Goal: Task Accomplishment & Management: Manage account settings

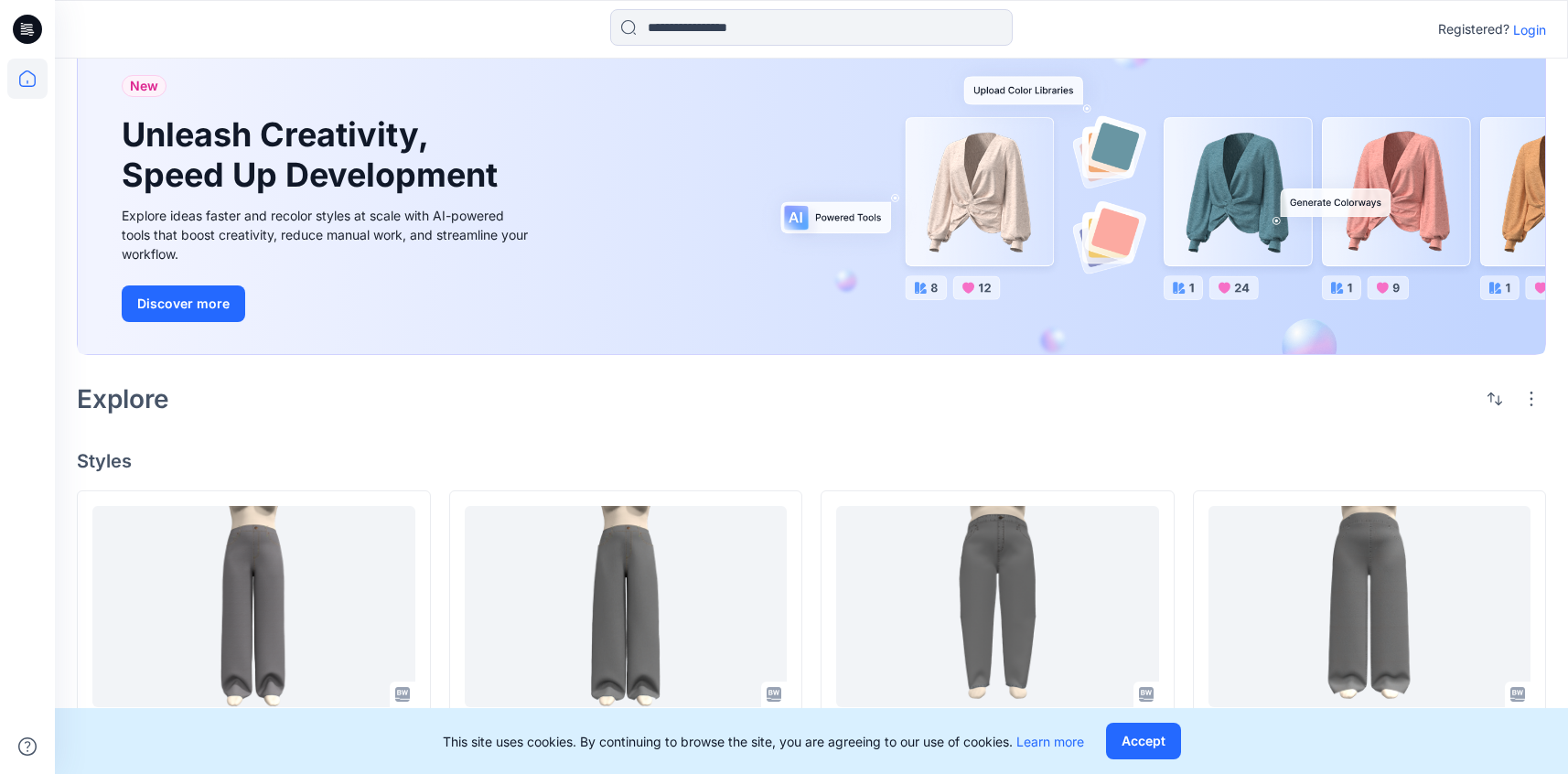
scroll to position [15, 0]
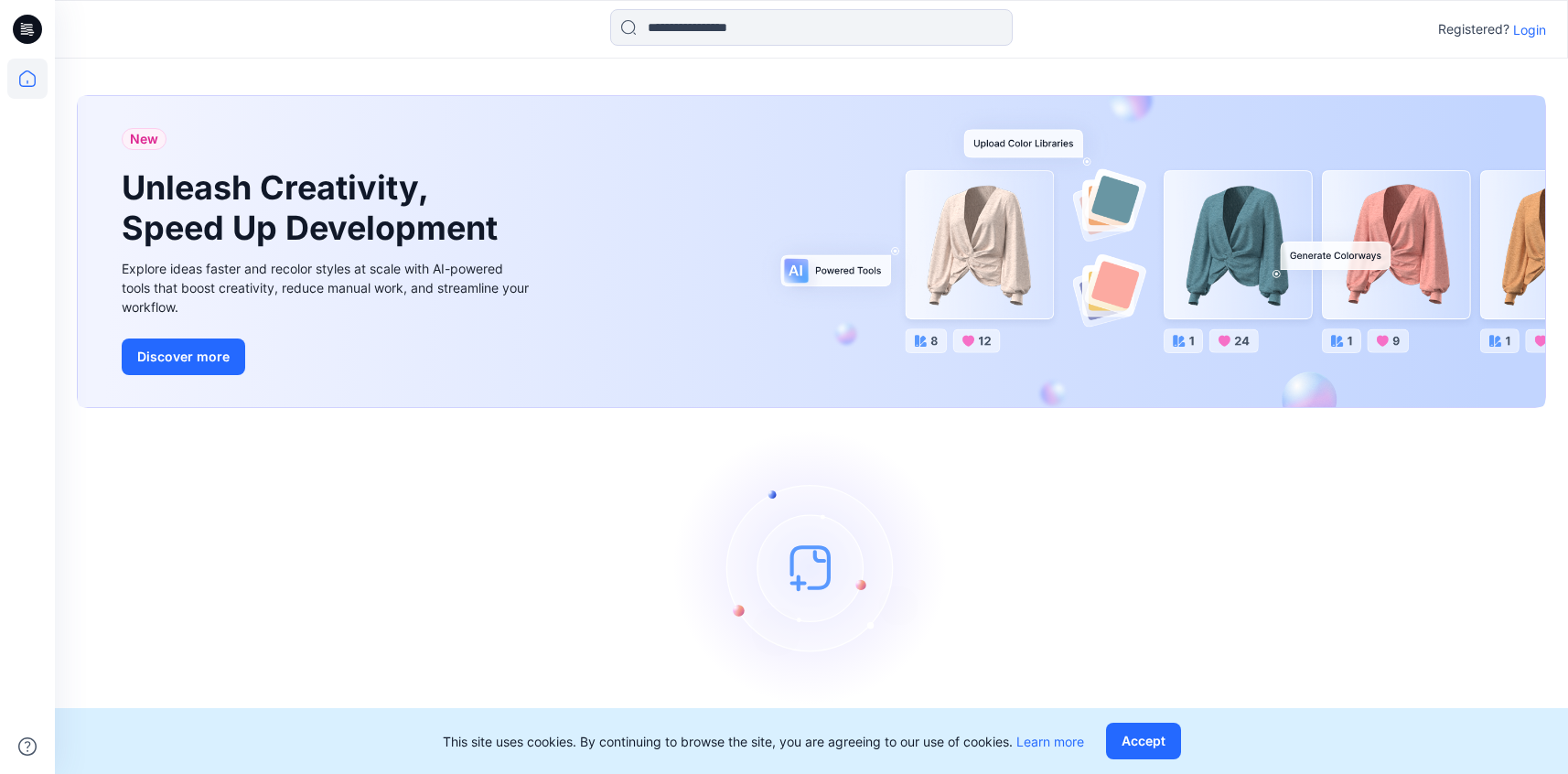
click at [1516, 34] on p "Login" at bounding box center [1529, 29] width 33 height 19
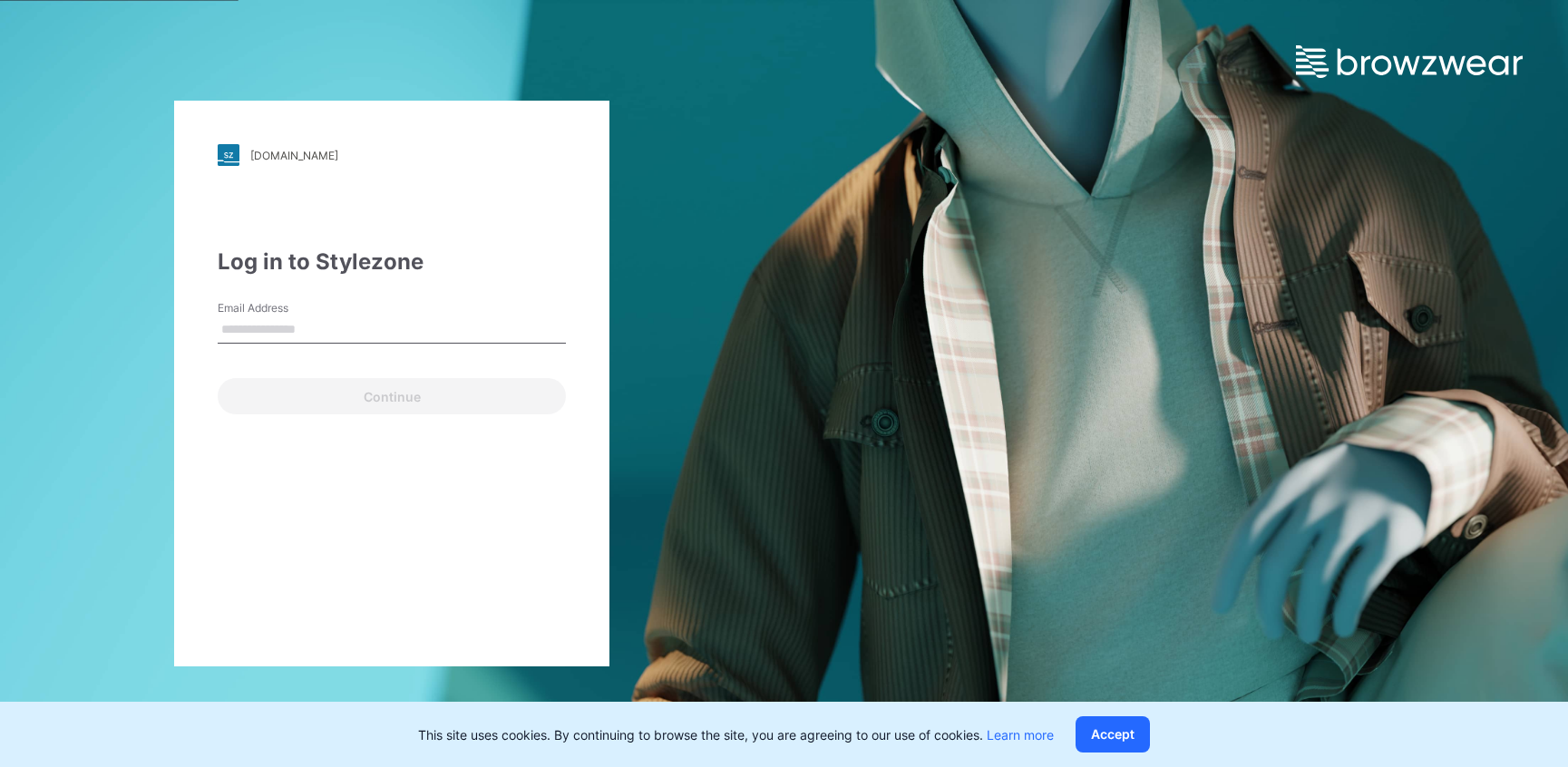
type input "**********"
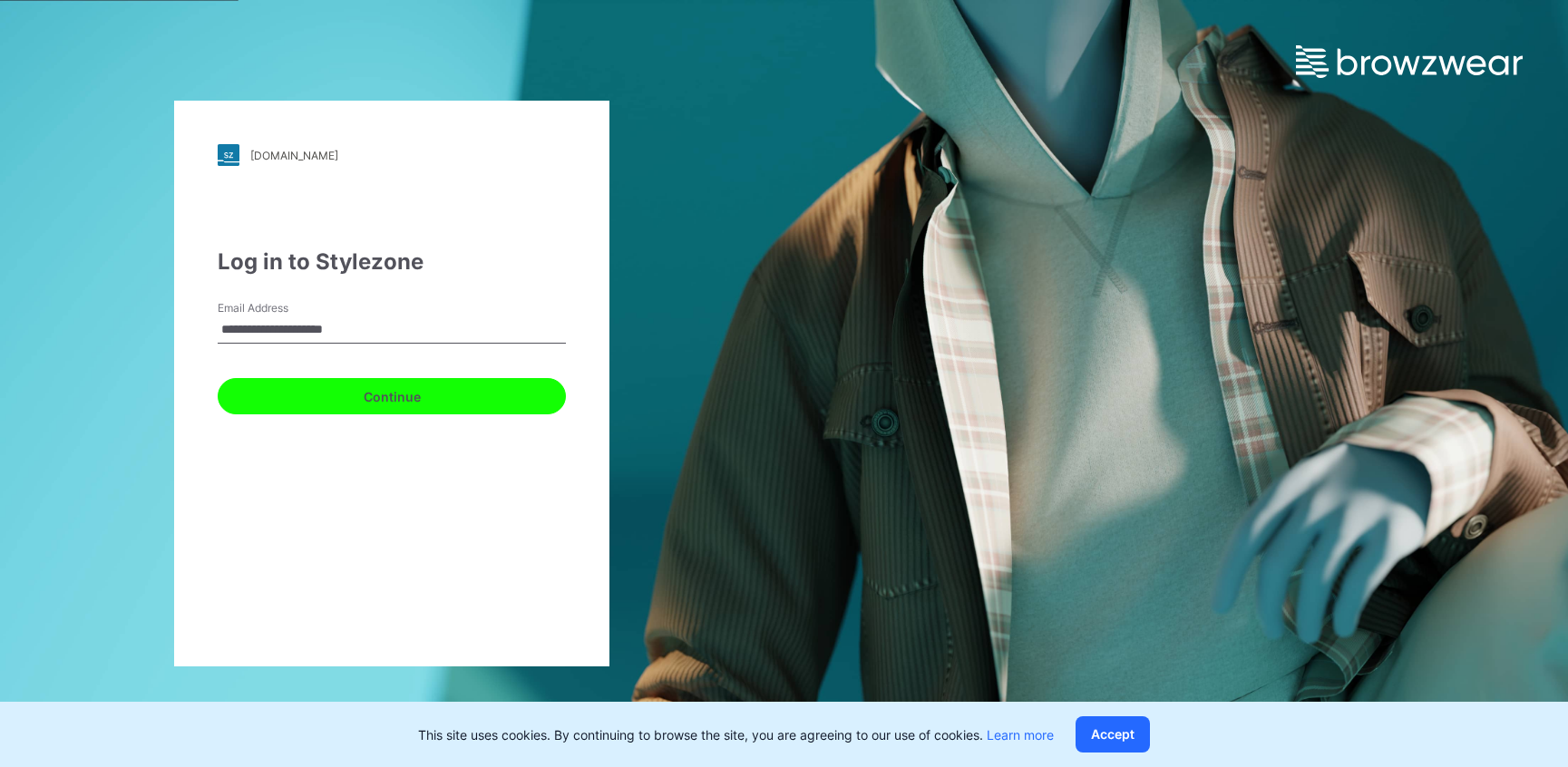
click at [393, 403] on button "Continue" at bounding box center [392, 396] width 348 height 36
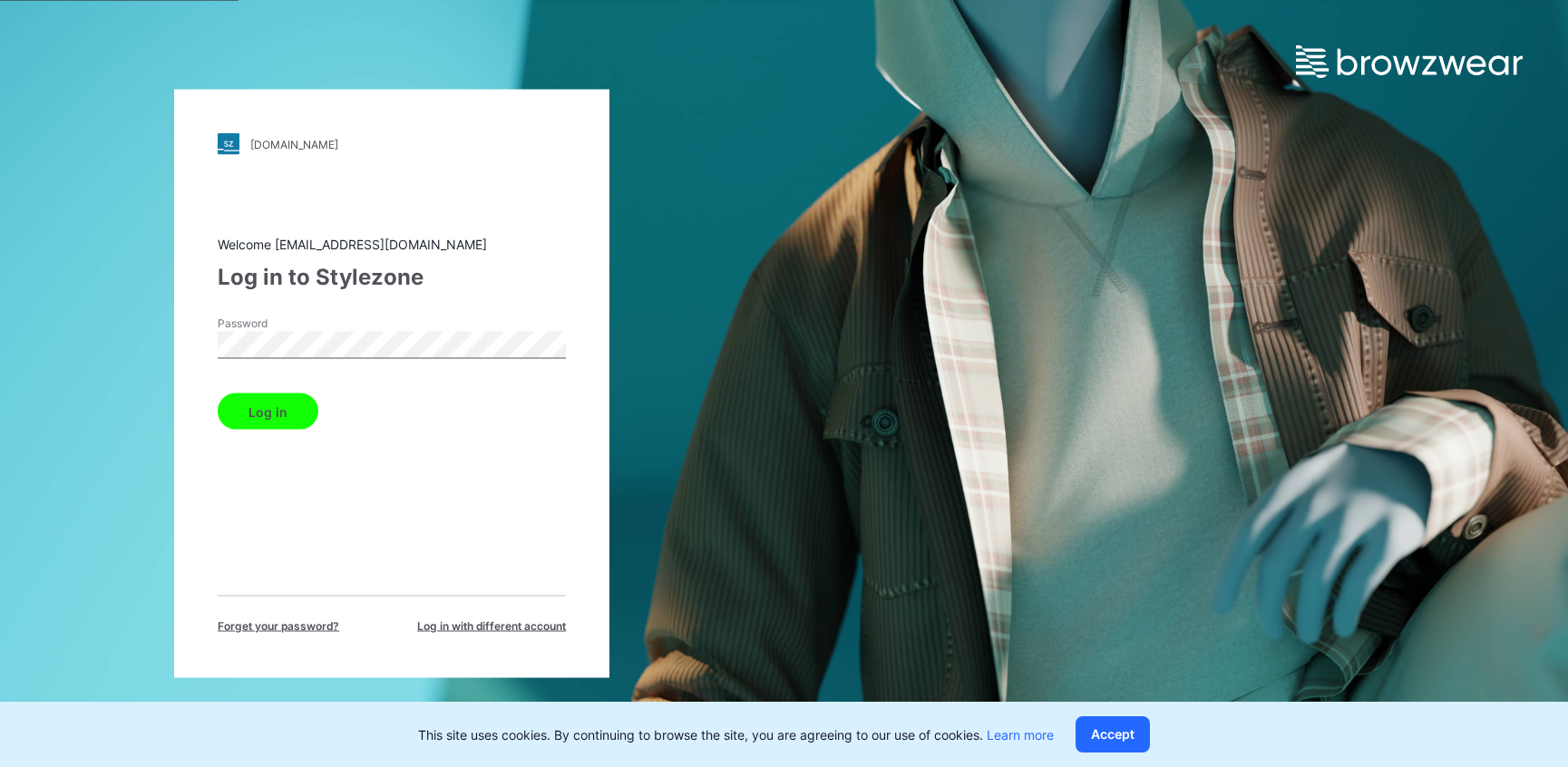
click at [264, 396] on button "Log in" at bounding box center [268, 411] width 100 height 36
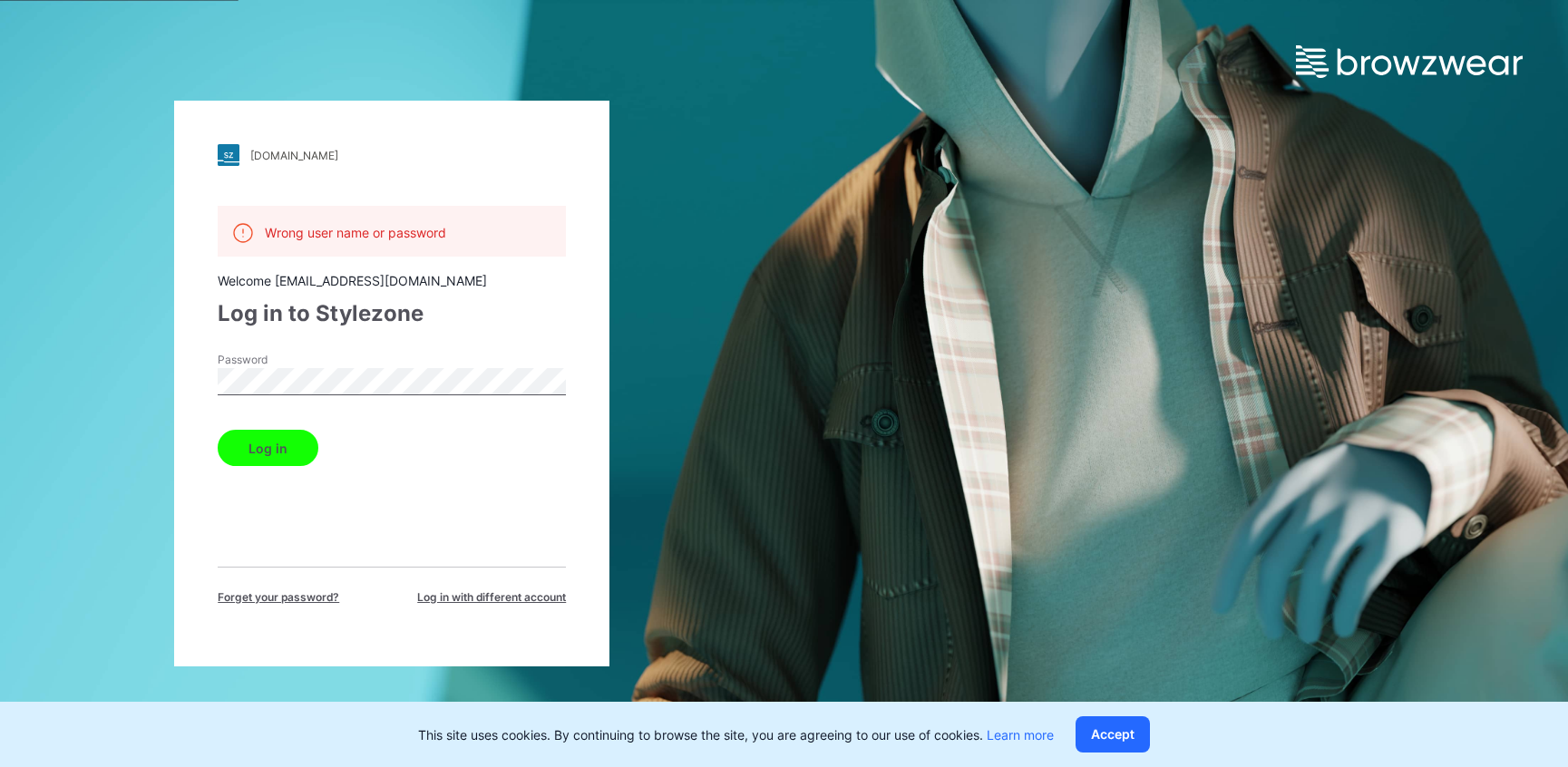
click at [476, 595] on span "Log in with different account" at bounding box center [491, 598] width 149 height 17
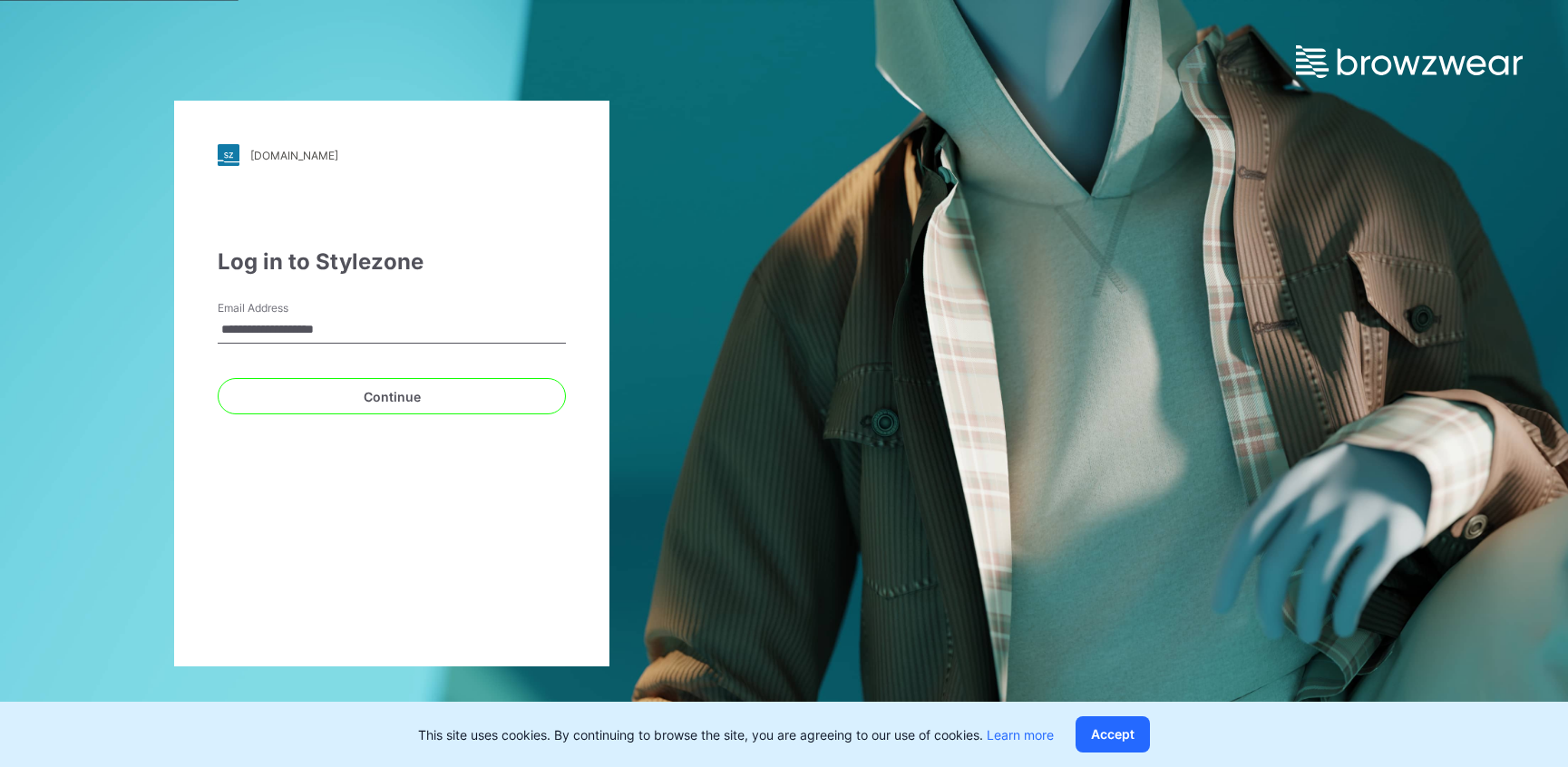
type input "**********"
click at [218, 378] on button "Continue" at bounding box center [392, 396] width 348 height 36
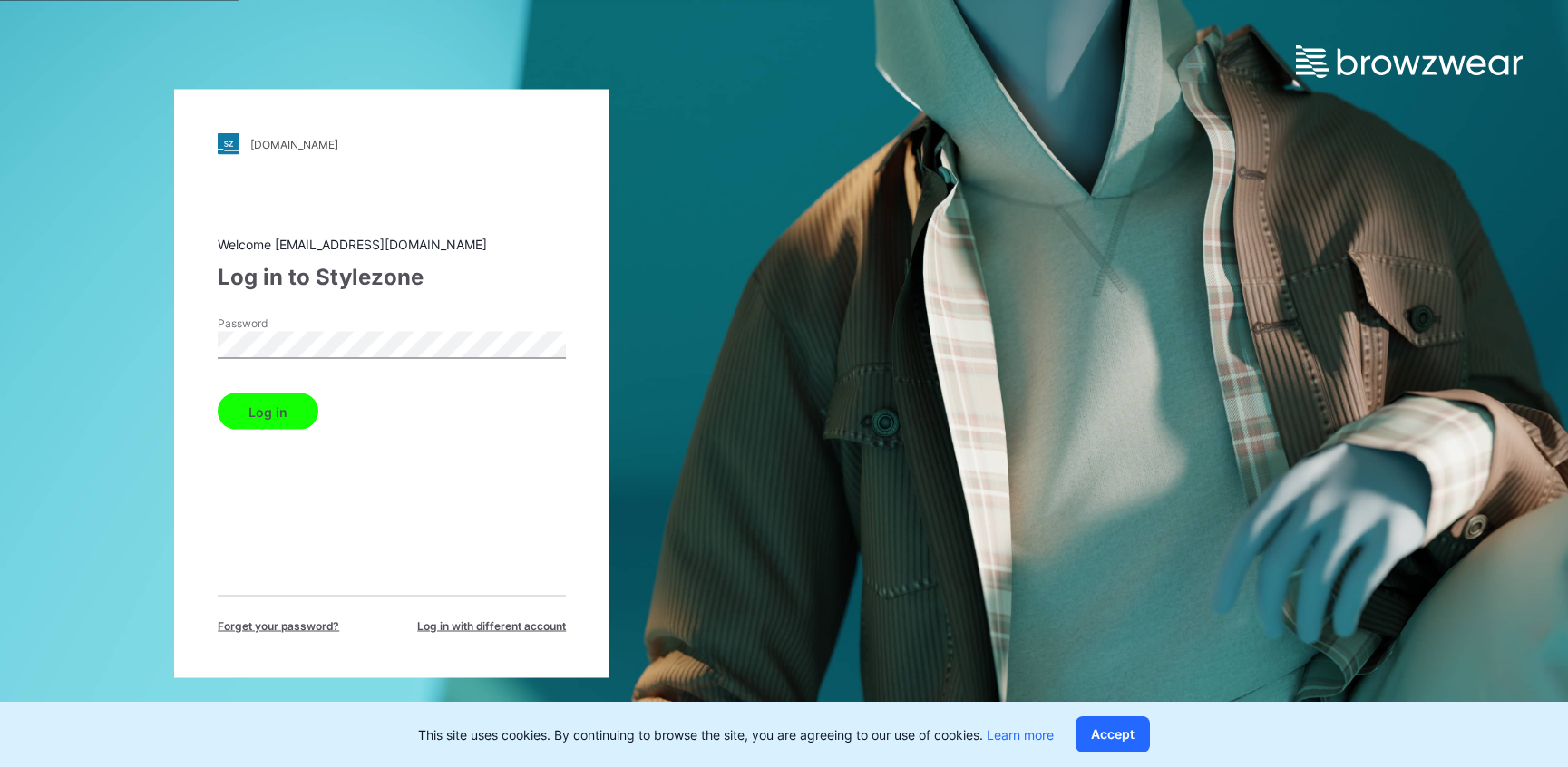
click at [218, 393] on button "Log in" at bounding box center [268, 411] width 100 height 36
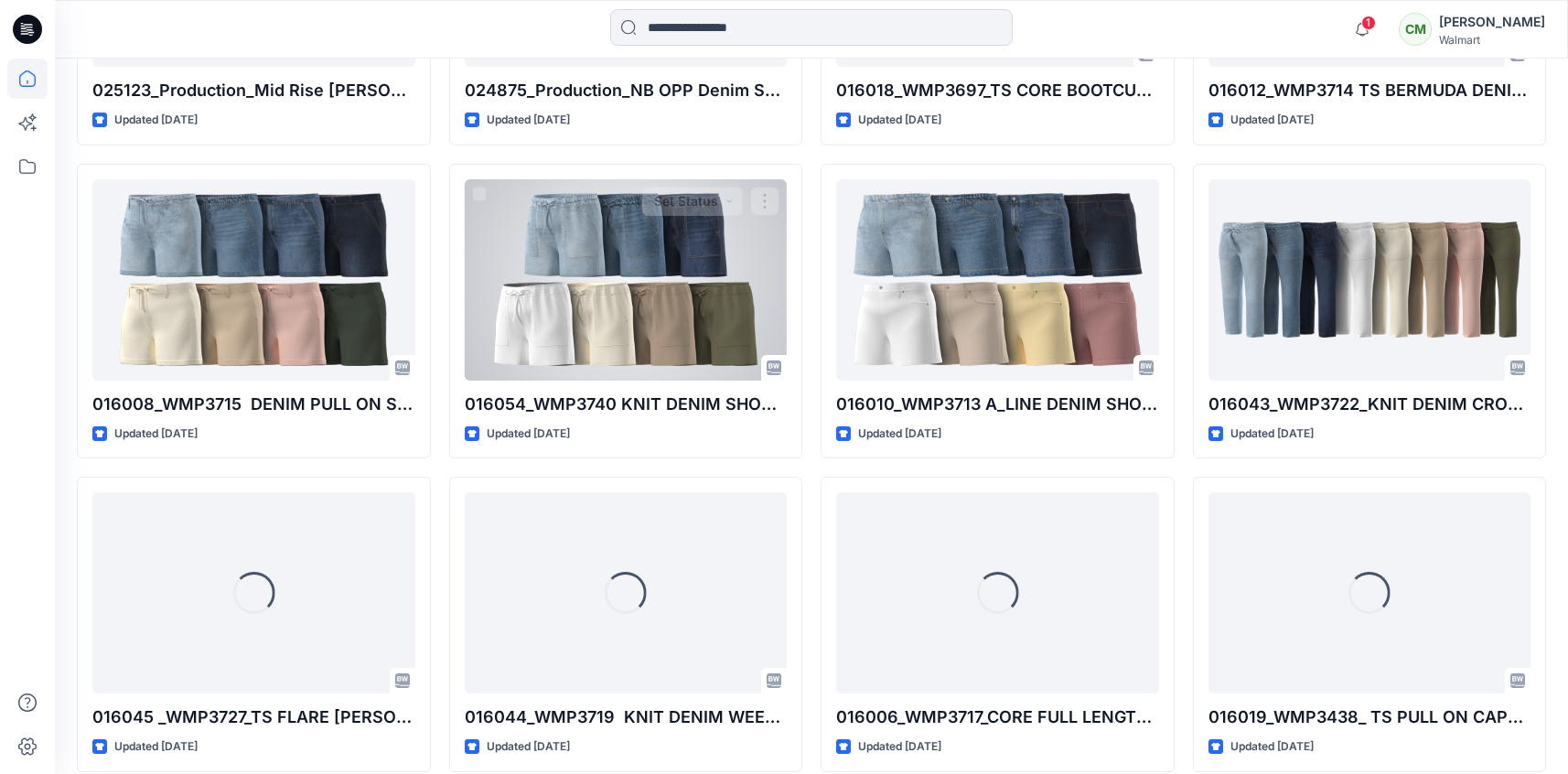
scroll to position [1435, 0]
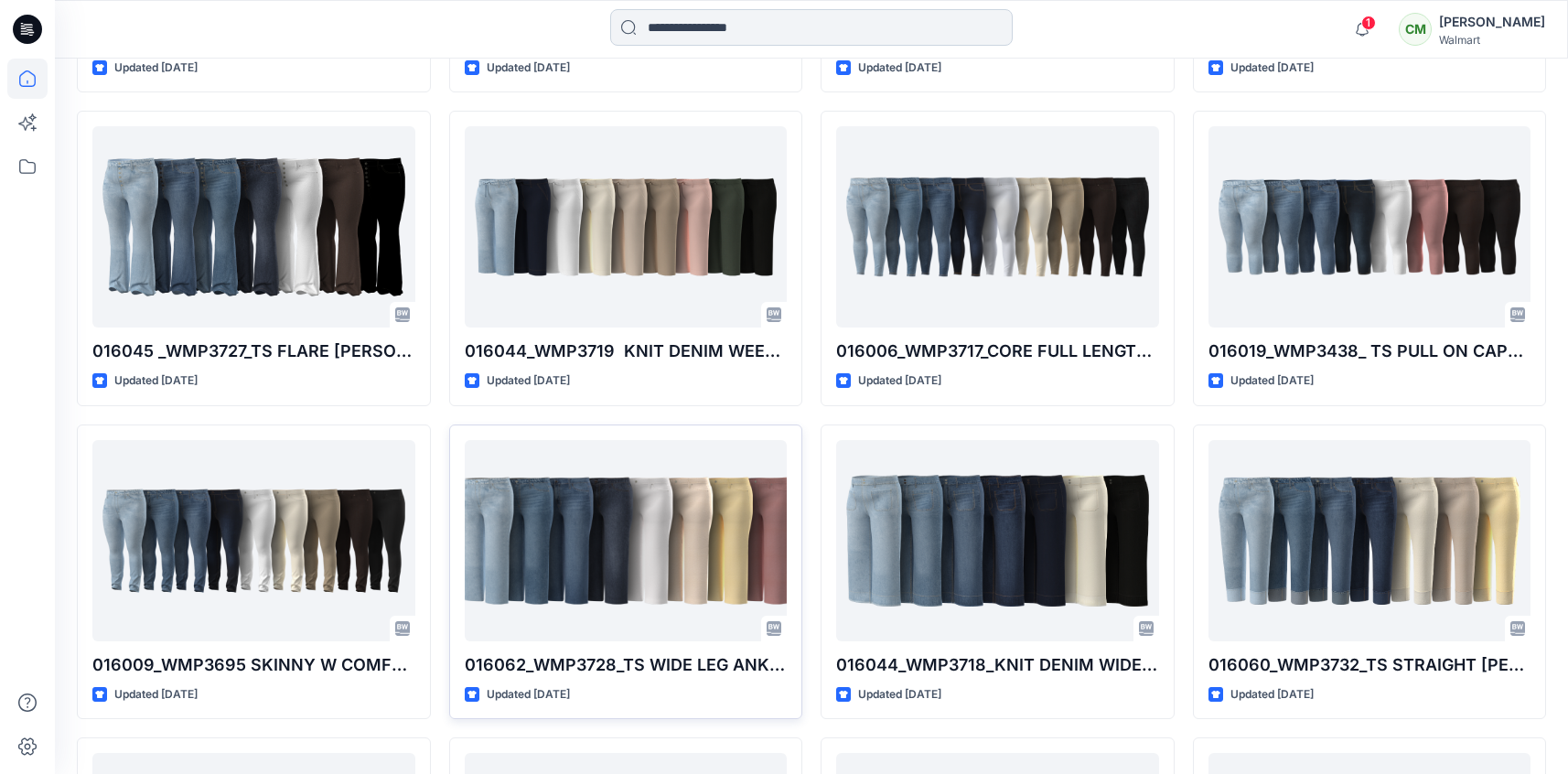
click at [688, 26] on input at bounding box center [811, 27] width 403 height 37
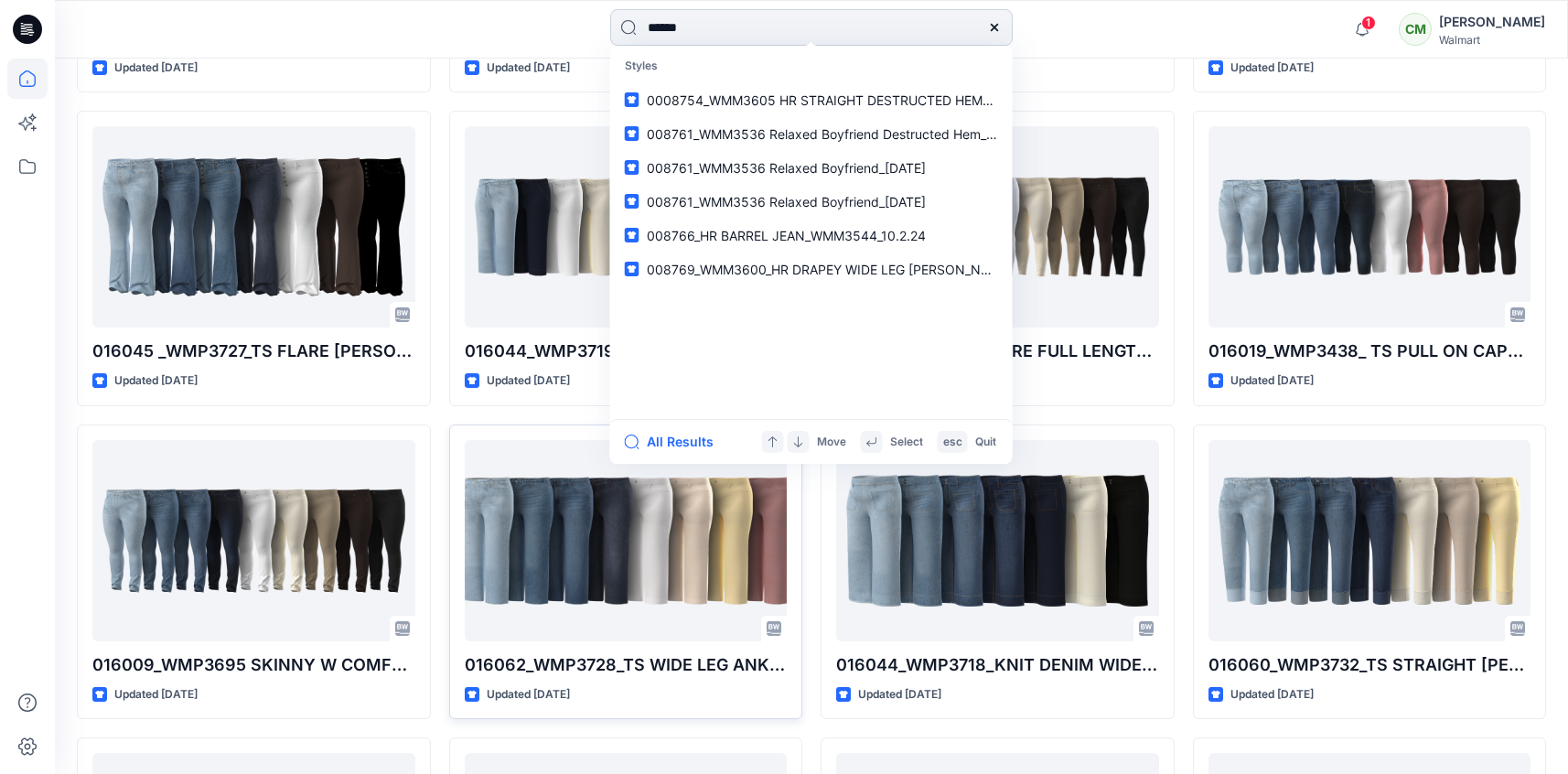
type input "*******"
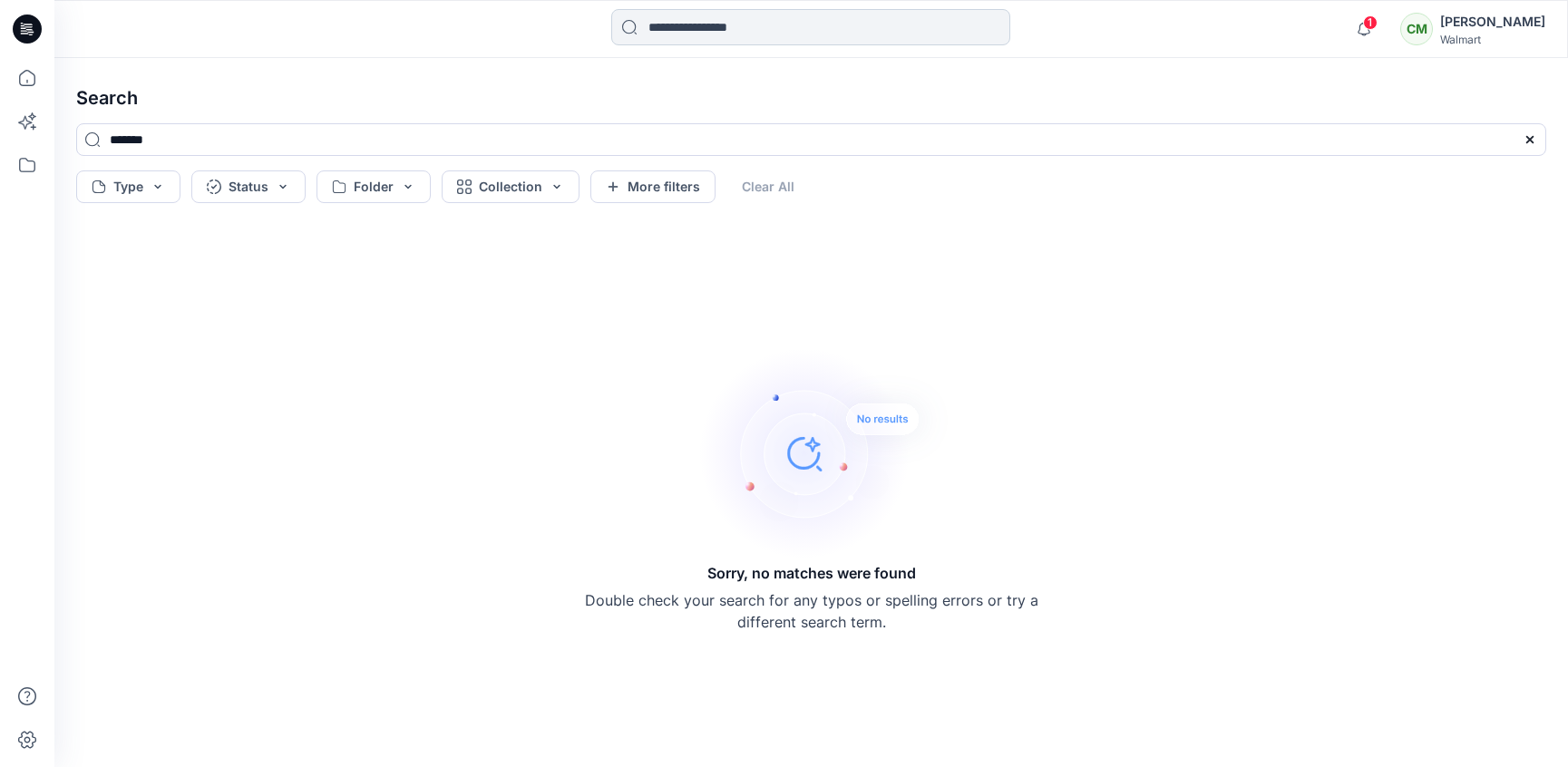
click at [714, 34] on input at bounding box center [810, 27] width 399 height 36
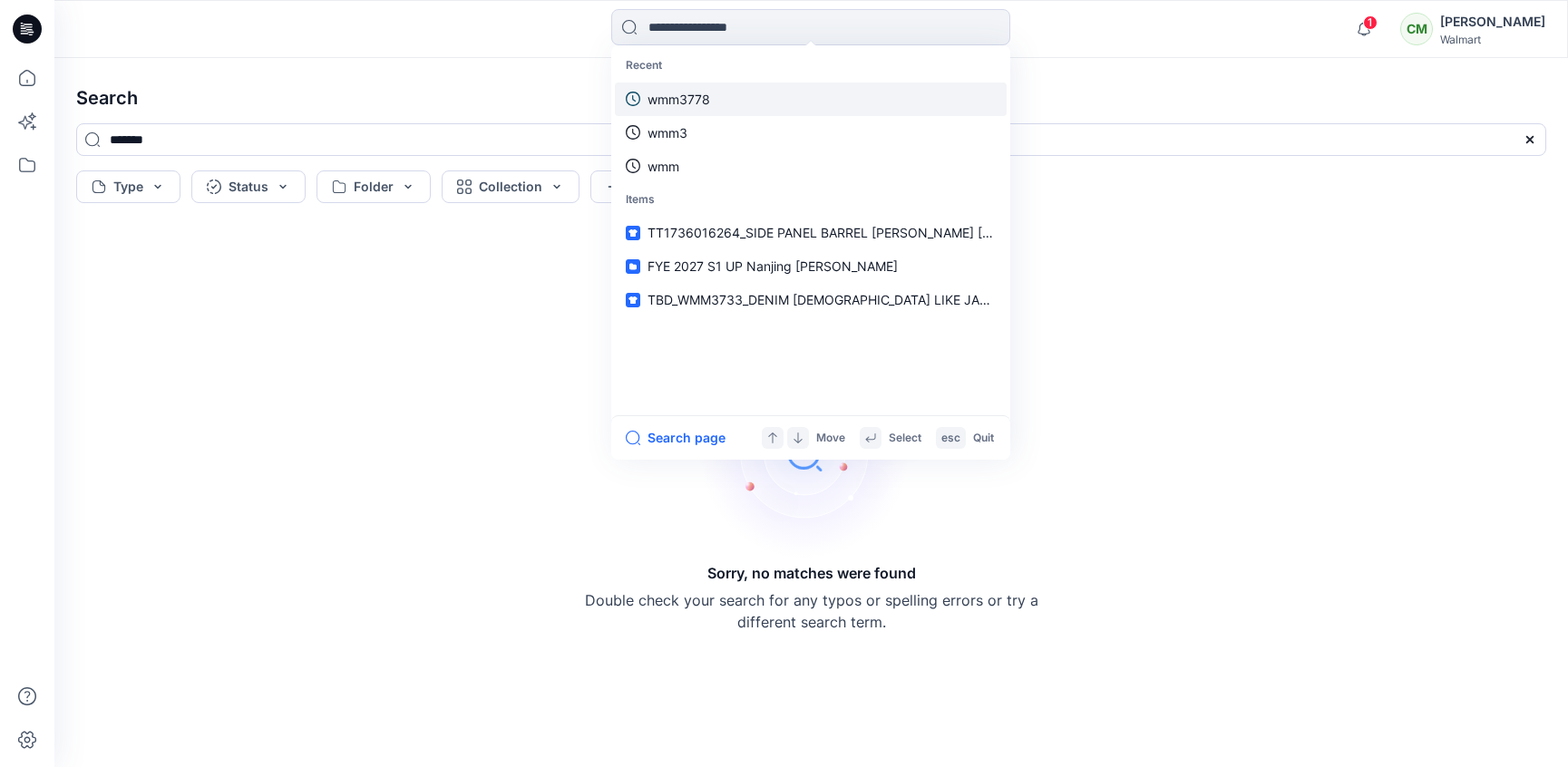
click at [708, 91] on p "wmm3778" at bounding box center [678, 99] width 62 height 19
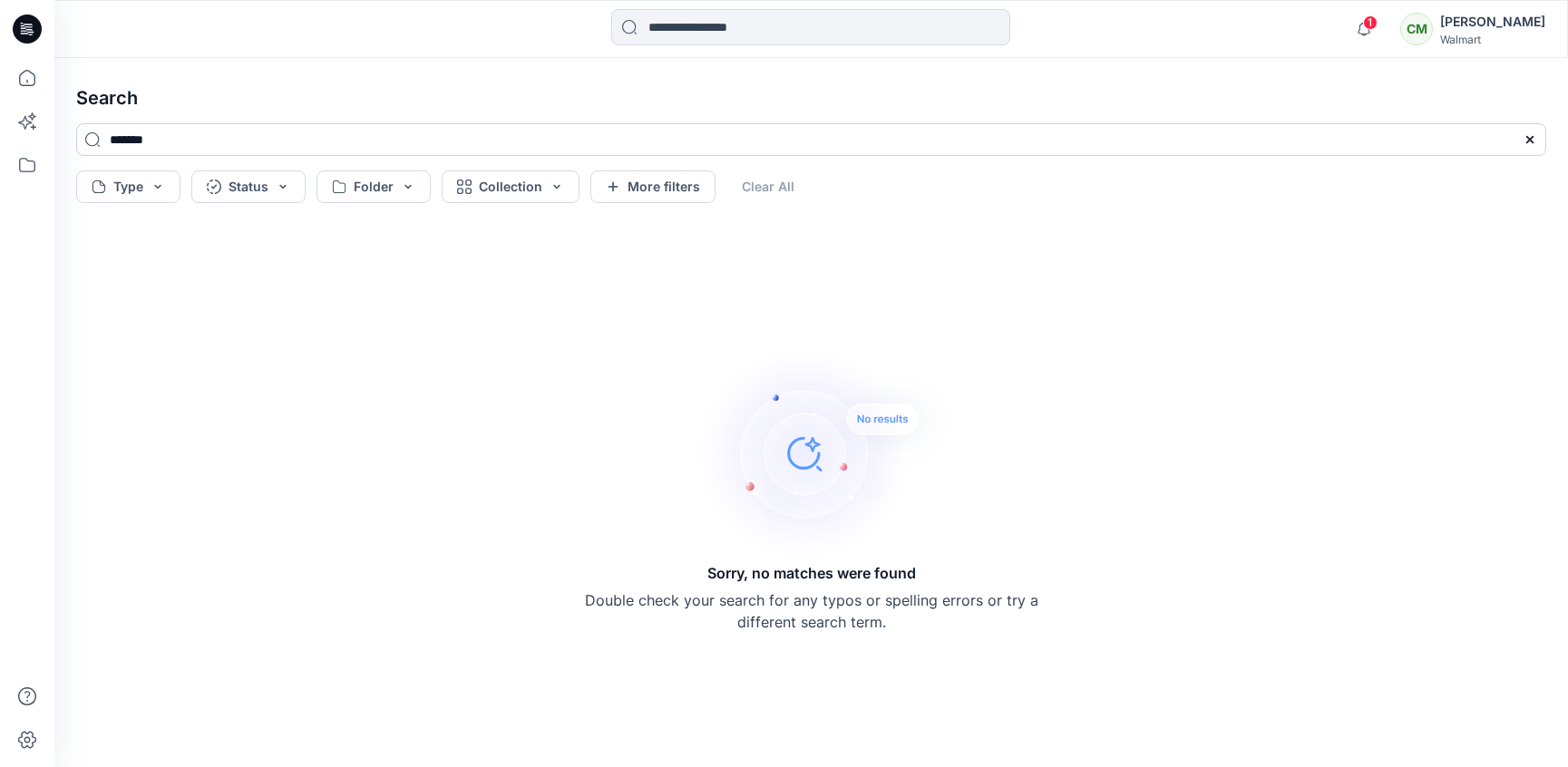
click at [205, 143] on input "*******" at bounding box center [811, 139] width 1469 height 33
click at [106, 145] on input "*******" at bounding box center [811, 139] width 1469 height 33
type input "**********"
click at [32, 32] on icon at bounding box center [30, 32] width 7 height 1
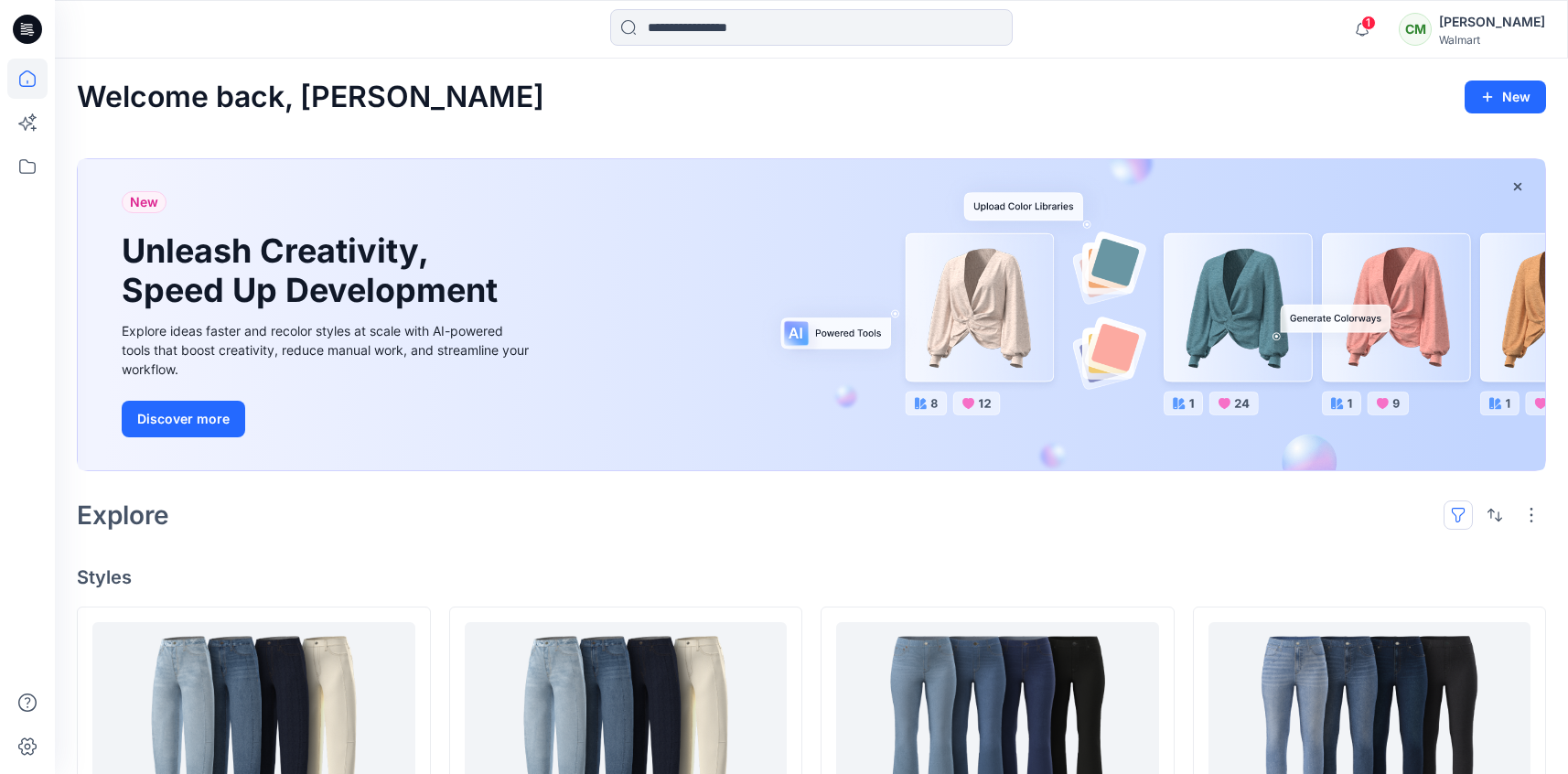
click at [1458, 514] on button "button" at bounding box center [1457, 514] width 29 height 29
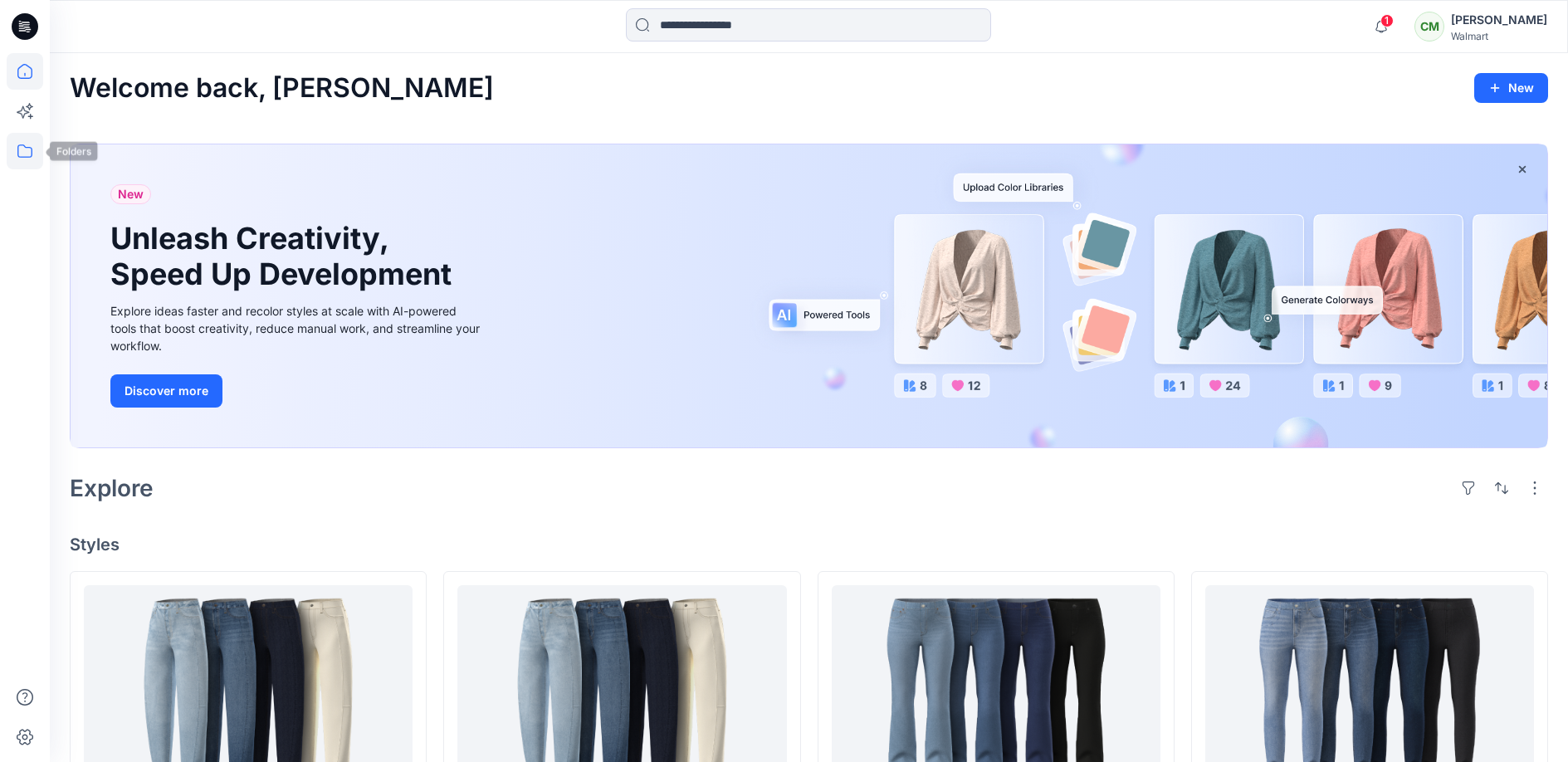
click at [25, 134] on icon at bounding box center [25, 151] width 37 height 37
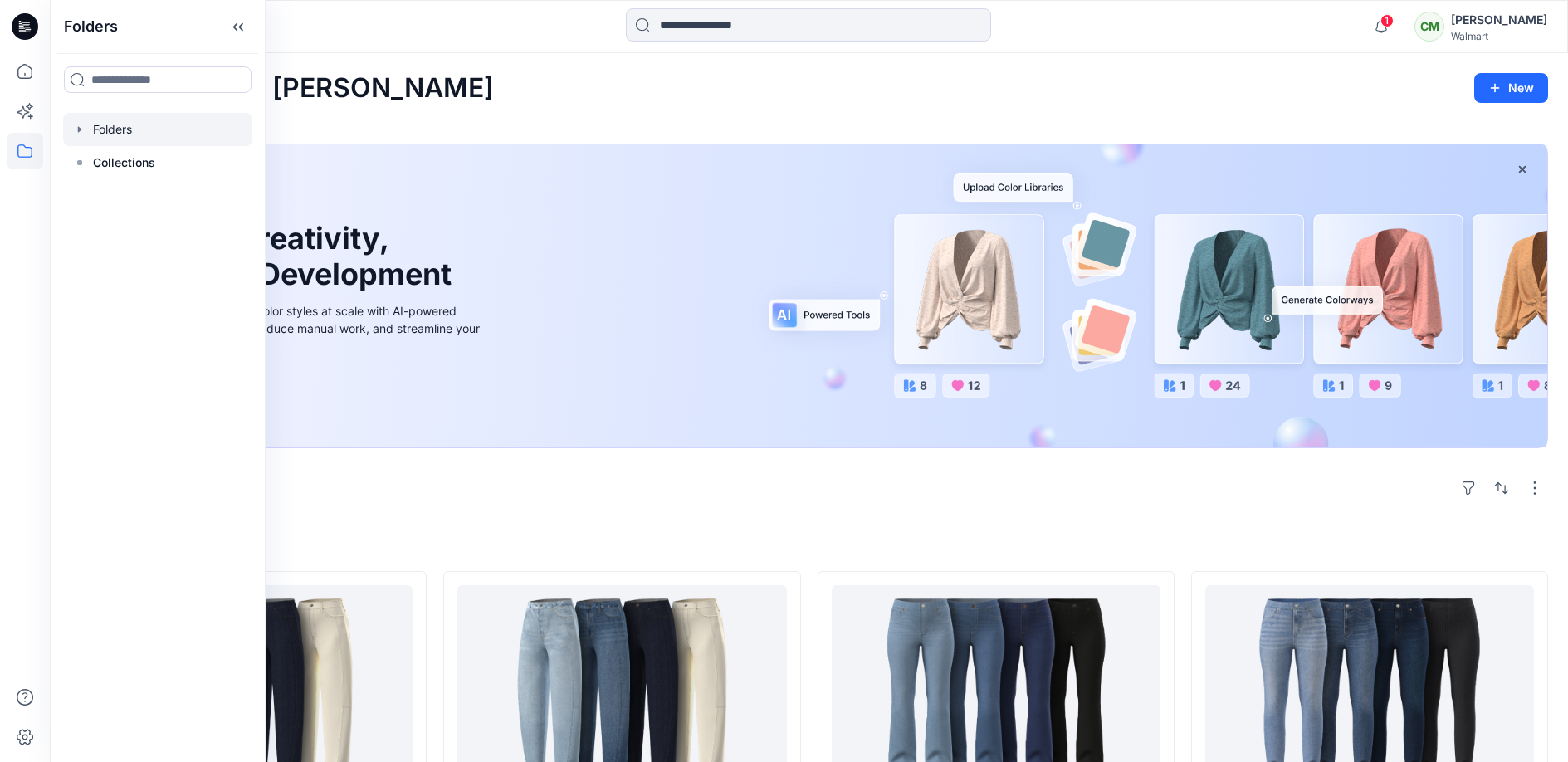
click at [141, 134] on div at bounding box center [157, 129] width 189 height 33
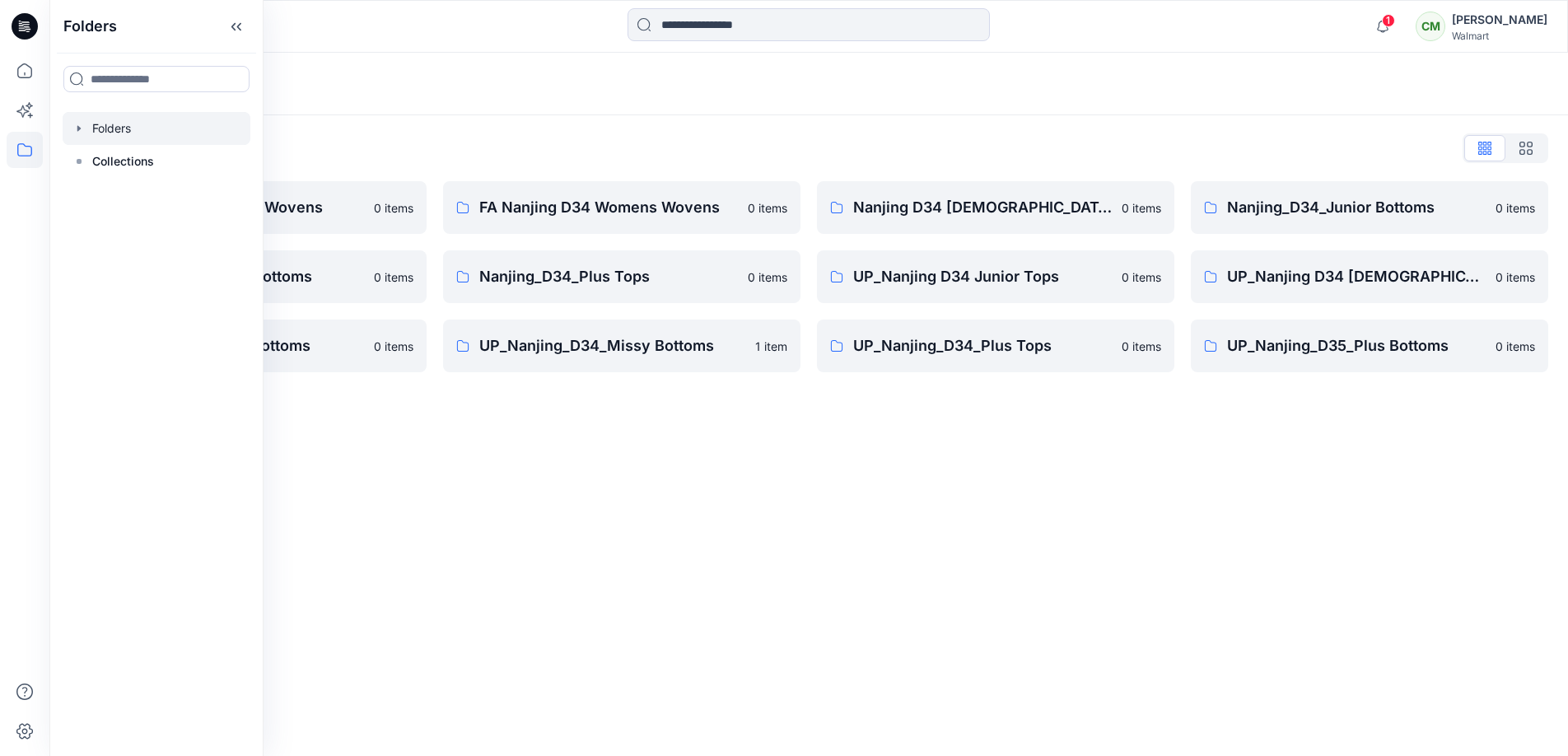
click at [500, 476] on div "Folders Folders List FA Nanjing D23 Mens Wovens 0 items Nanjing_D34_Missy Botto…" at bounding box center [808, 404] width 1519 height 704
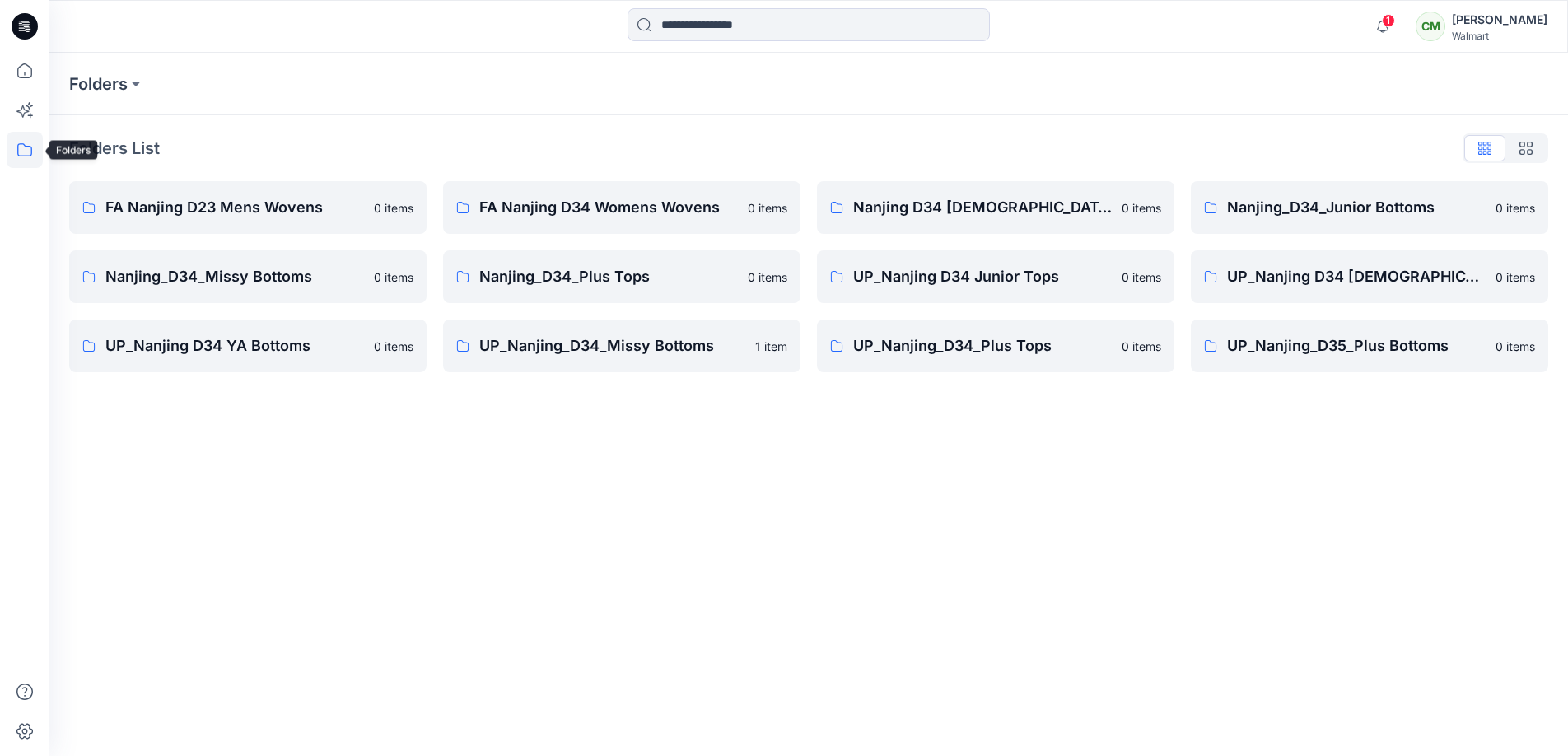
click at [22, 143] on icon at bounding box center [24, 150] width 36 height 36
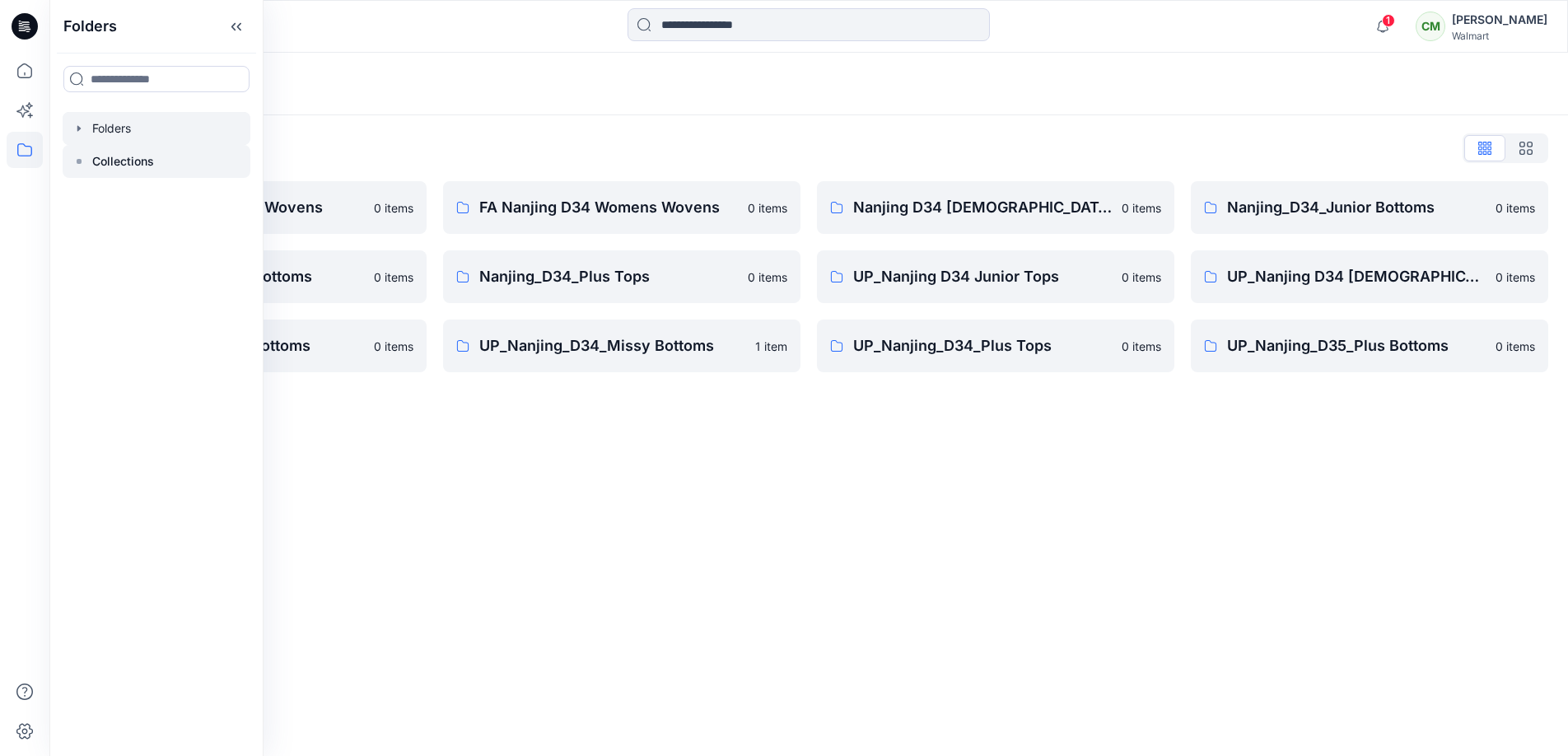
click at [112, 165] on p "Collections" at bounding box center [122, 160] width 62 height 19
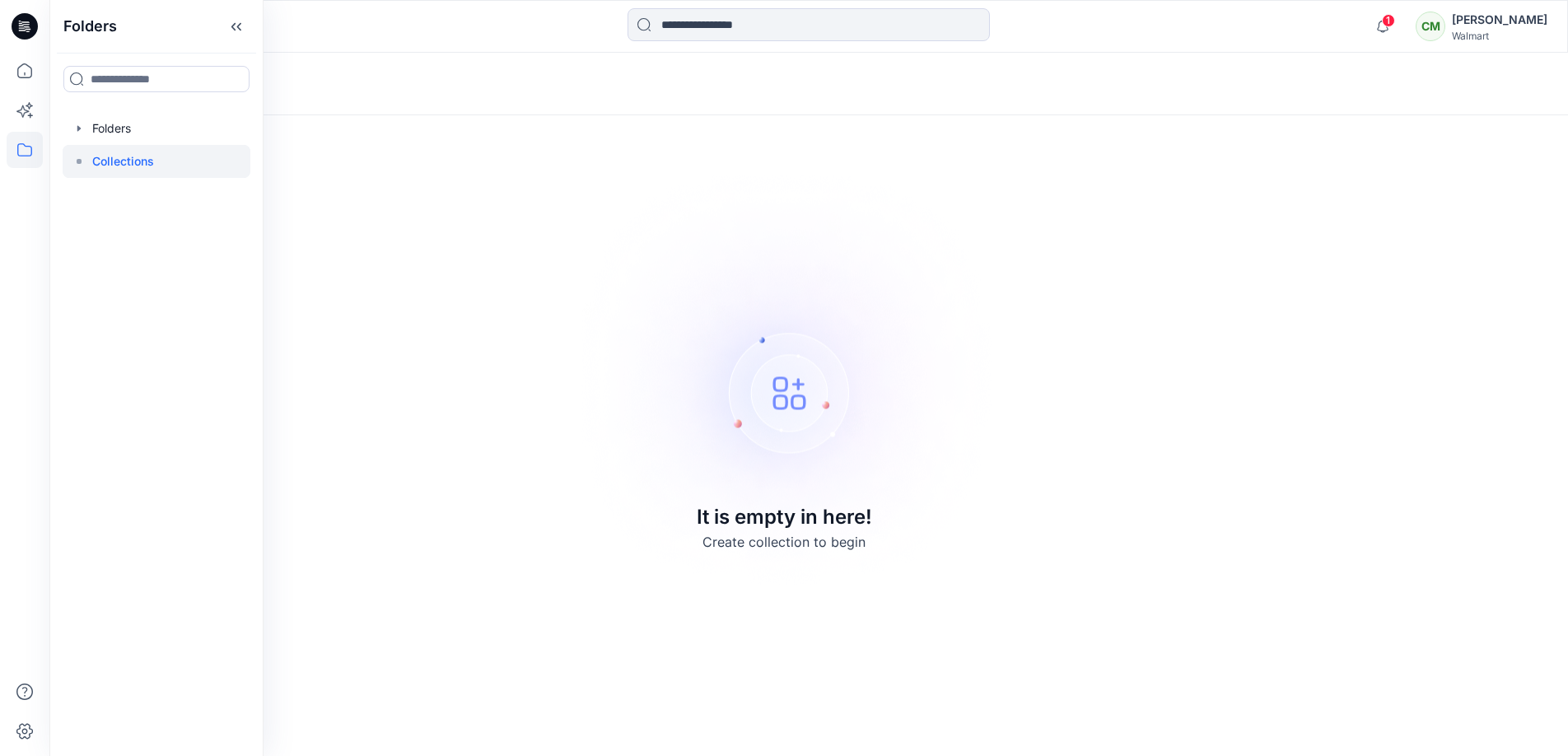
click at [428, 280] on div "Collections It is empty in here! Create collection to begin" at bounding box center [808, 404] width 1519 height 704
click at [16, 104] on icon at bounding box center [24, 110] width 36 height 36
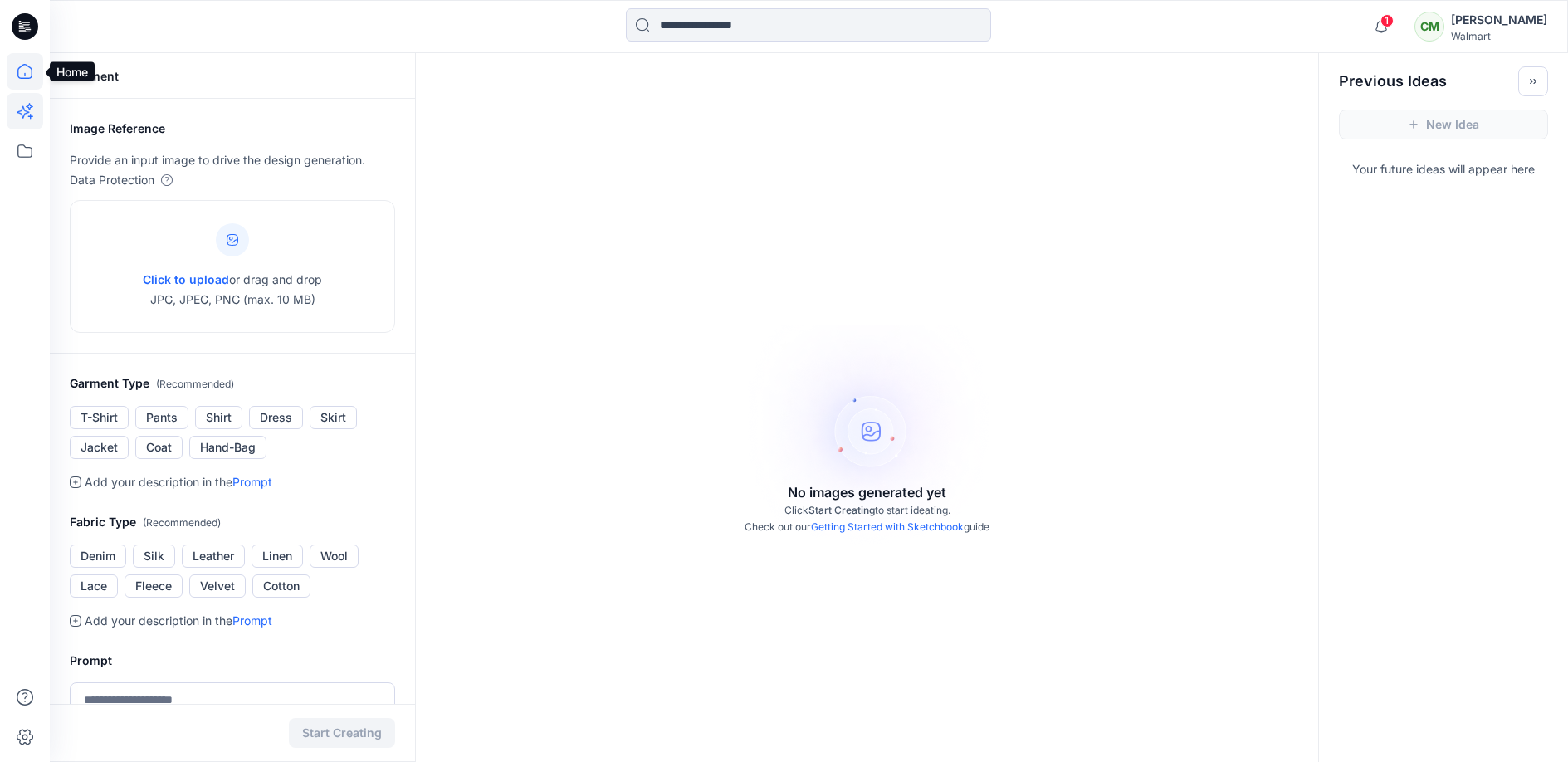
click at [23, 66] on icon at bounding box center [25, 71] width 37 height 37
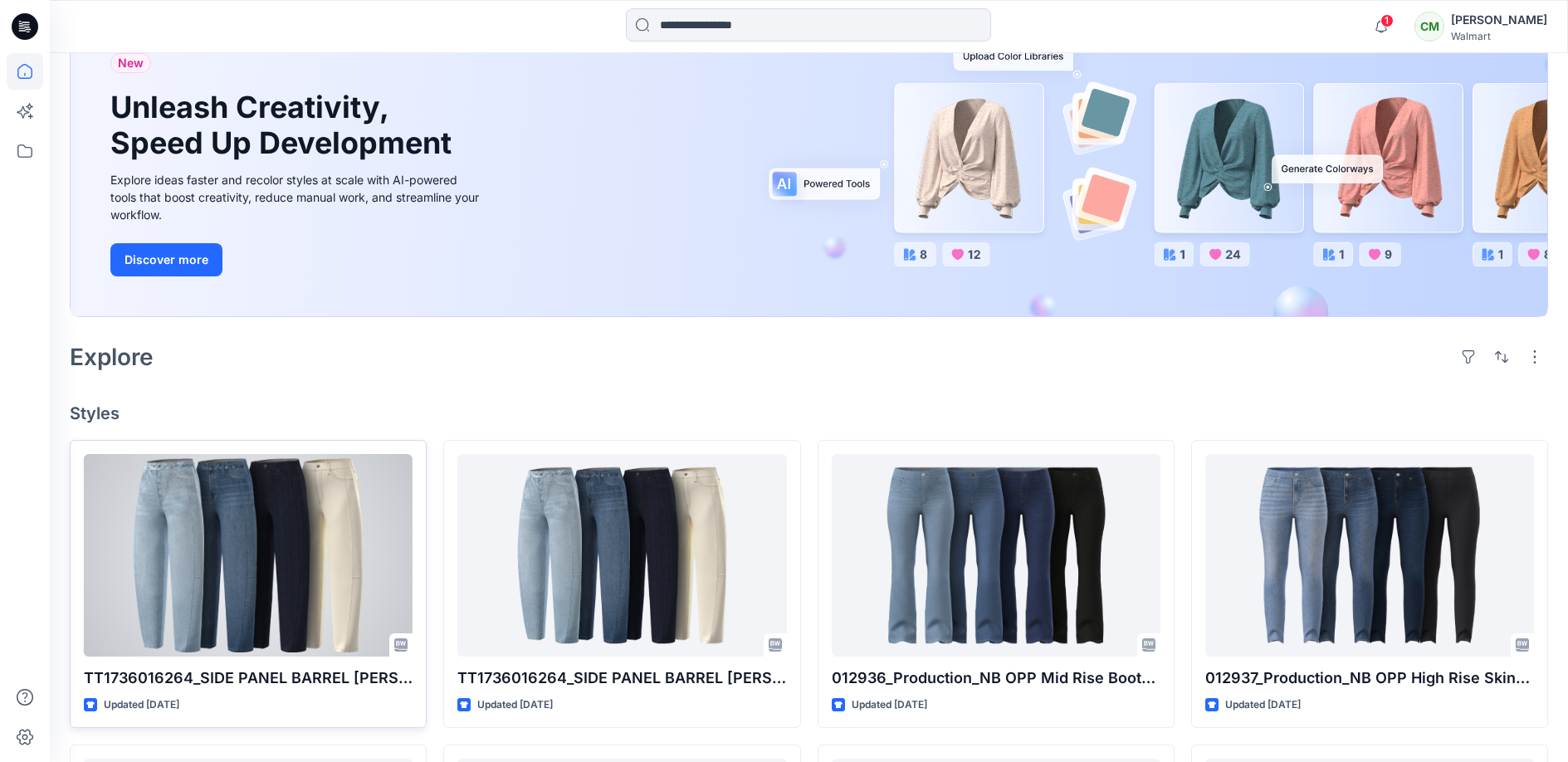
scroll to position [218, 0]
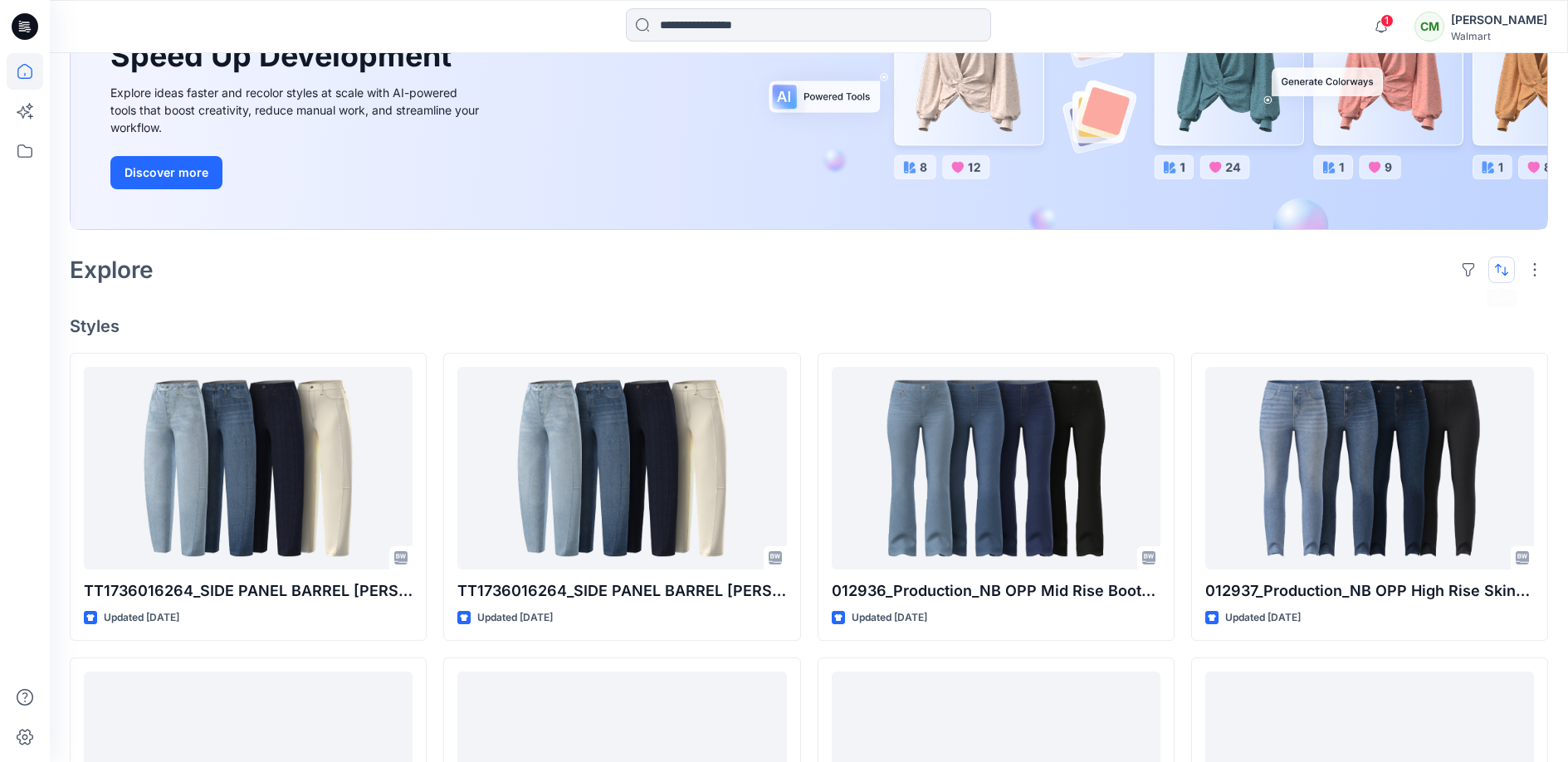
click at [1422, 266] on button "button" at bounding box center [1501, 269] width 26 height 26
click at [1404, 354] on p "A to Z" at bounding box center [1445, 349] width 105 height 17
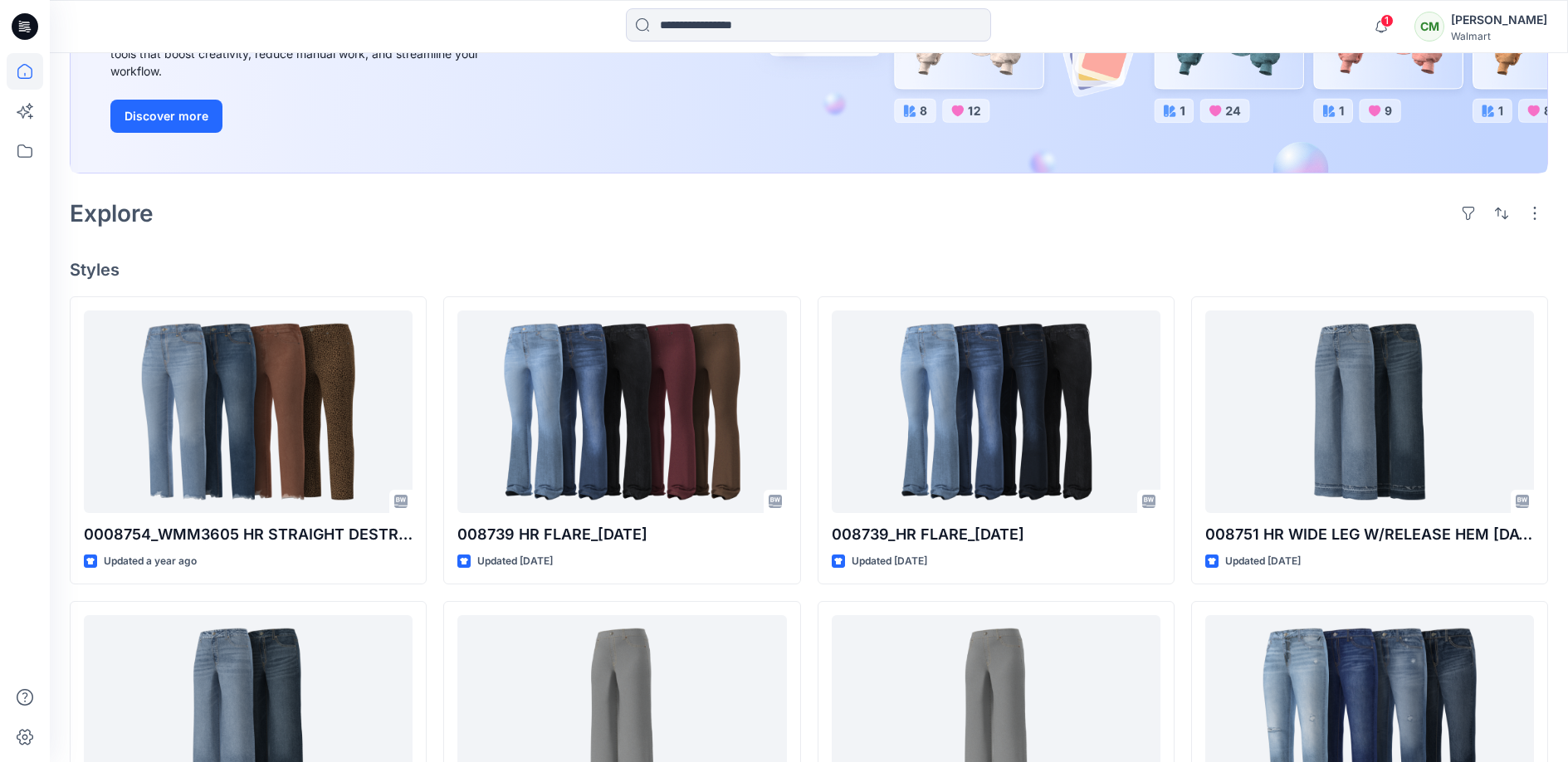
scroll to position [0, 0]
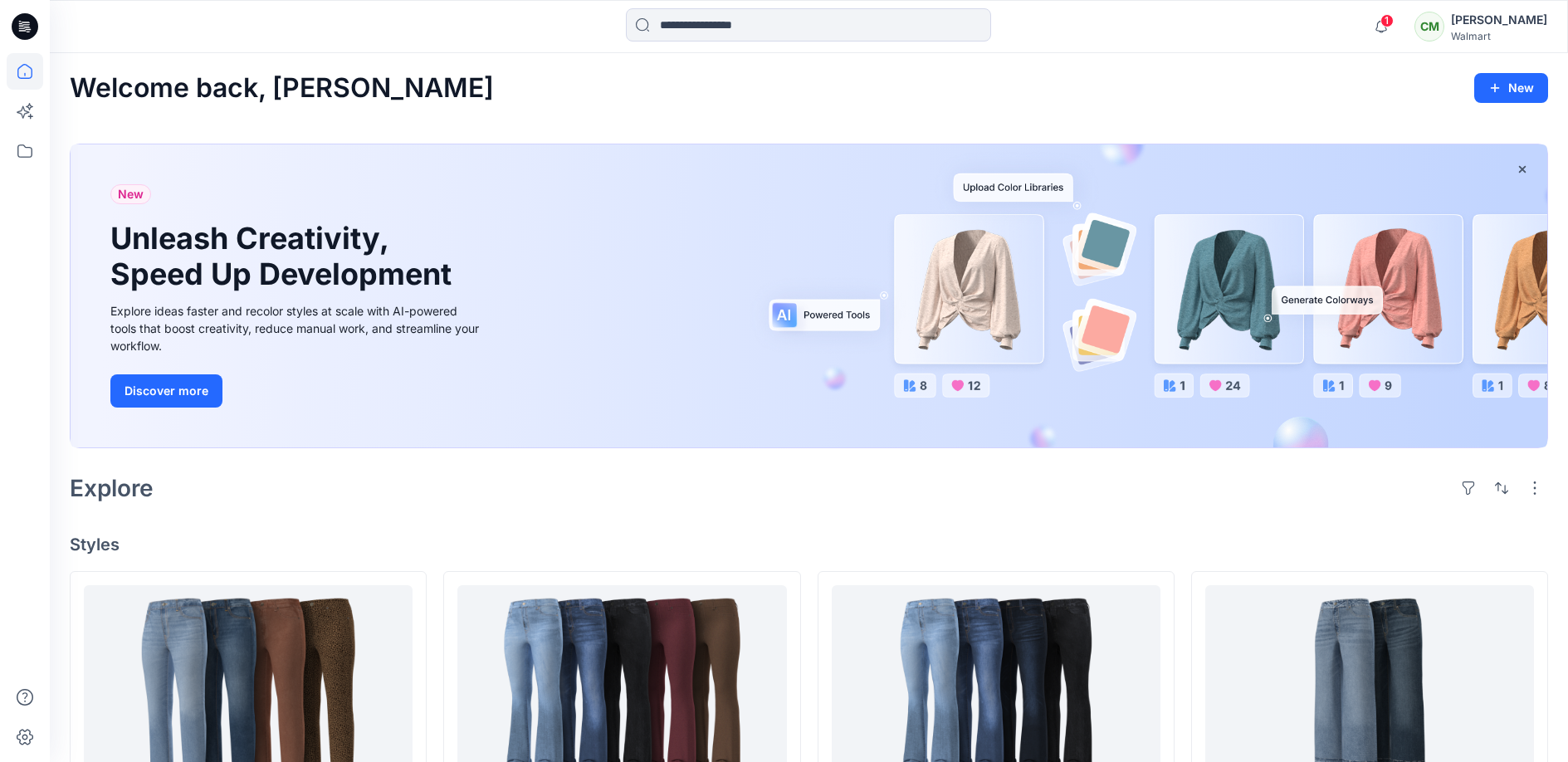
click at [26, 24] on icon at bounding box center [26, 24] width 8 height 1
click at [28, 66] on icon at bounding box center [25, 71] width 37 height 37
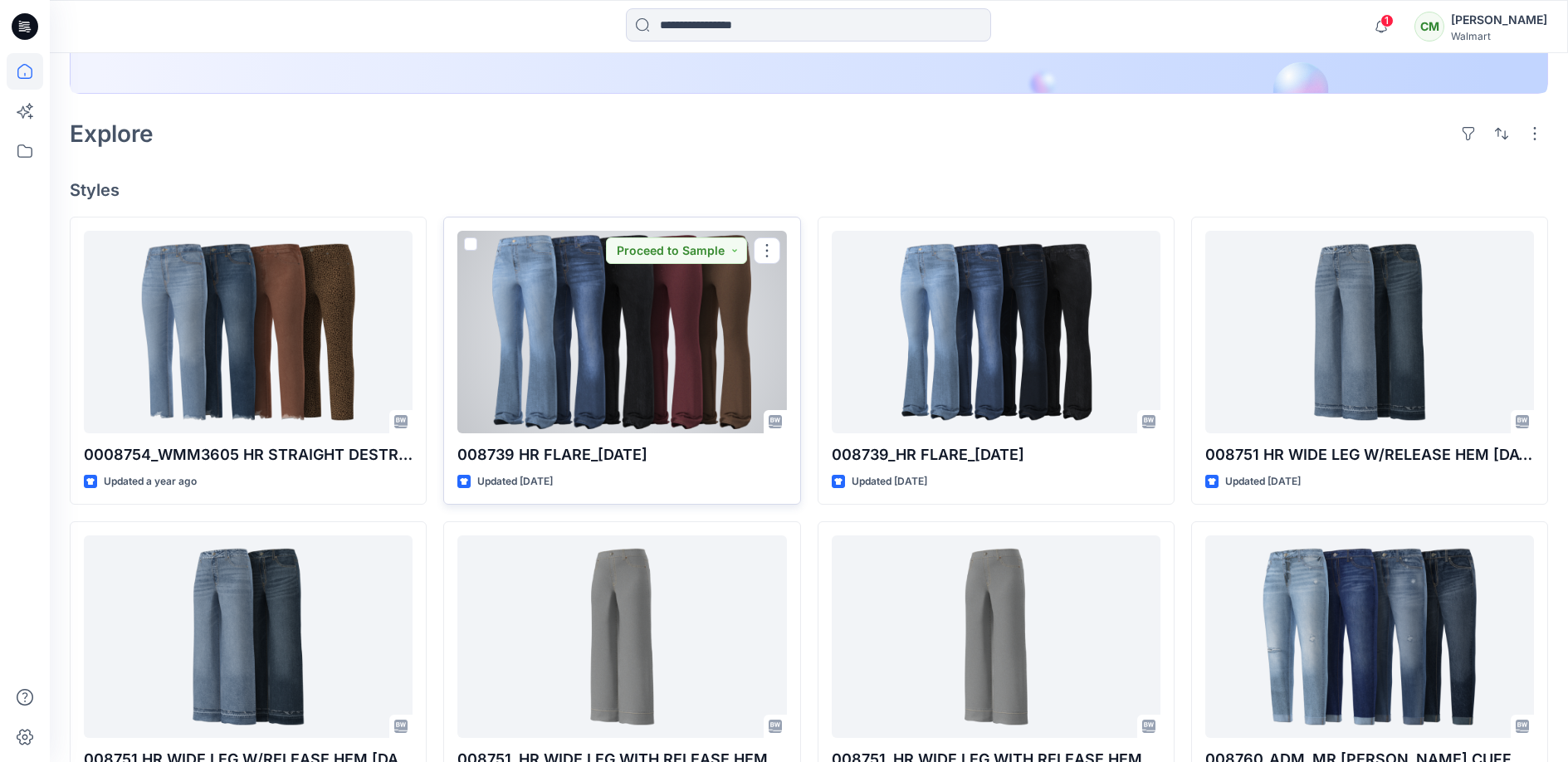
scroll to position [31, 0]
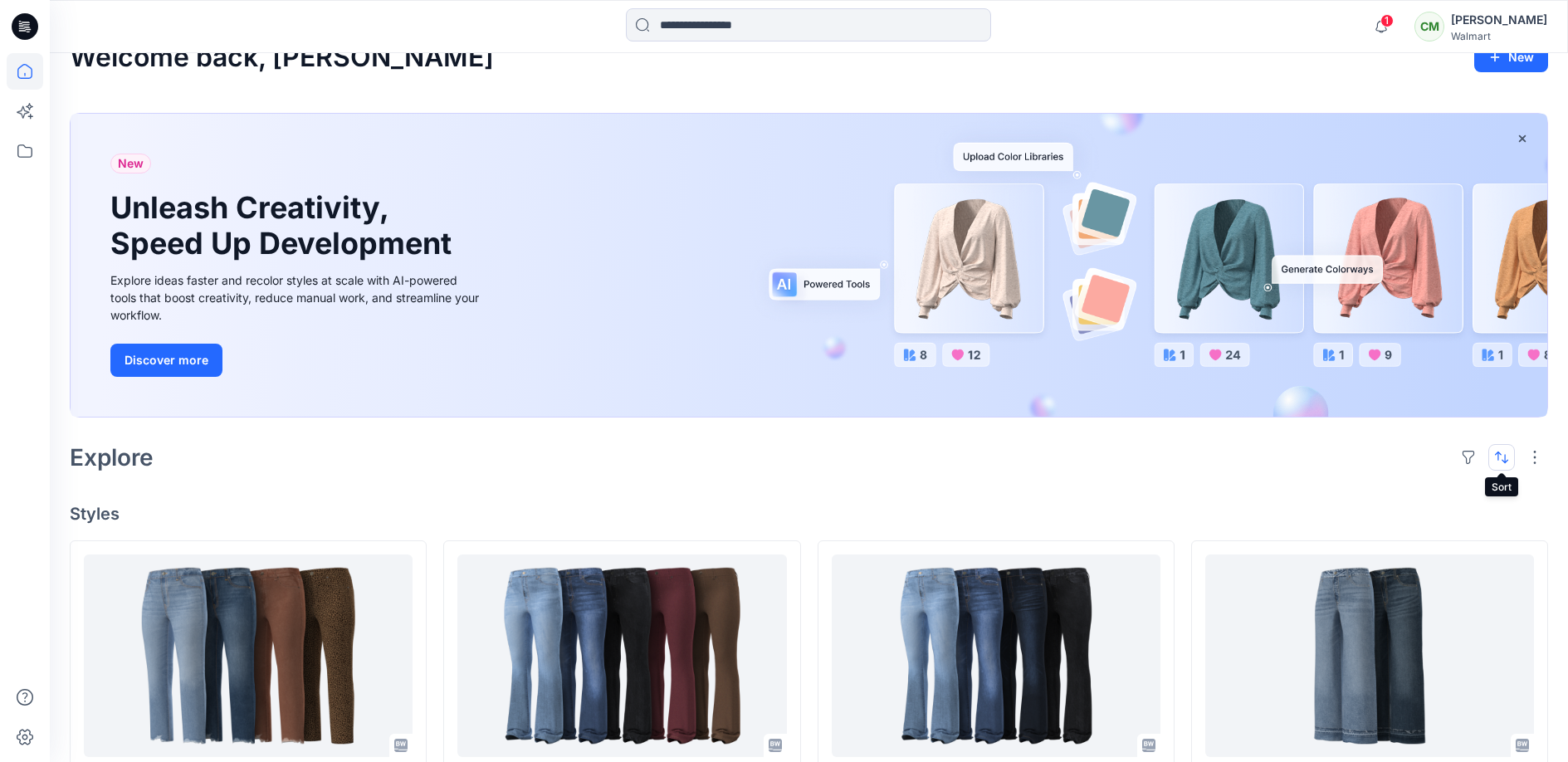
click at [1422, 454] on button "button" at bounding box center [1501, 457] width 26 height 26
click at [1422, 455] on button "button" at bounding box center [1501, 457] width 26 height 26
click at [1422, 510] on button "Last update" at bounding box center [1435, 499] width 151 height 37
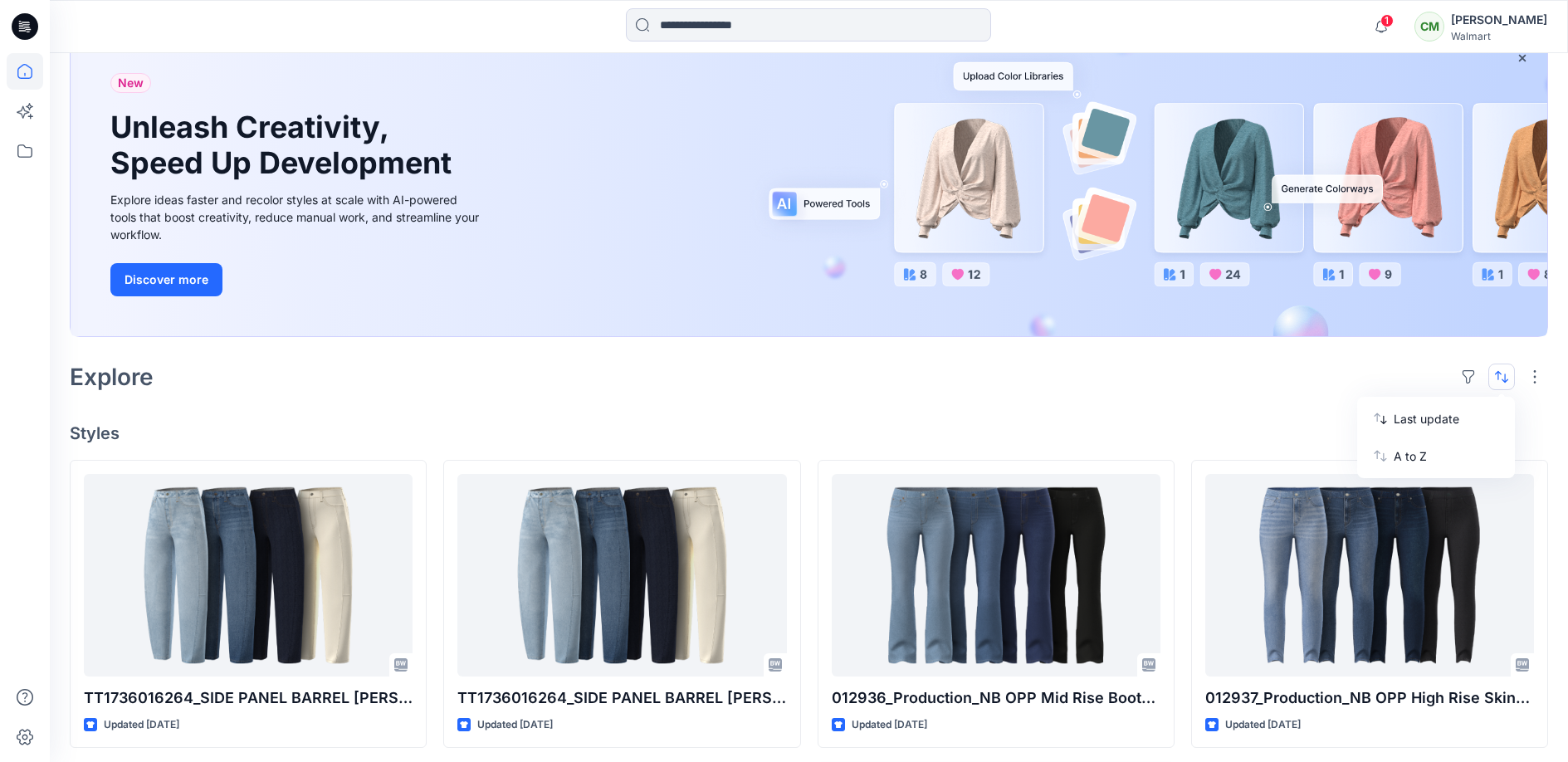
scroll to position [0, 0]
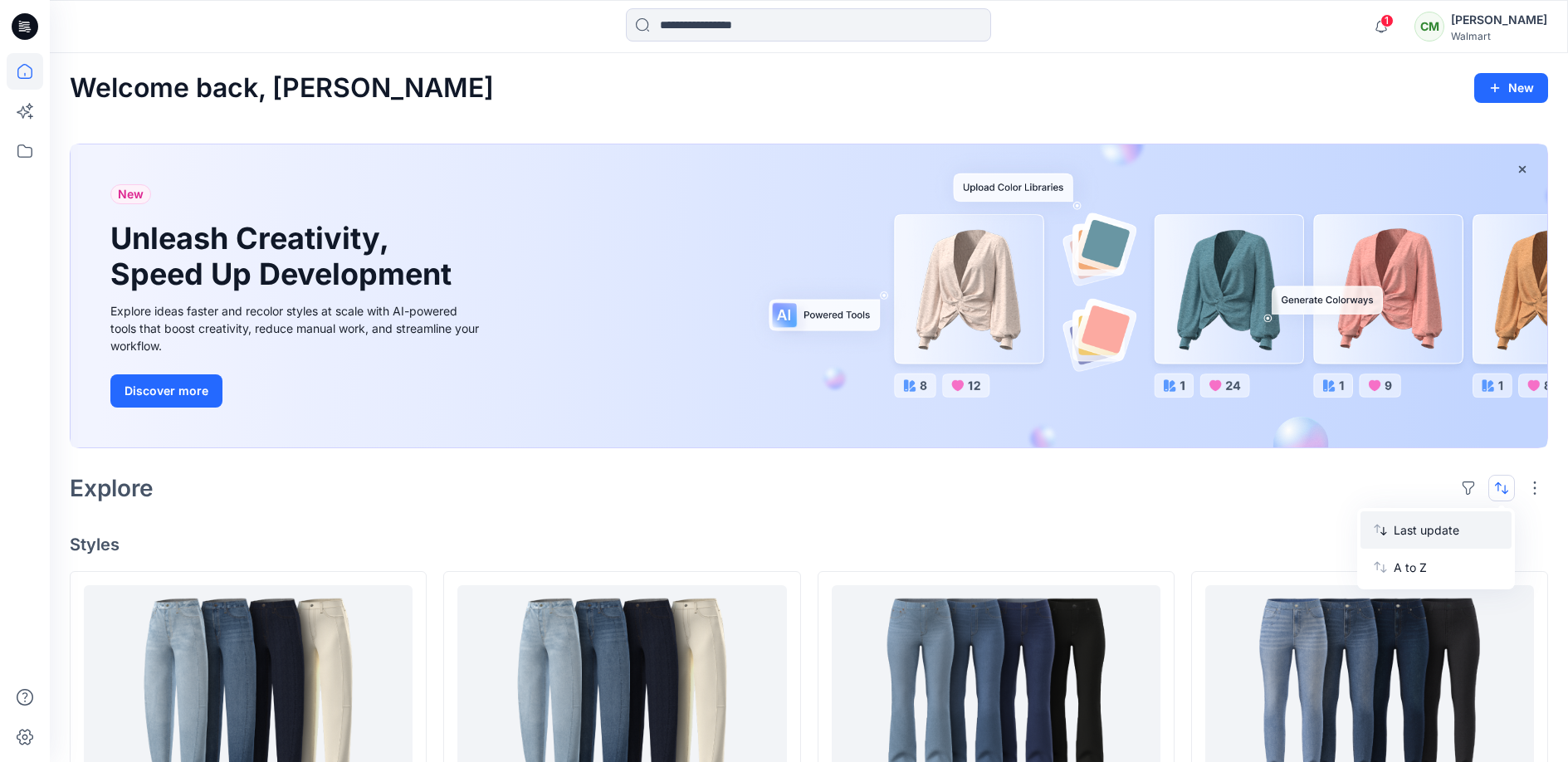
click at [1422, 521] on p "Last update" at bounding box center [1445, 530] width 105 height 17
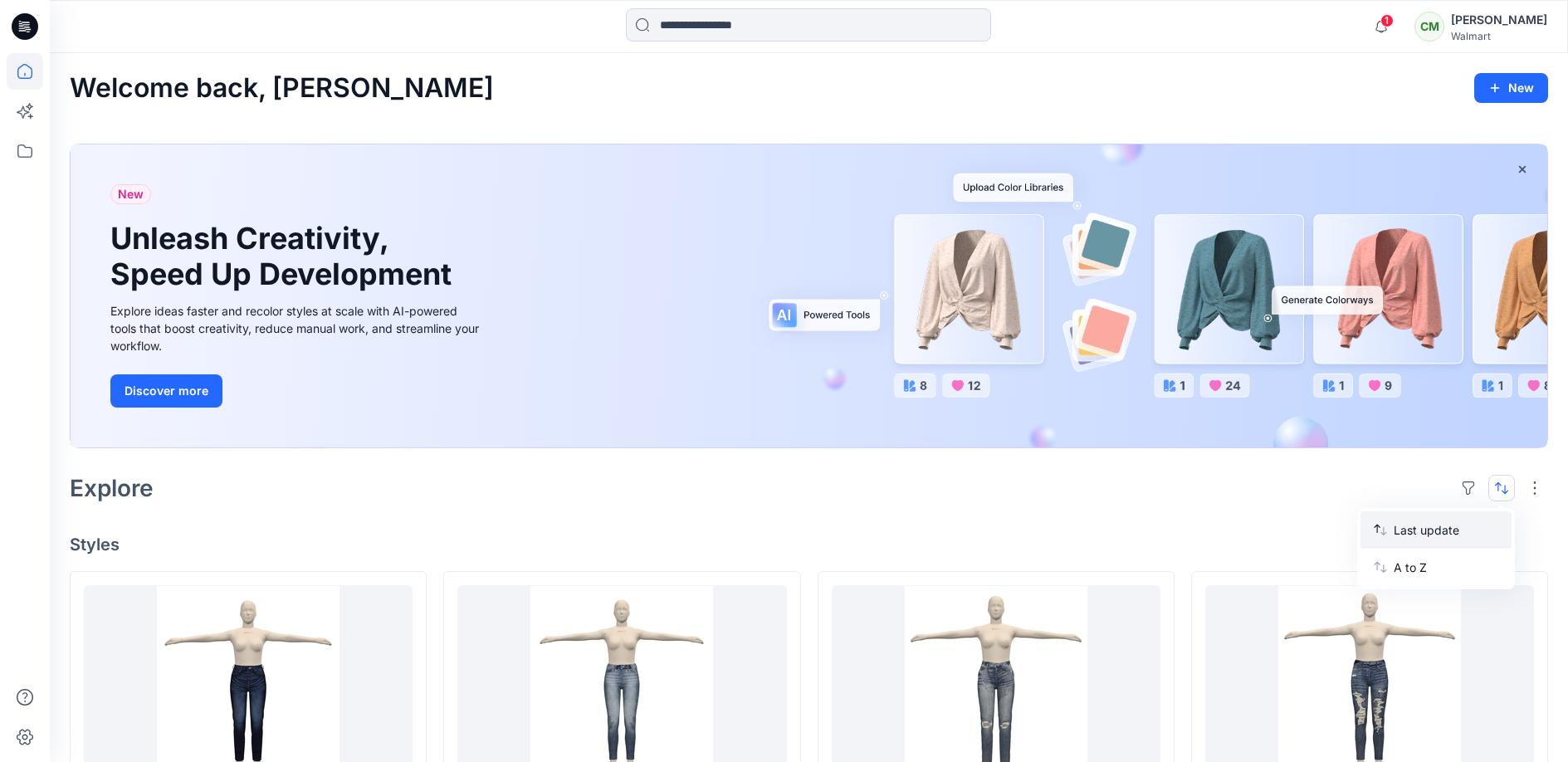
click at [1422, 530] on p "Last update" at bounding box center [1445, 530] width 105 height 17
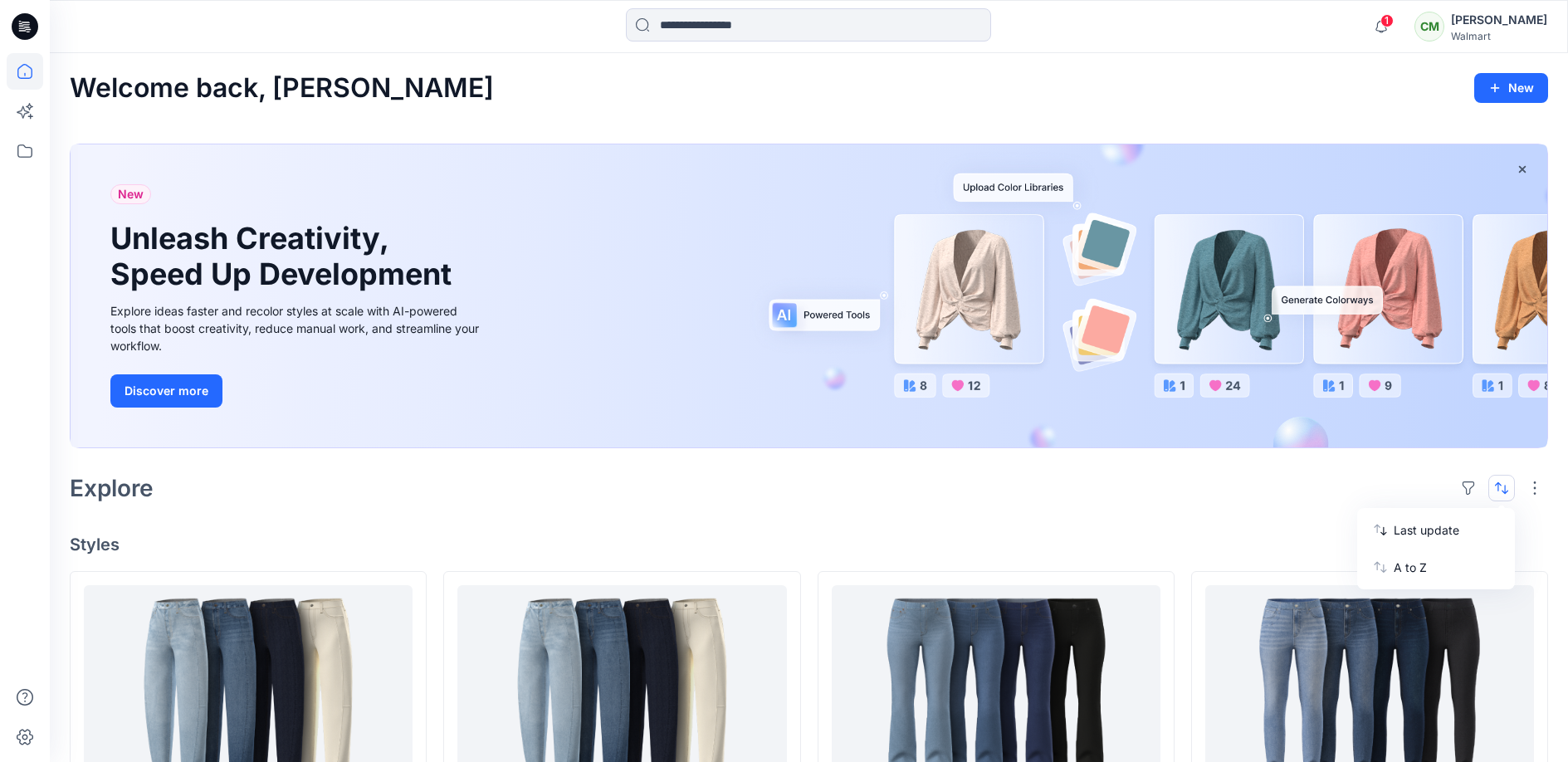
drag, startPoint x: 1307, startPoint y: 508, endPoint x: 1270, endPoint y: 523, distance: 39.9
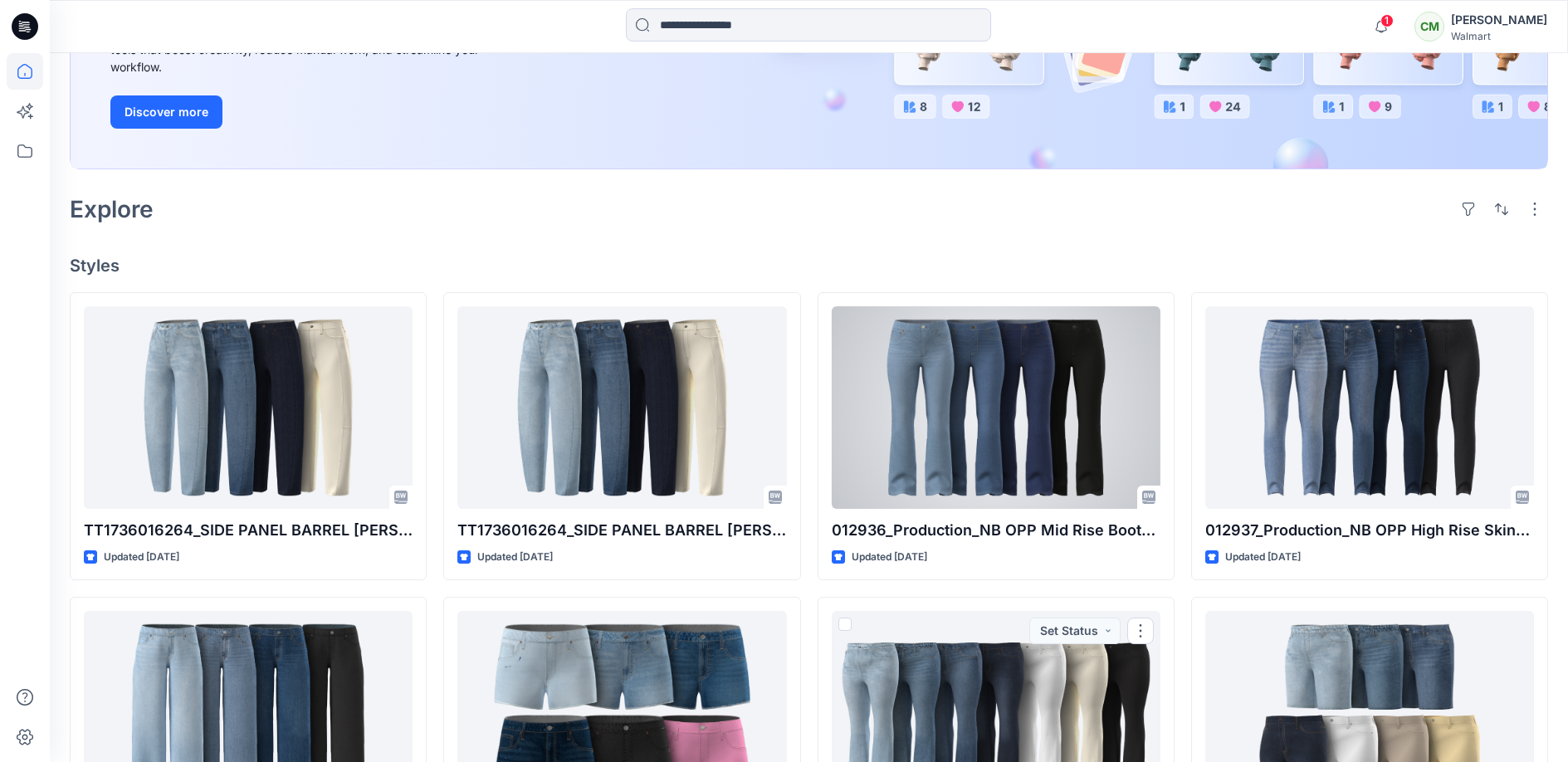
scroll to position [278, 0]
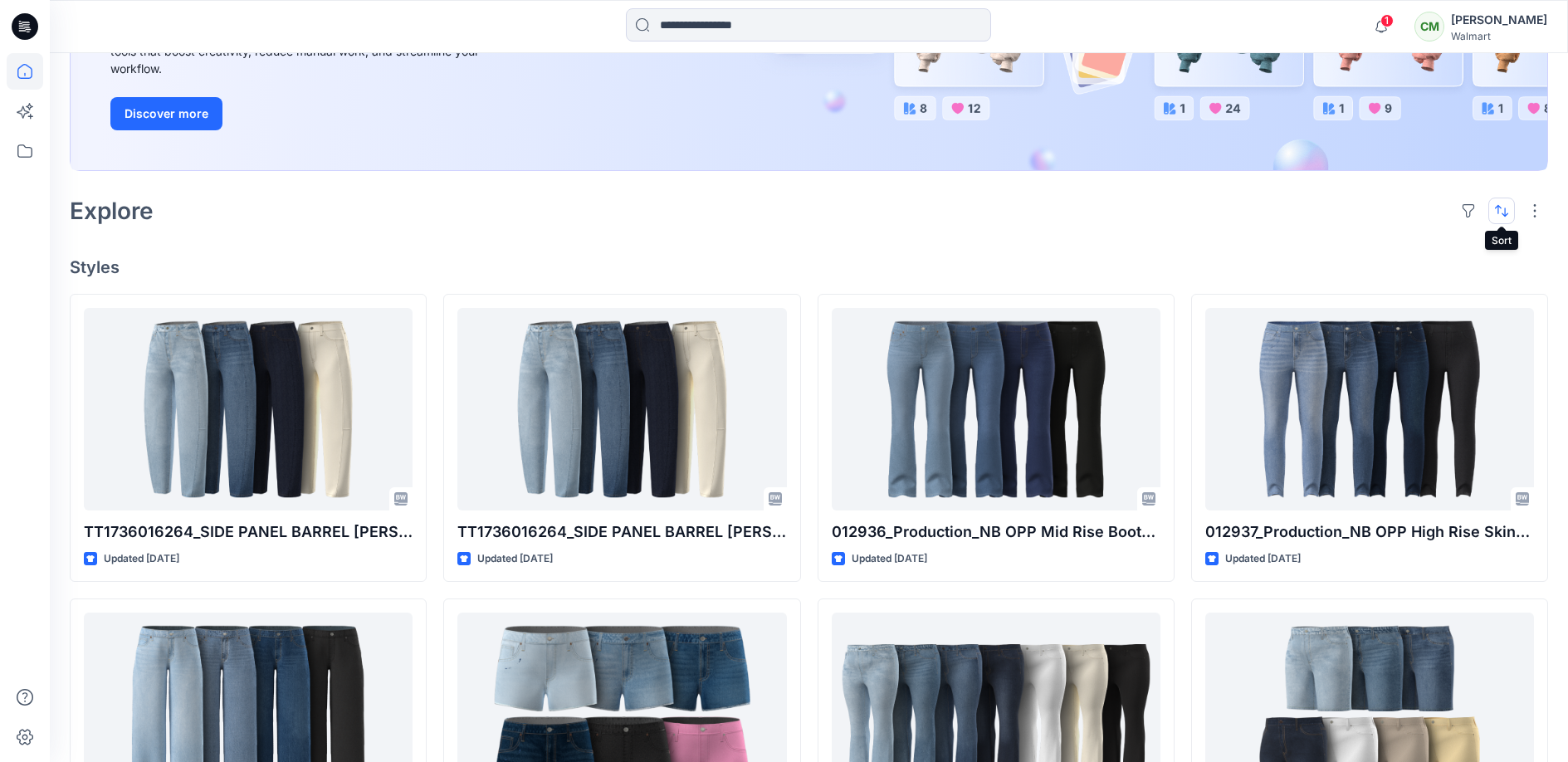
click at [1422, 212] on button "button" at bounding box center [1501, 210] width 26 height 26
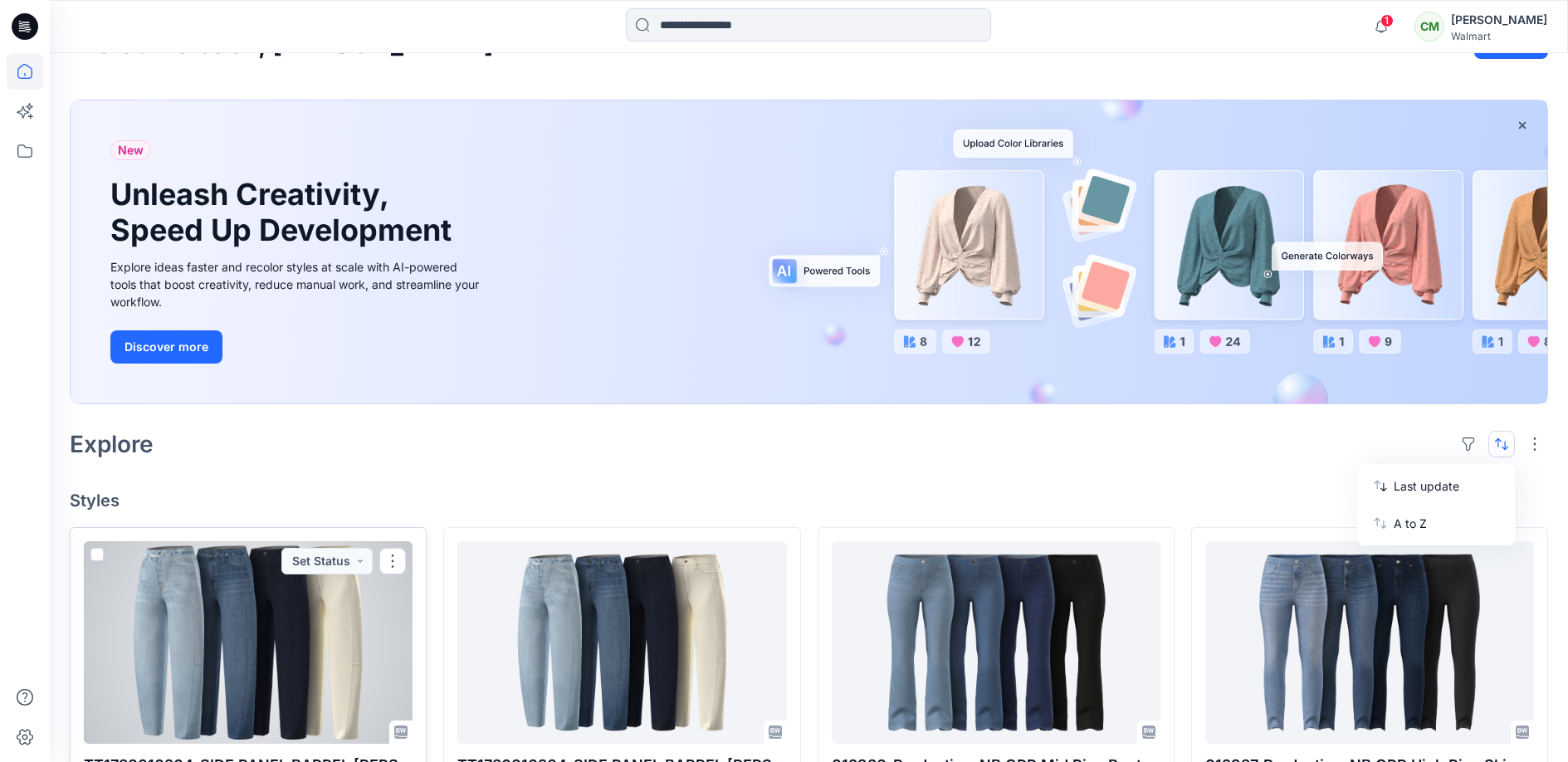
scroll to position [45, 0]
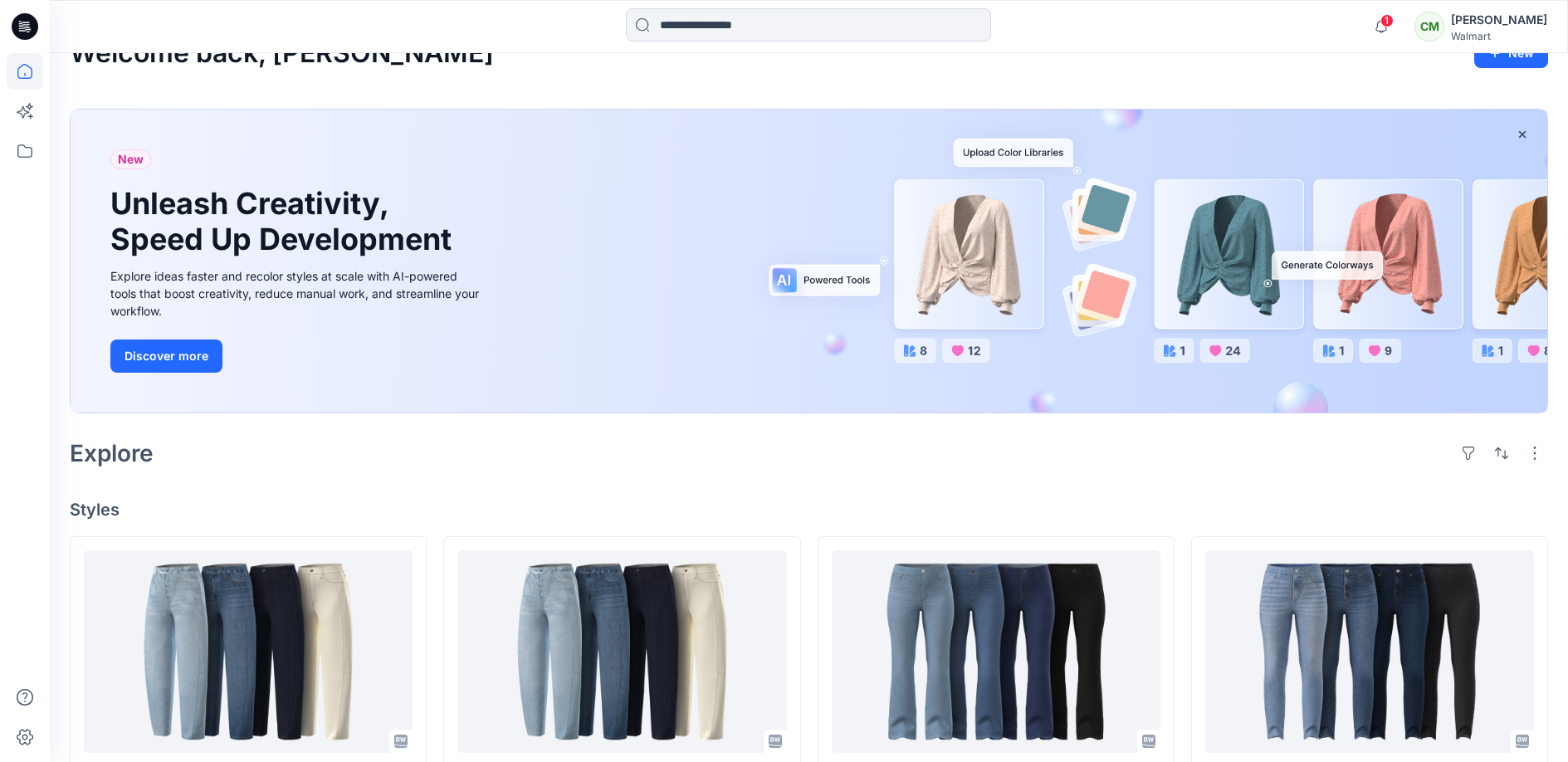
scroll to position [0, 0]
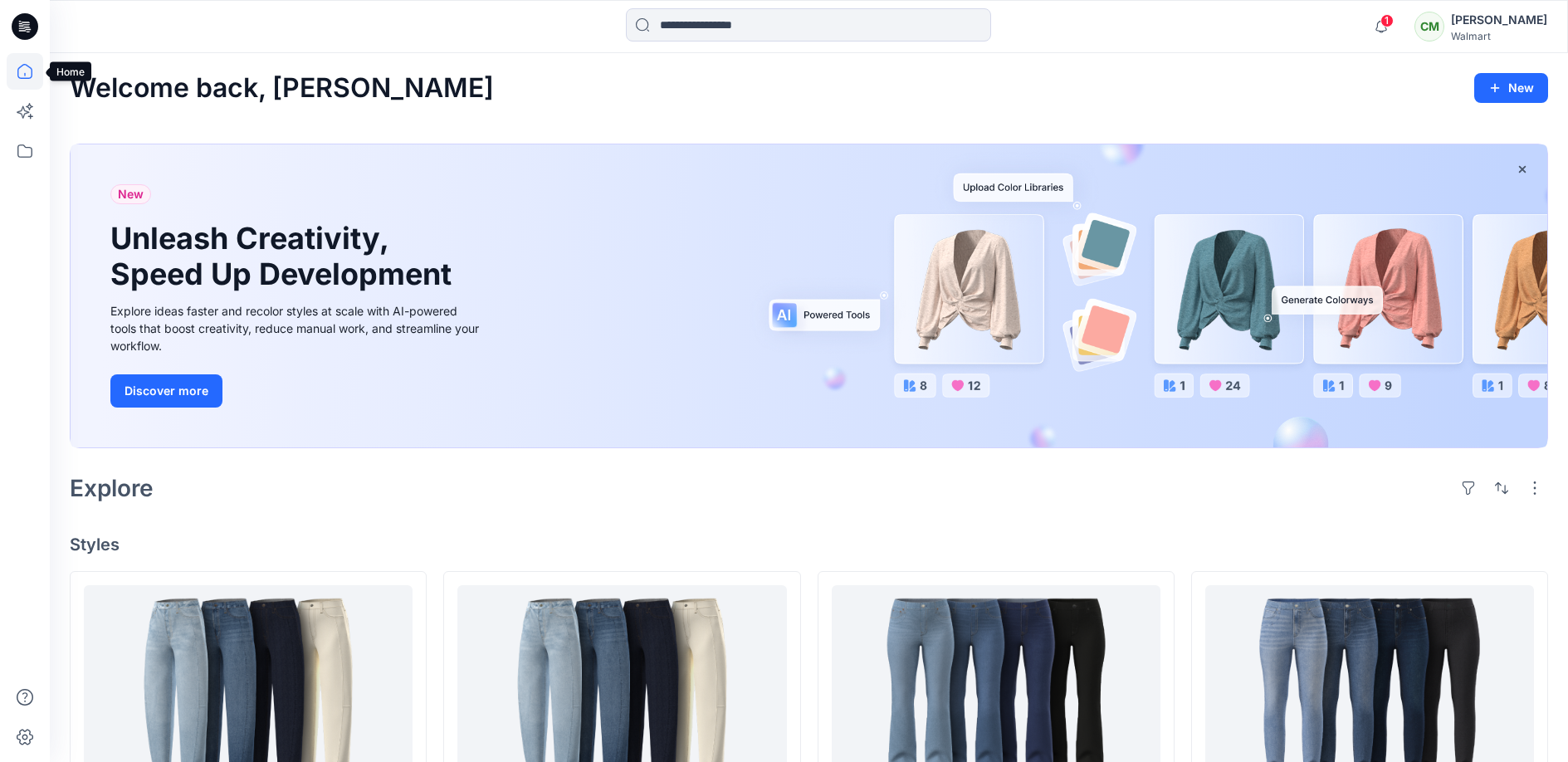
click at [26, 78] on icon at bounding box center [25, 72] width 15 height 15
click at [26, 79] on icon at bounding box center [25, 71] width 37 height 37
click at [1393, 25] on span "1" at bounding box center [1387, 21] width 14 height 14
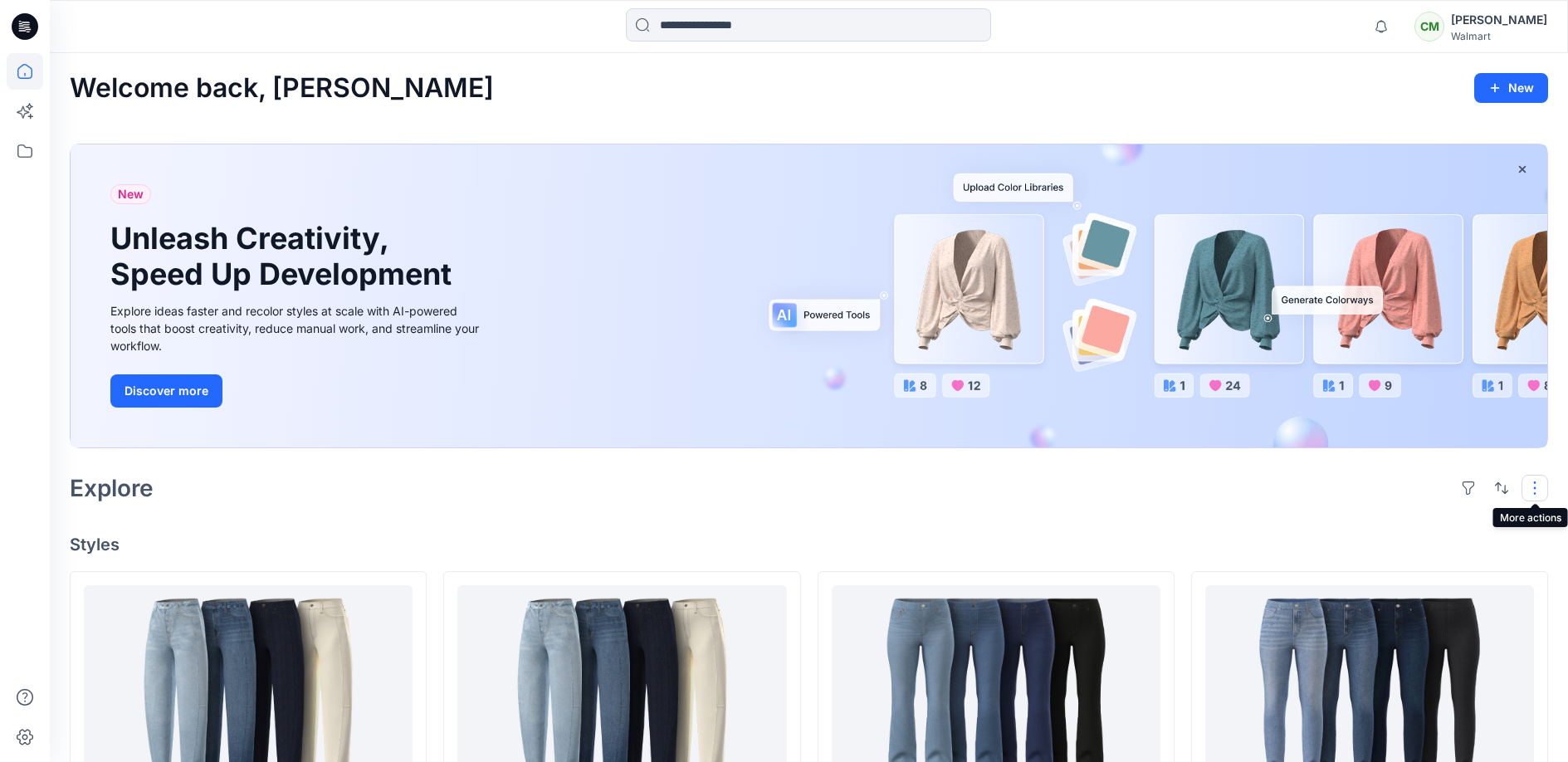
click at [1422, 484] on button "button" at bounding box center [1534, 488] width 26 height 26
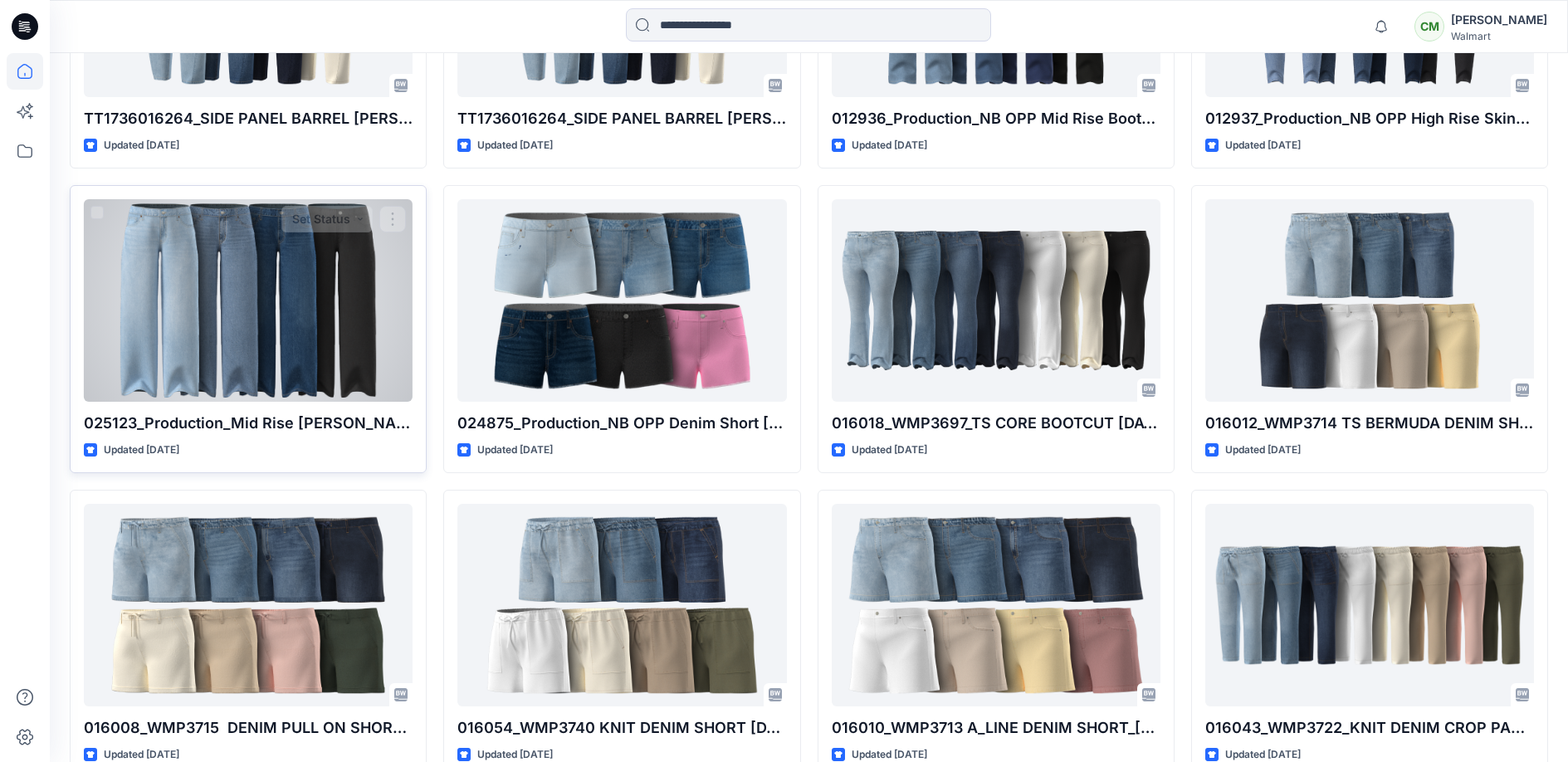
scroll to position [693, 0]
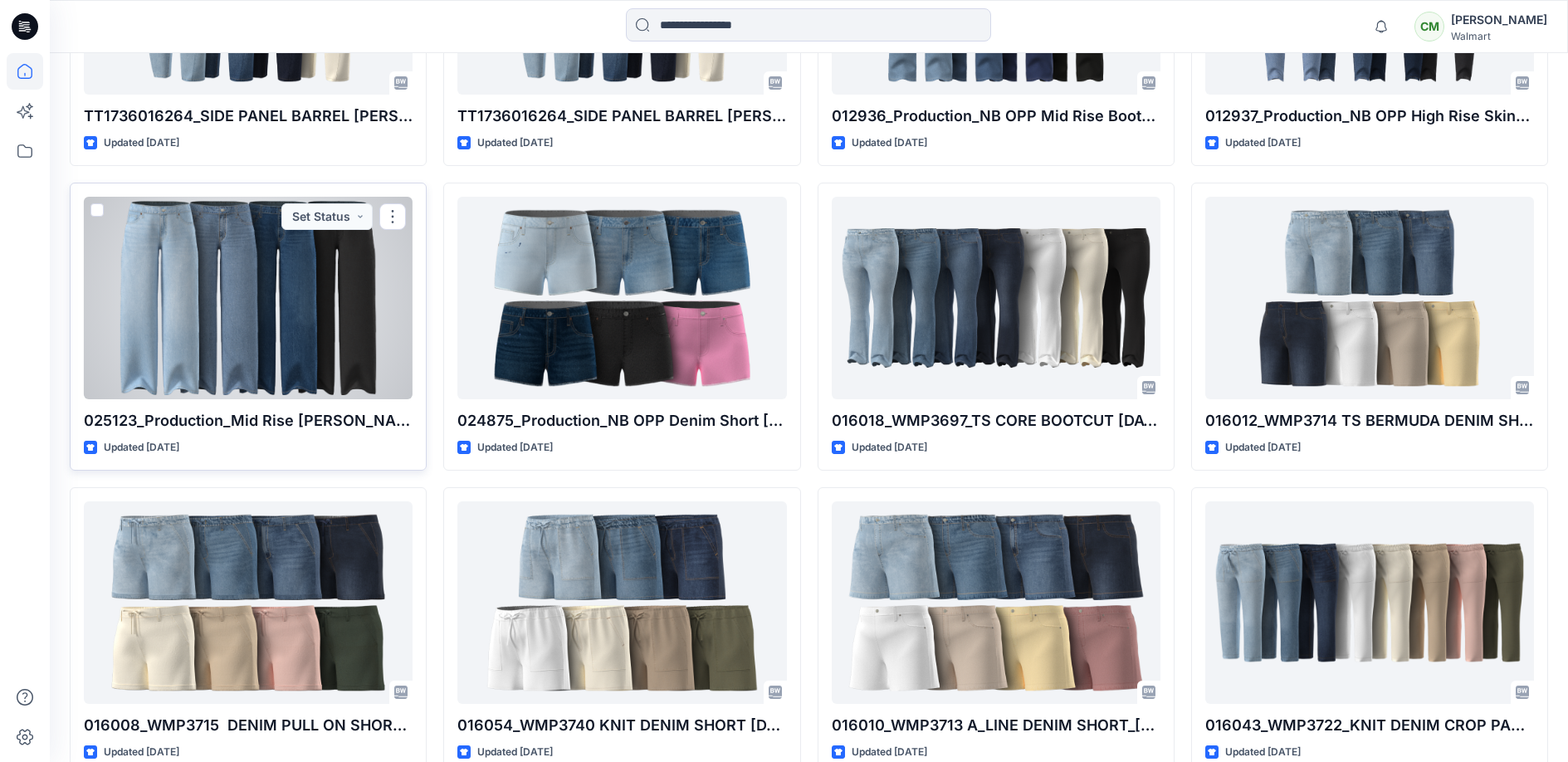
click at [196, 371] on div at bounding box center [248, 298] width 329 height 203
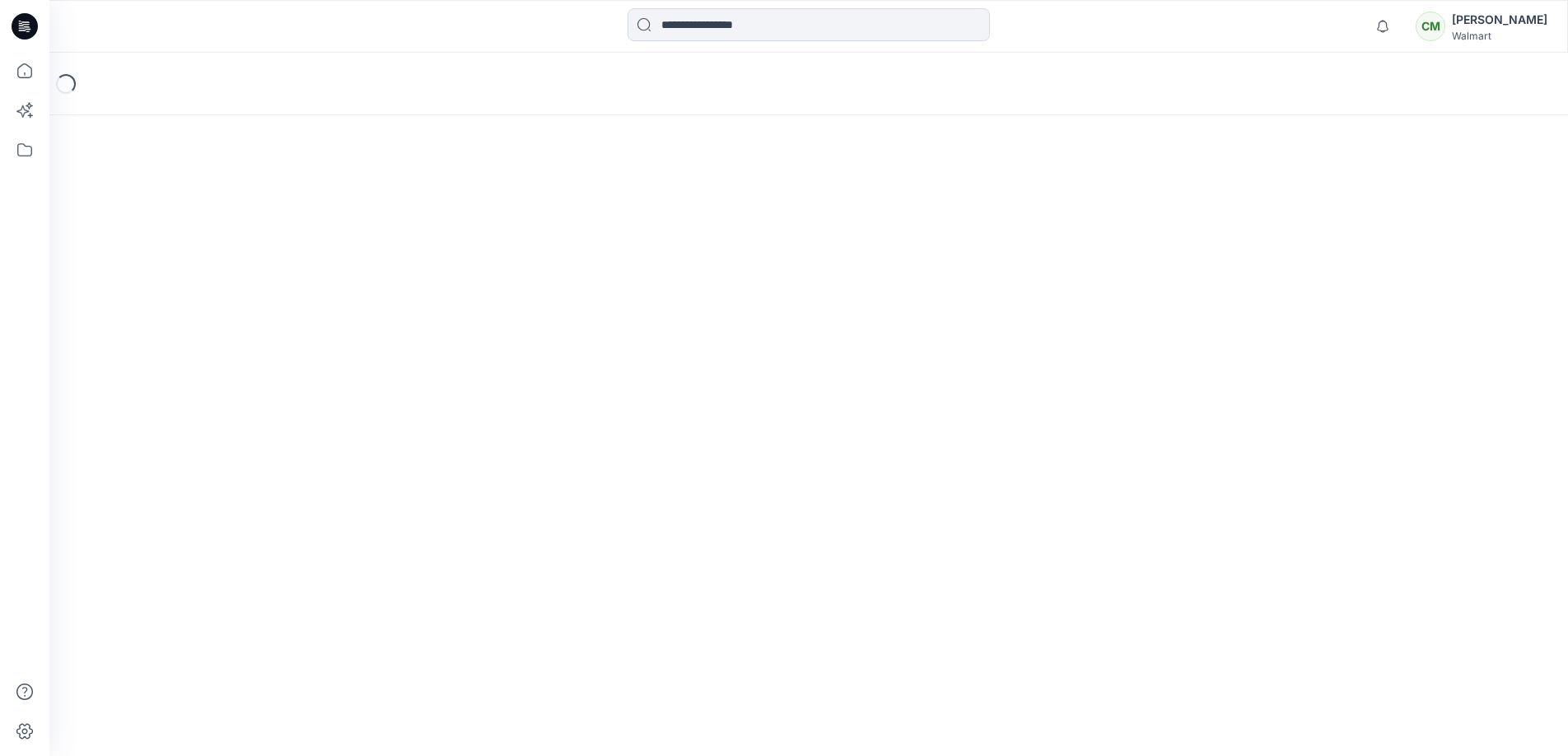
click at [194, 368] on div "Loading..." at bounding box center [808, 404] width 1519 height 704
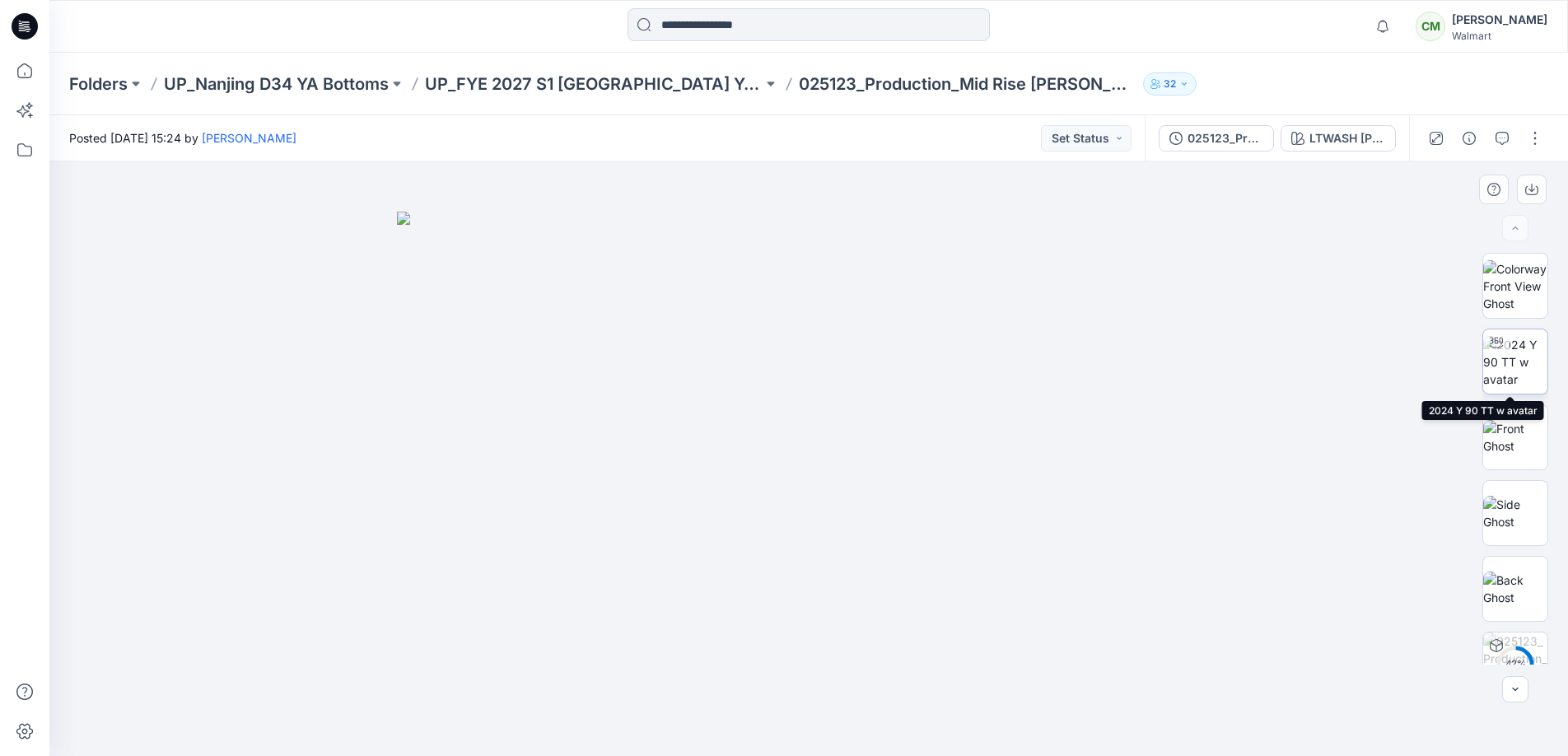
click at [1411, 358] on img at bounding box center [1516, 362] width 64 height 52
drag, startPoint x: 974, startPoint y: 730, endPoint x: 675, endPoint y: 748, distance: 299.5
click at [675, 696] on div at bounding box center [808, 459] width 1519 height 595
click at [444, 507] on div at bounding box center [808, 459] width 1519 height 595
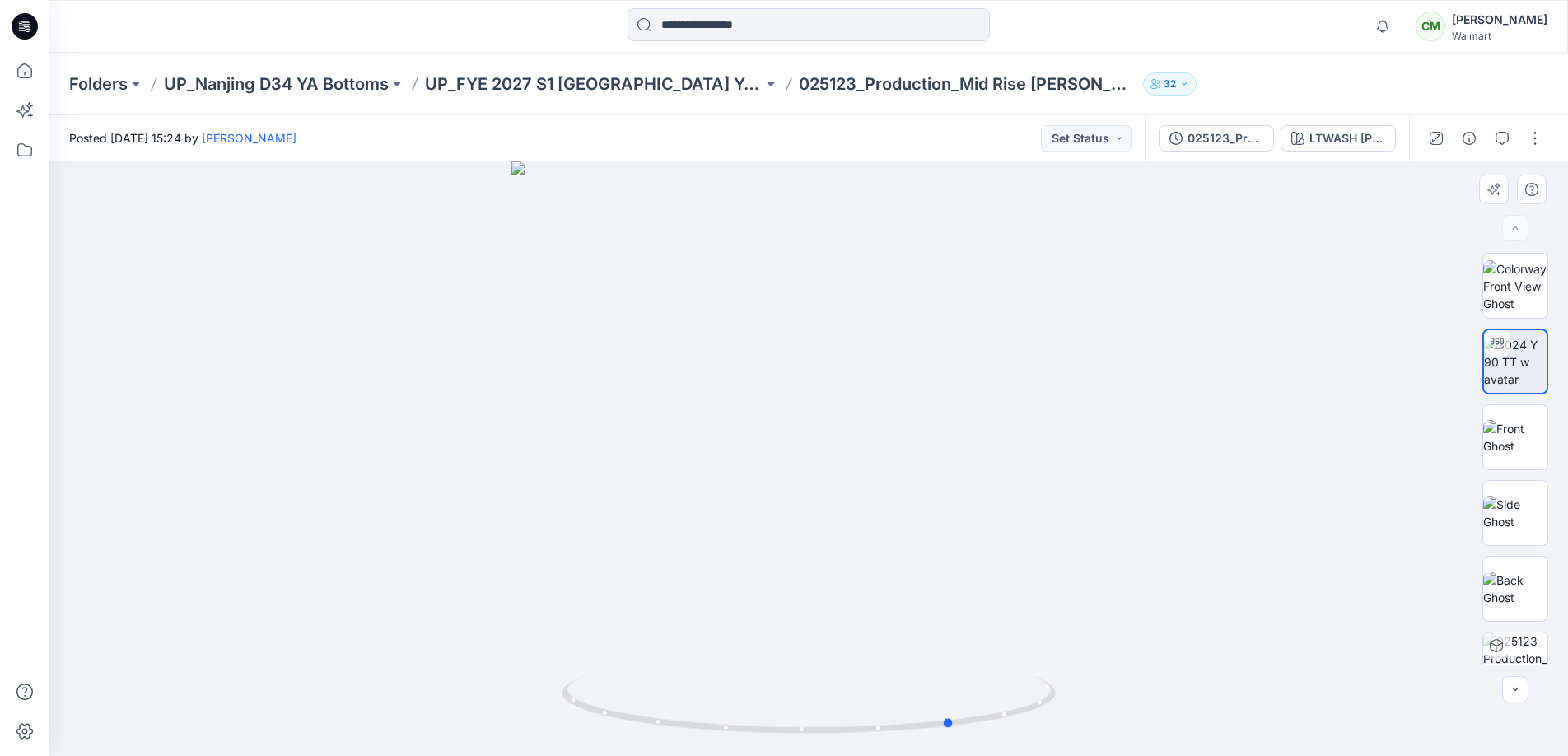
drag, startPoint x: 1054, startPoint y: 570, endPoint x: 1048, endPoint y: 477, distance: 93.2
click at [1048, 477] on div at bounding box center [808, 459] width 1519 height 595
drag, startPoint x: 874, startPoint y: 582, endPoint x: 894, endPoint y: 452, distance: 131.5
click at [894, 452] on div at bounding box center [808, 459] width 1519 height 595
click at [1411, 496] on img at bounding box center [1516, 513] width 64 height 35
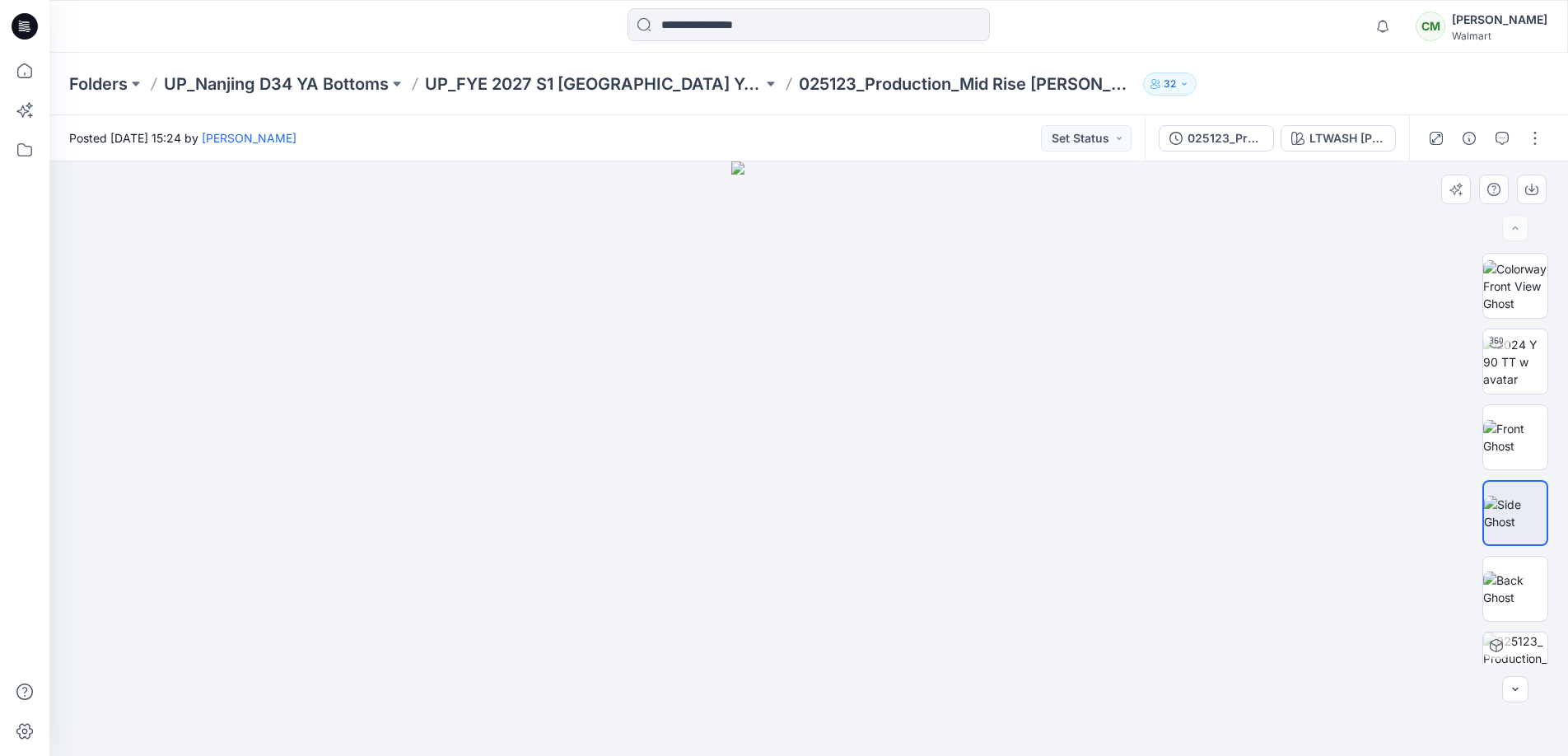
drag, startPoint x: 999, startPoint y: 405, endPoint x: 1206, endPoint y: 409, distance: 207.0
click at [1206, 409] on div at bounding box center [808, 459] width 1519 height 595
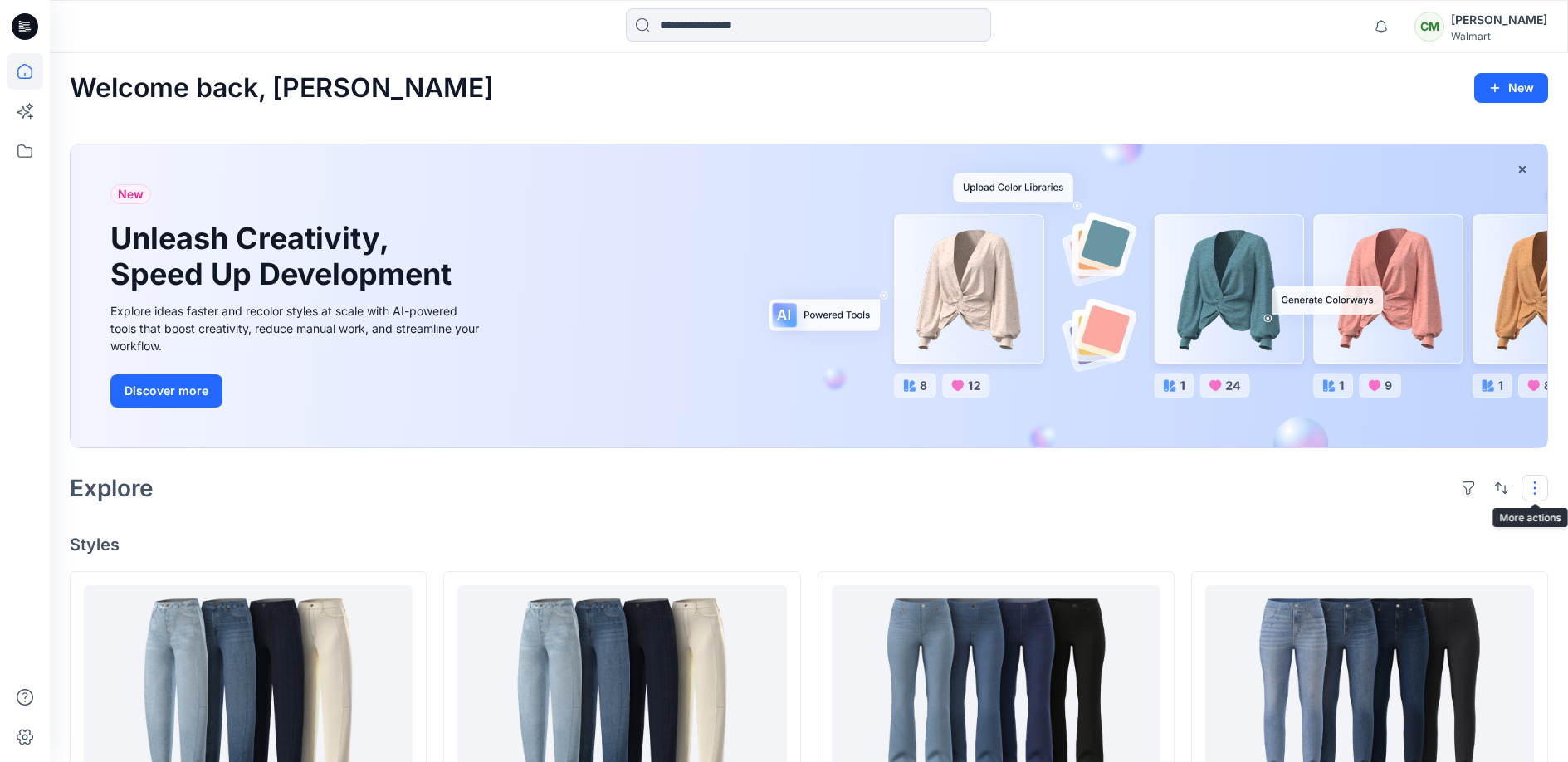
click at [1422, 485] on button "button" at bounding box center [1534, 488] width 26 height 26
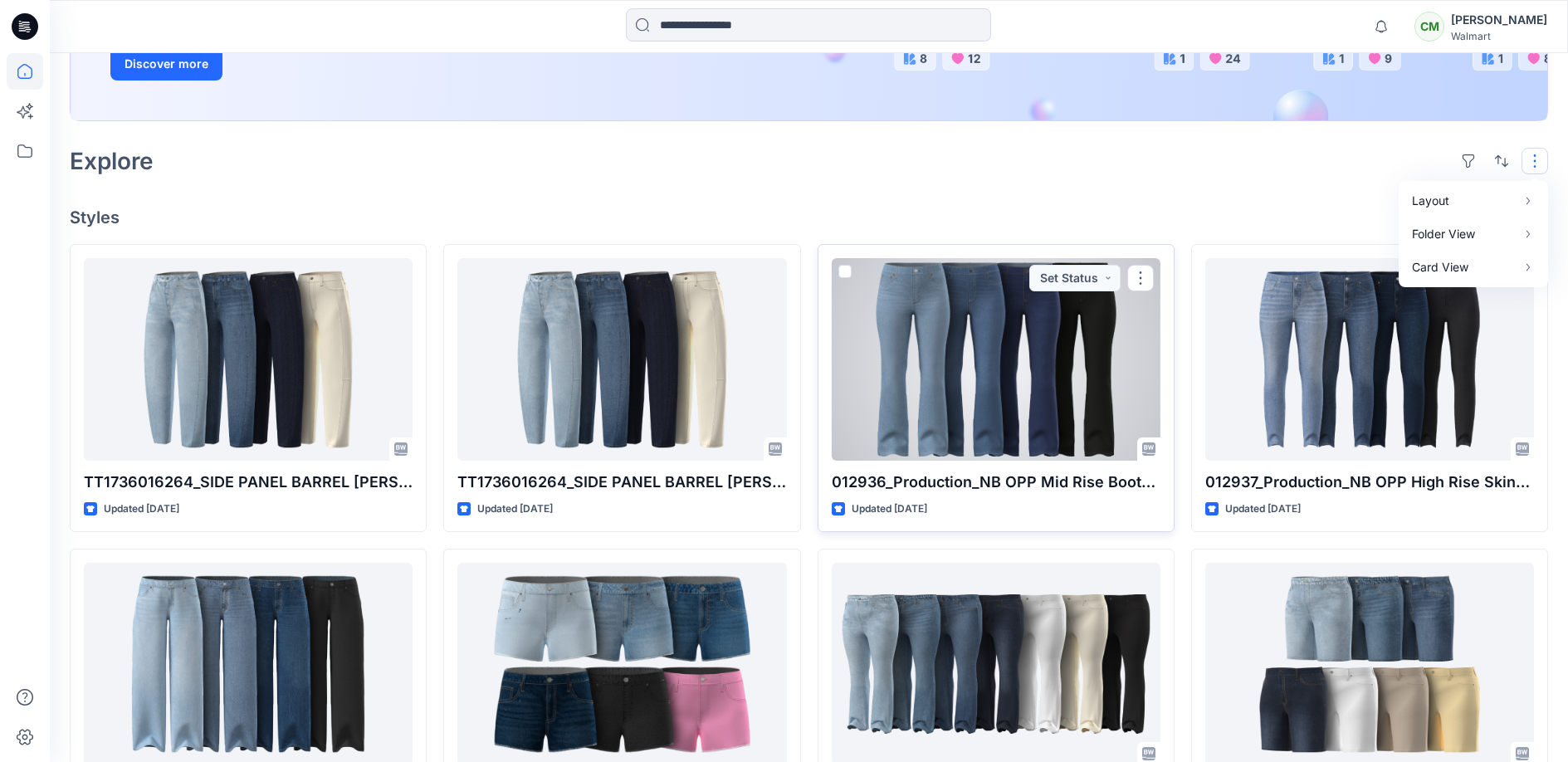
scroll to position [390, 0]
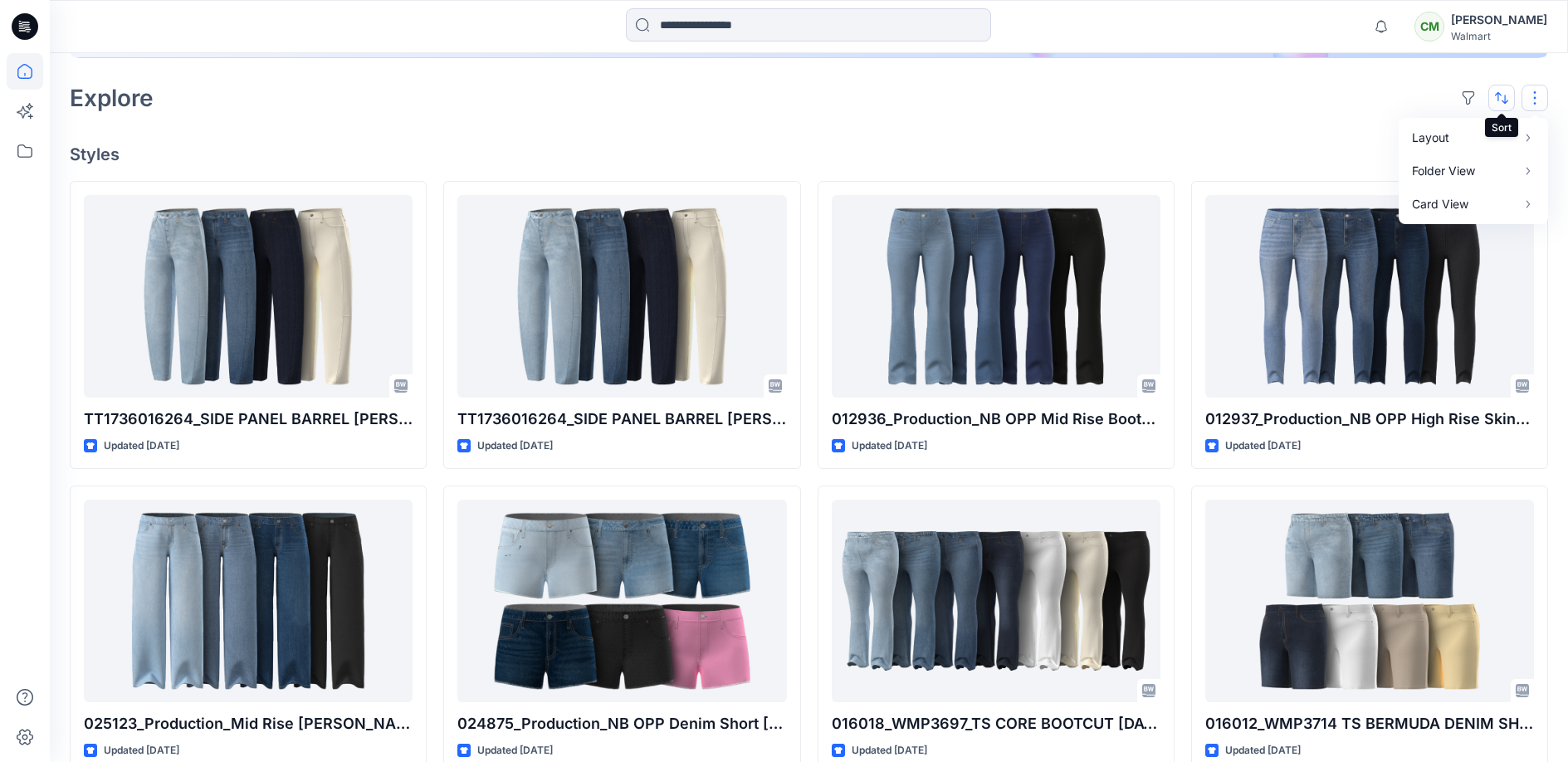
click at [1422, 104] on button "button" at bounding box center [1501, 97] width 26 height 26
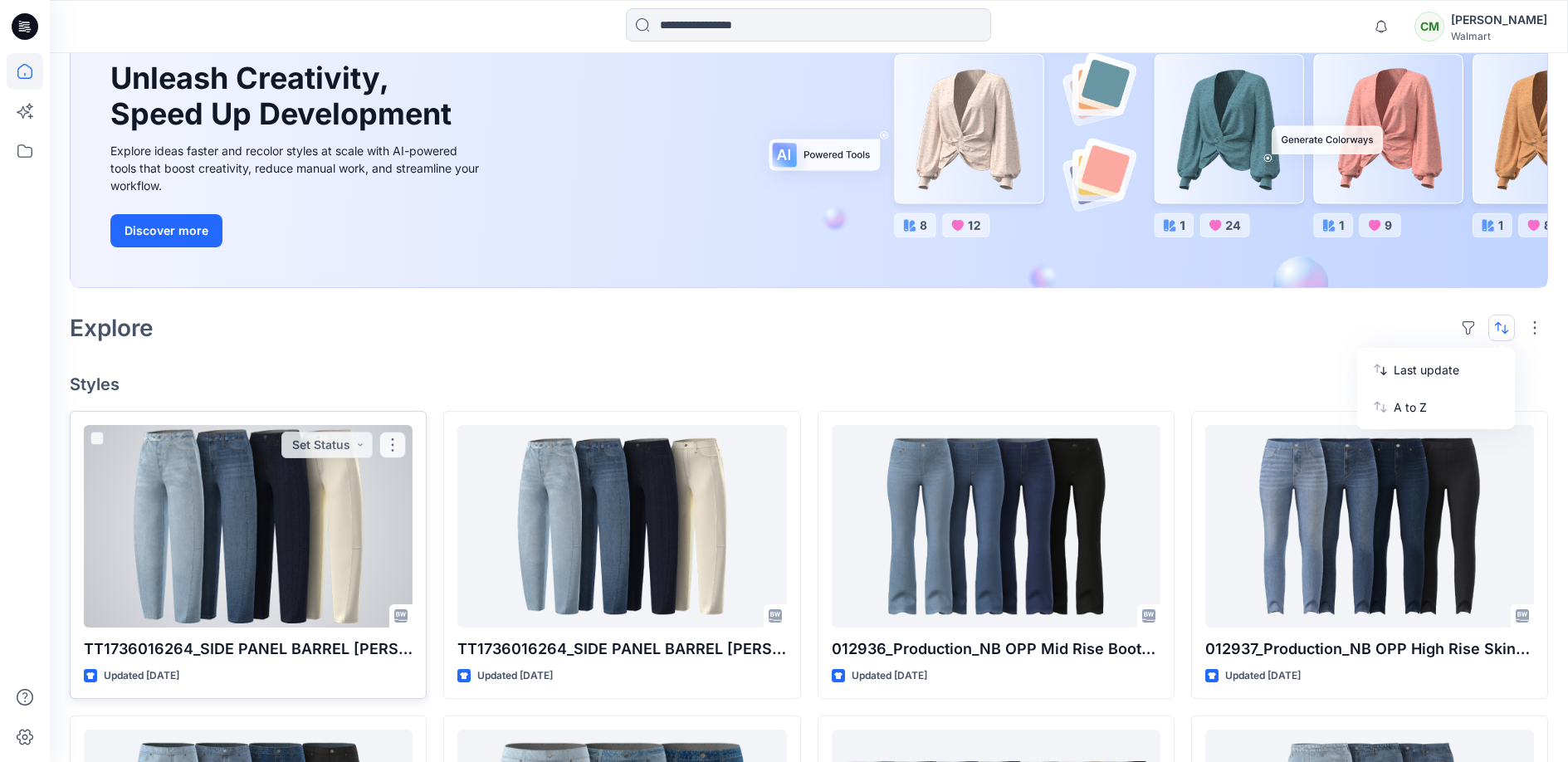
scroll to position [0, 0]
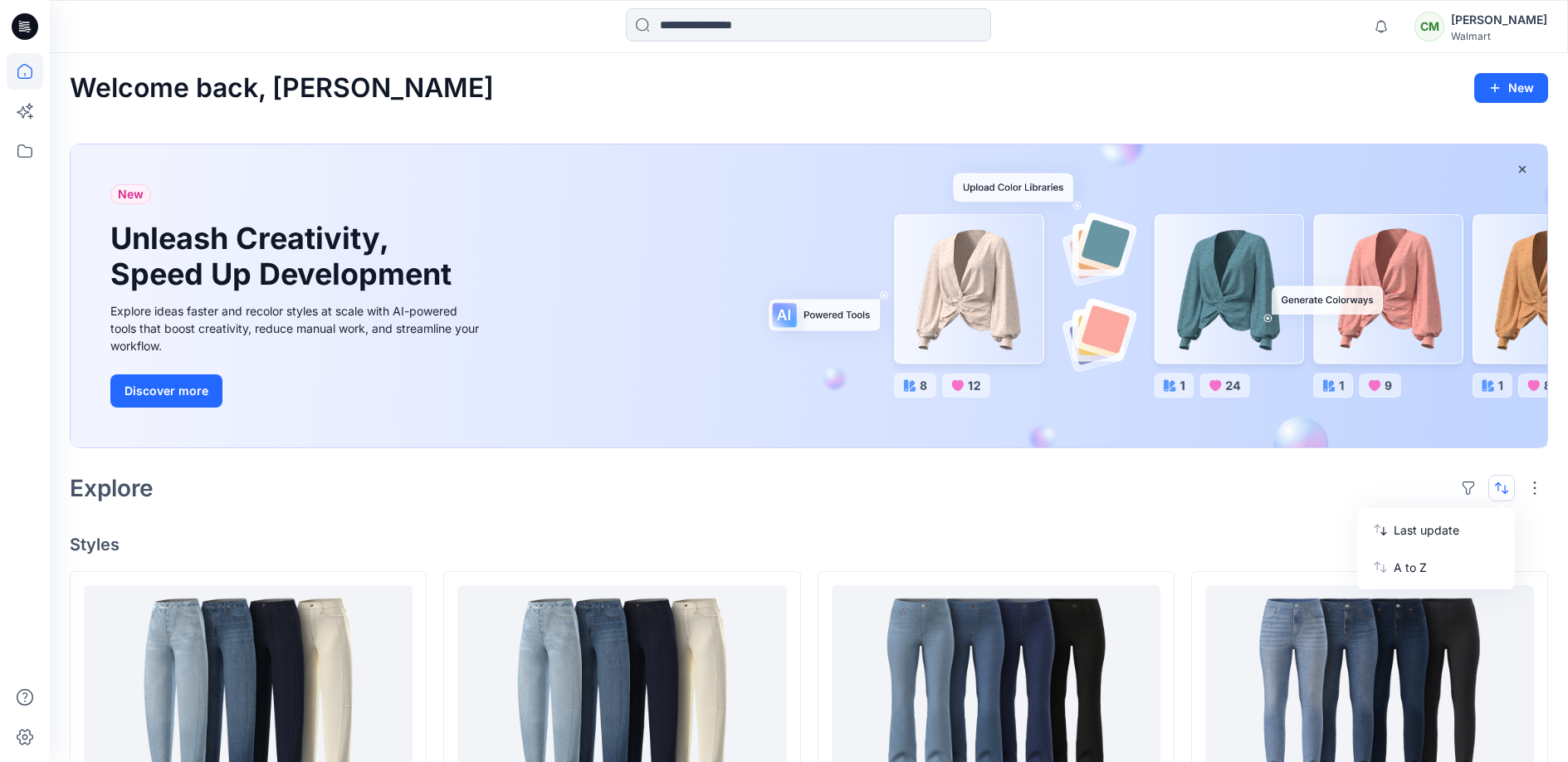
click at [298, 545] on h4 "Styles" at bounding box center [809, 544] width 1478 height 20
click at [1422, 164] on button "button" at bounding box center [1521, 169] width 30 height 30
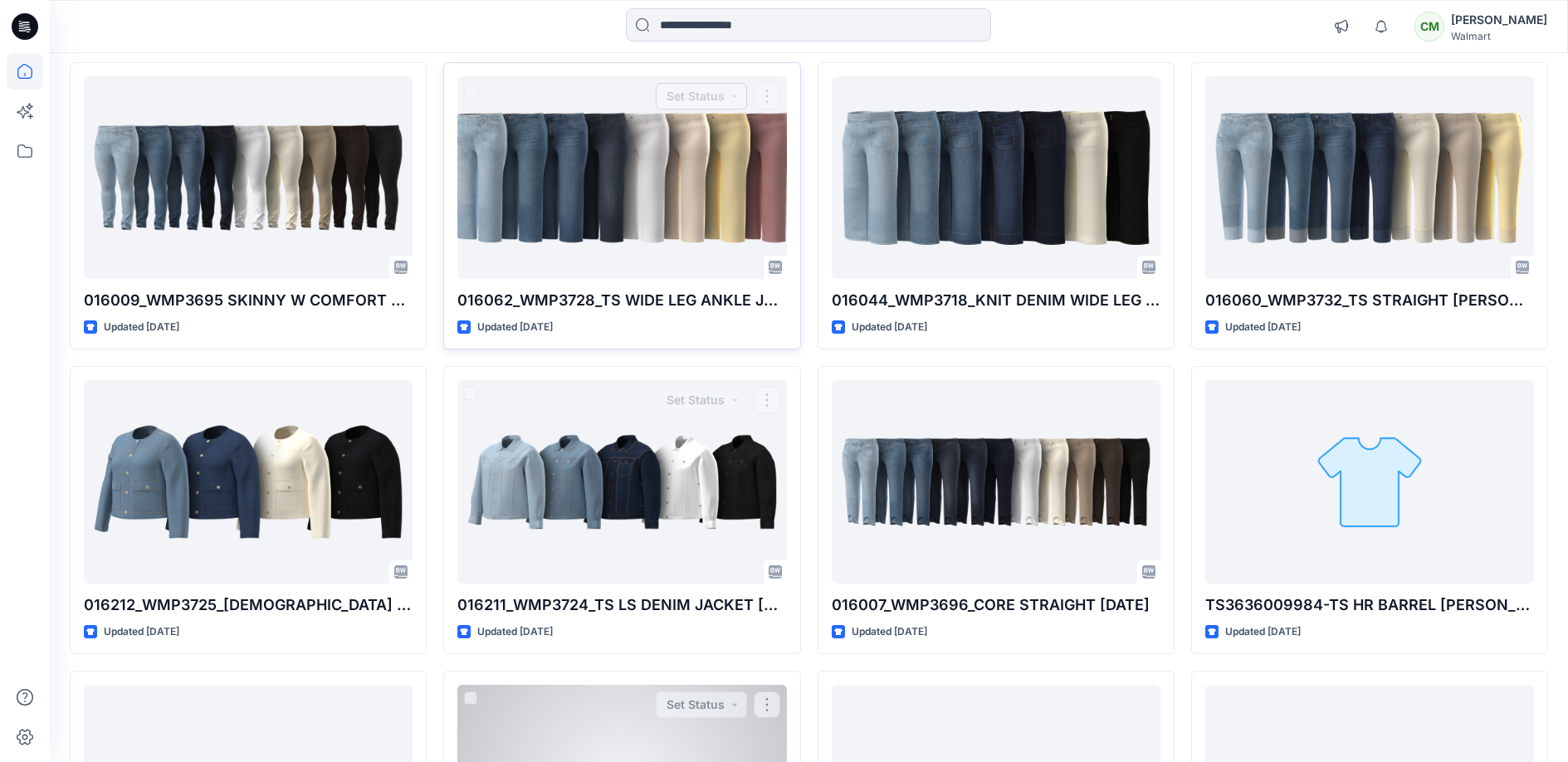
scroll to position [1725, 0]
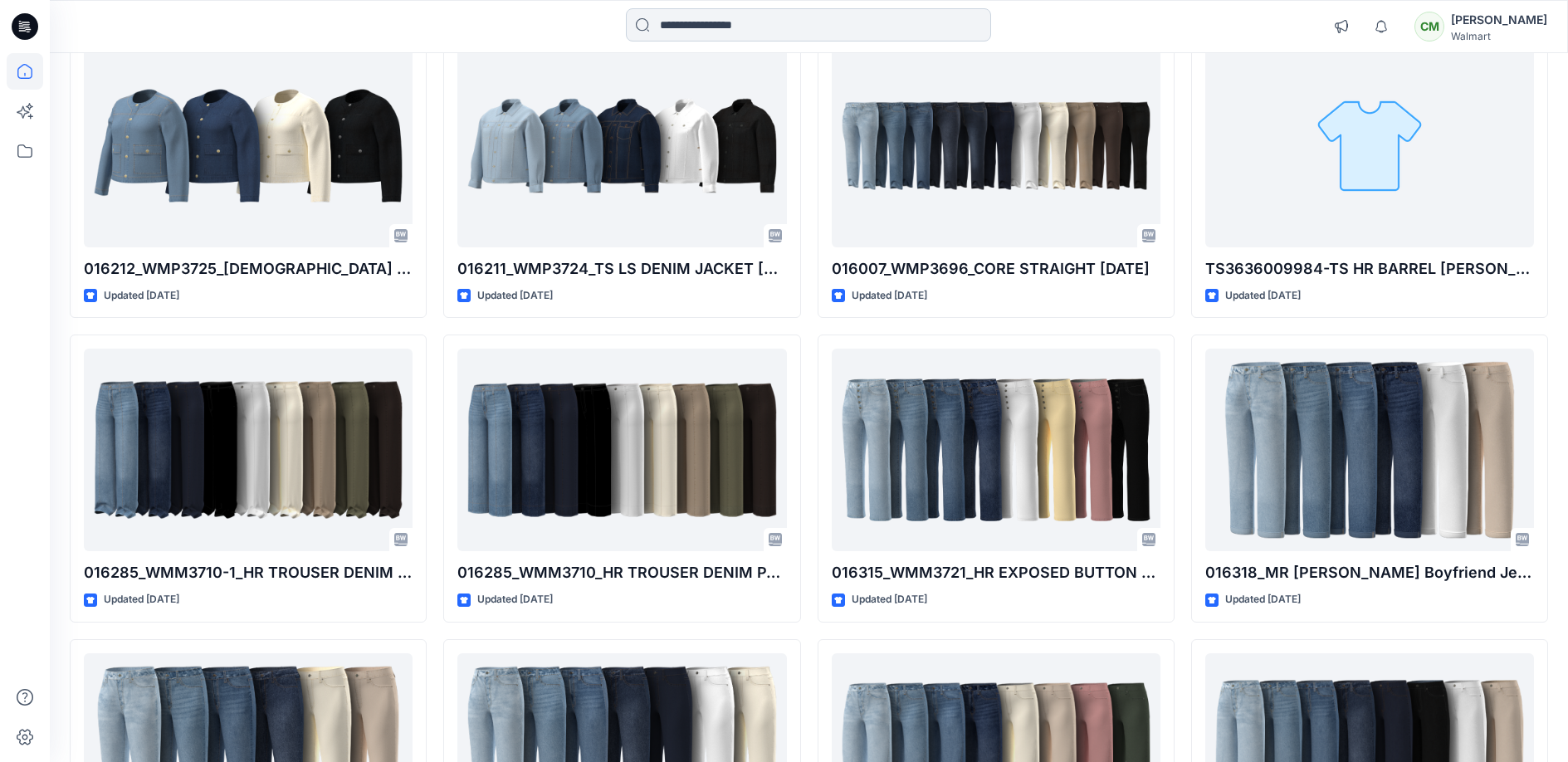
click at [715, 35] on input at bounding box center [808, 25] width 365 height 33
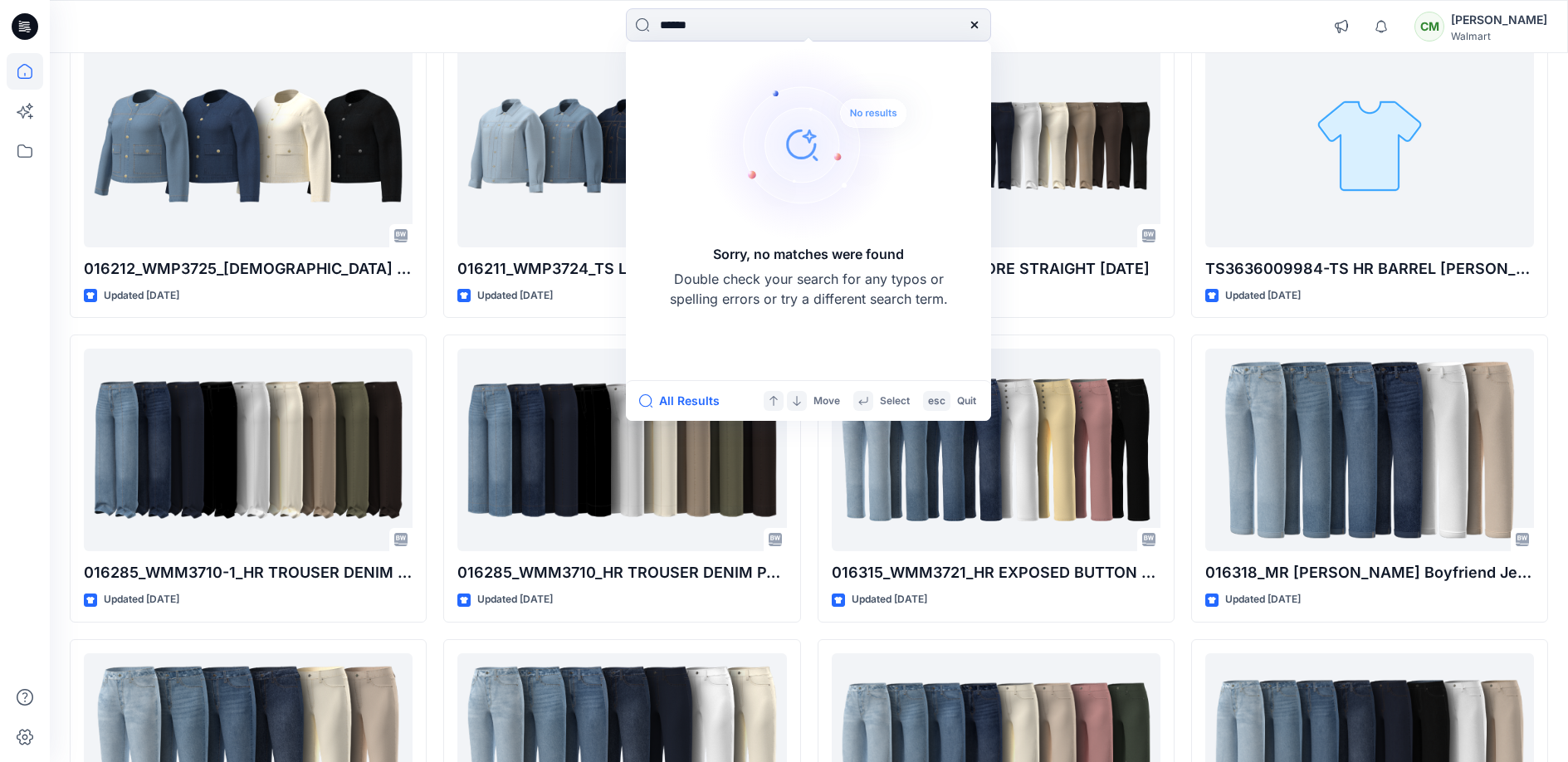
type input "******"
click at [9, 527] on div at bounding box center [25, 407] width 37 height 709
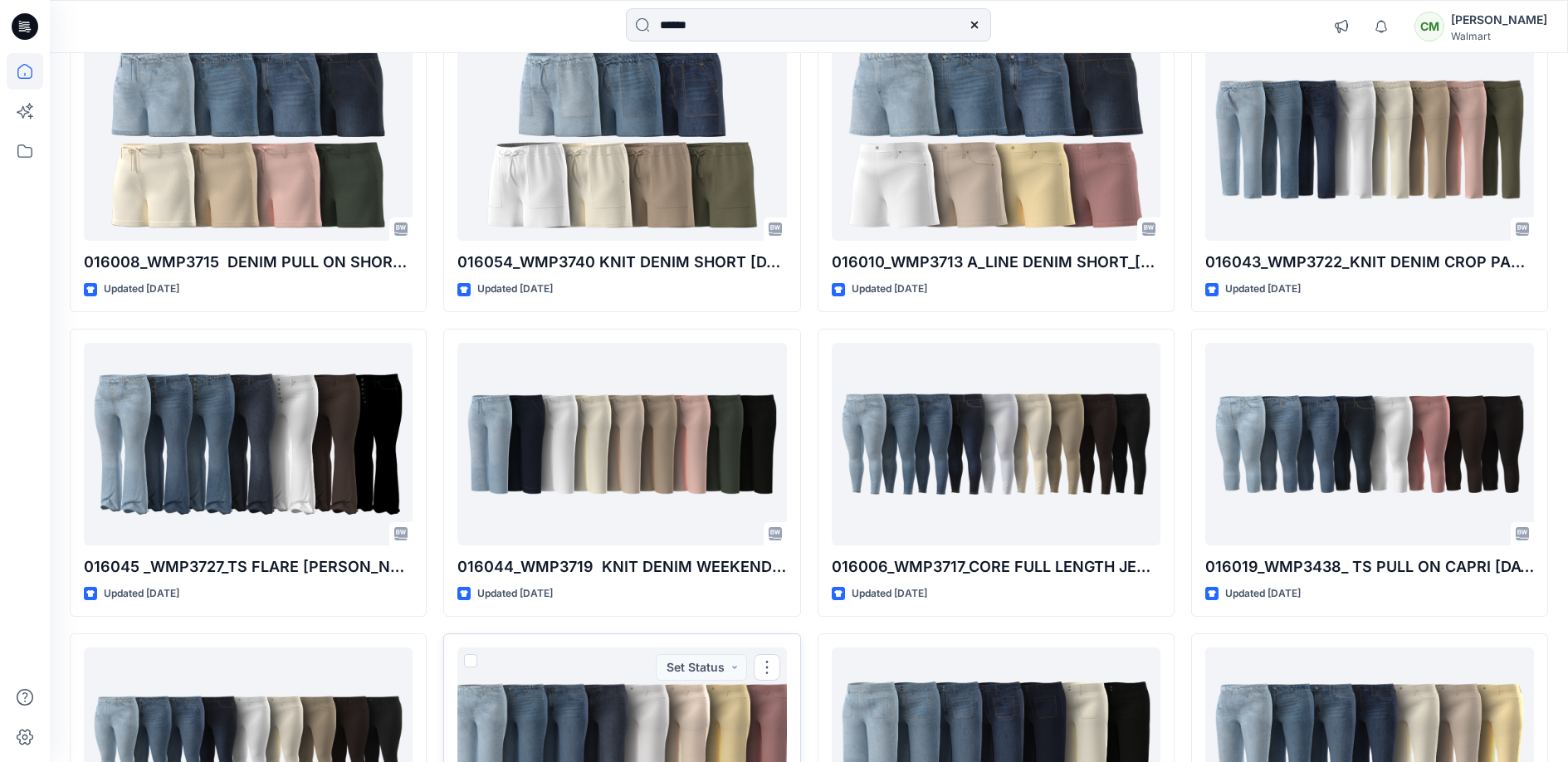
scroll to position [0, 0]
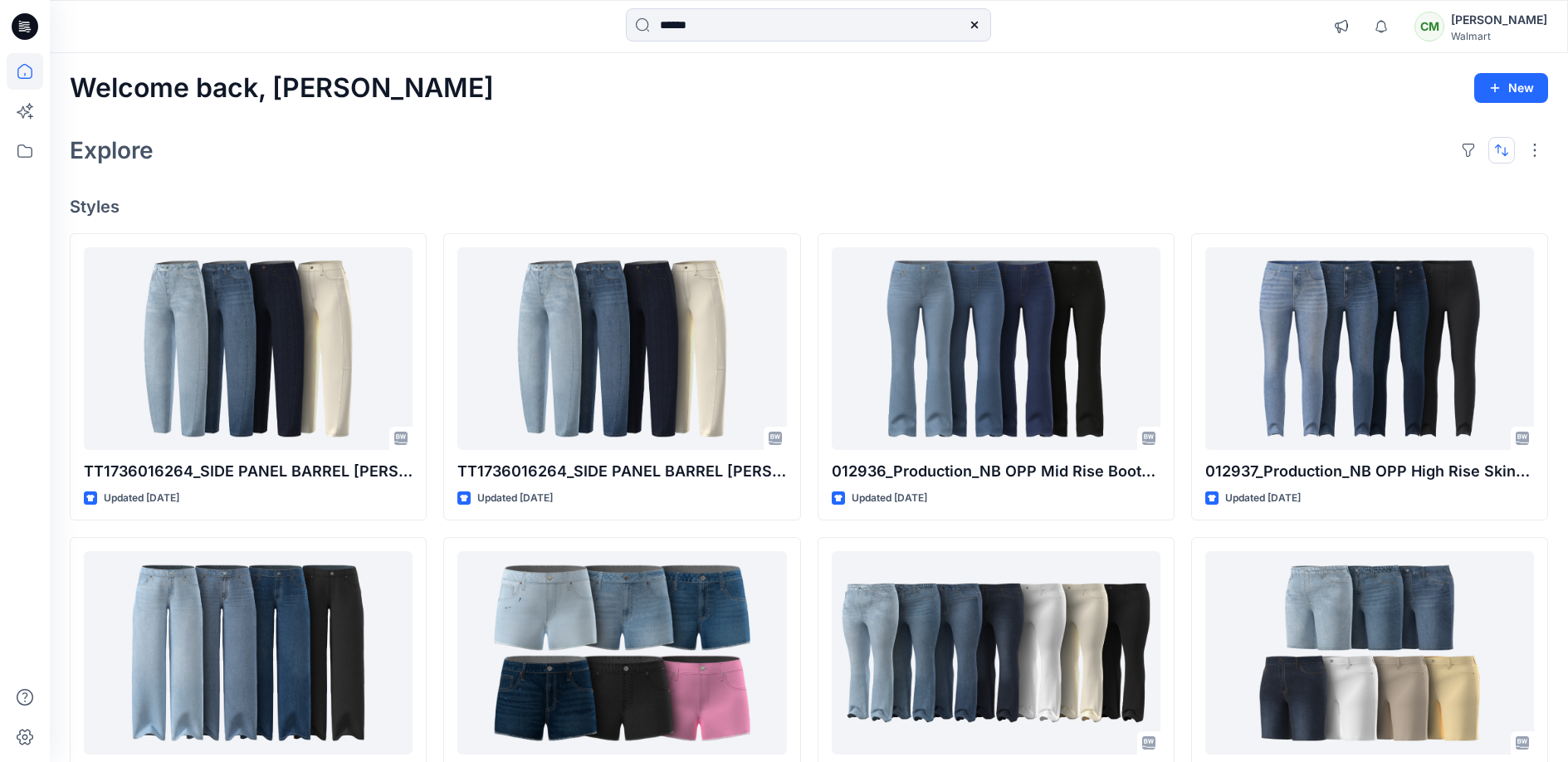
click at [1422, 152] on button "button" at bounding box center [1501, 150] width 26 height 26
click at [1422, 194] on p "Last update" at bounding box center [1445, 192] width 105 height 17
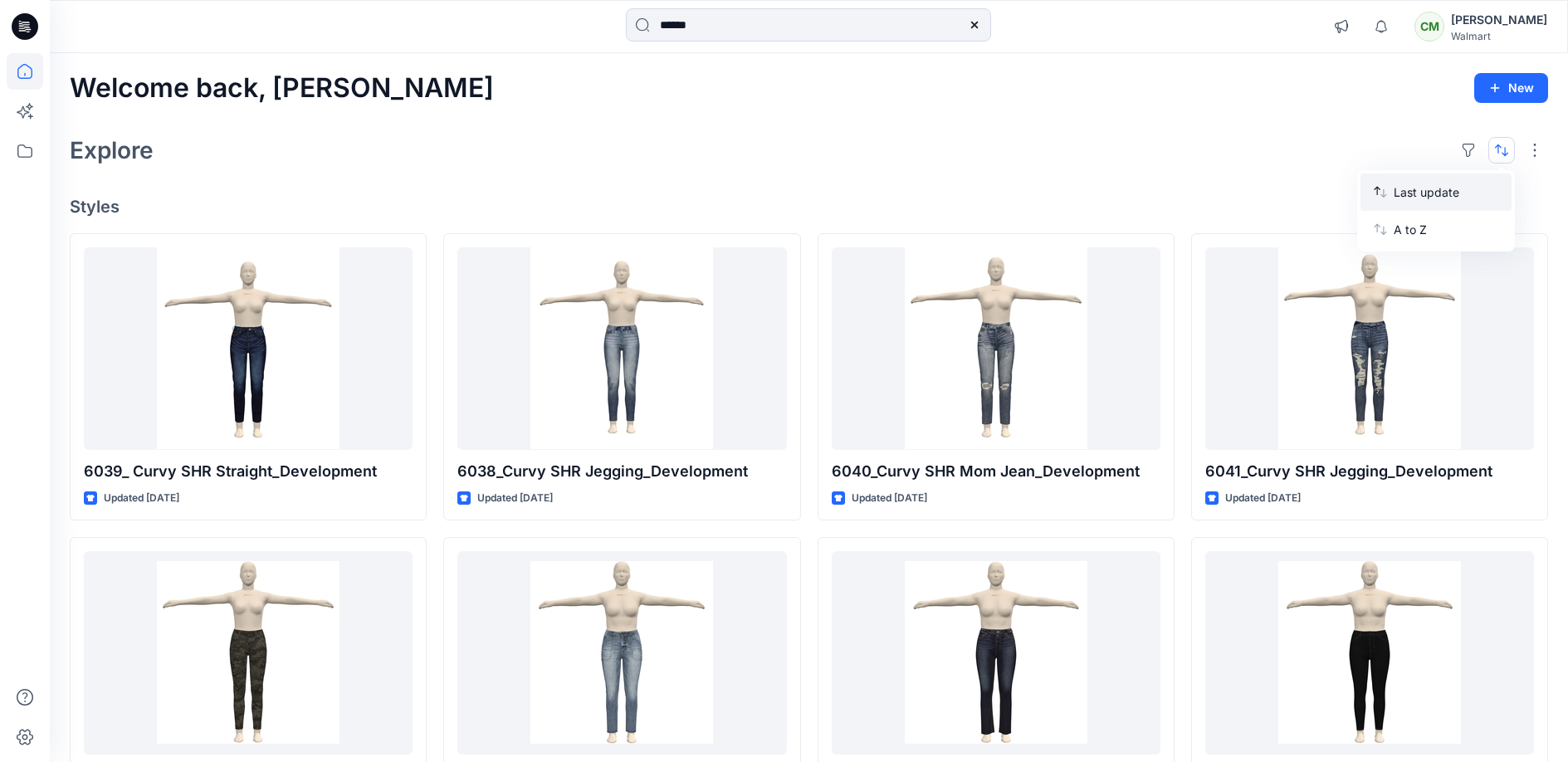
click at [1422, 193] on p "Last update" at bounding box center [1445, 192] width 105 height 17
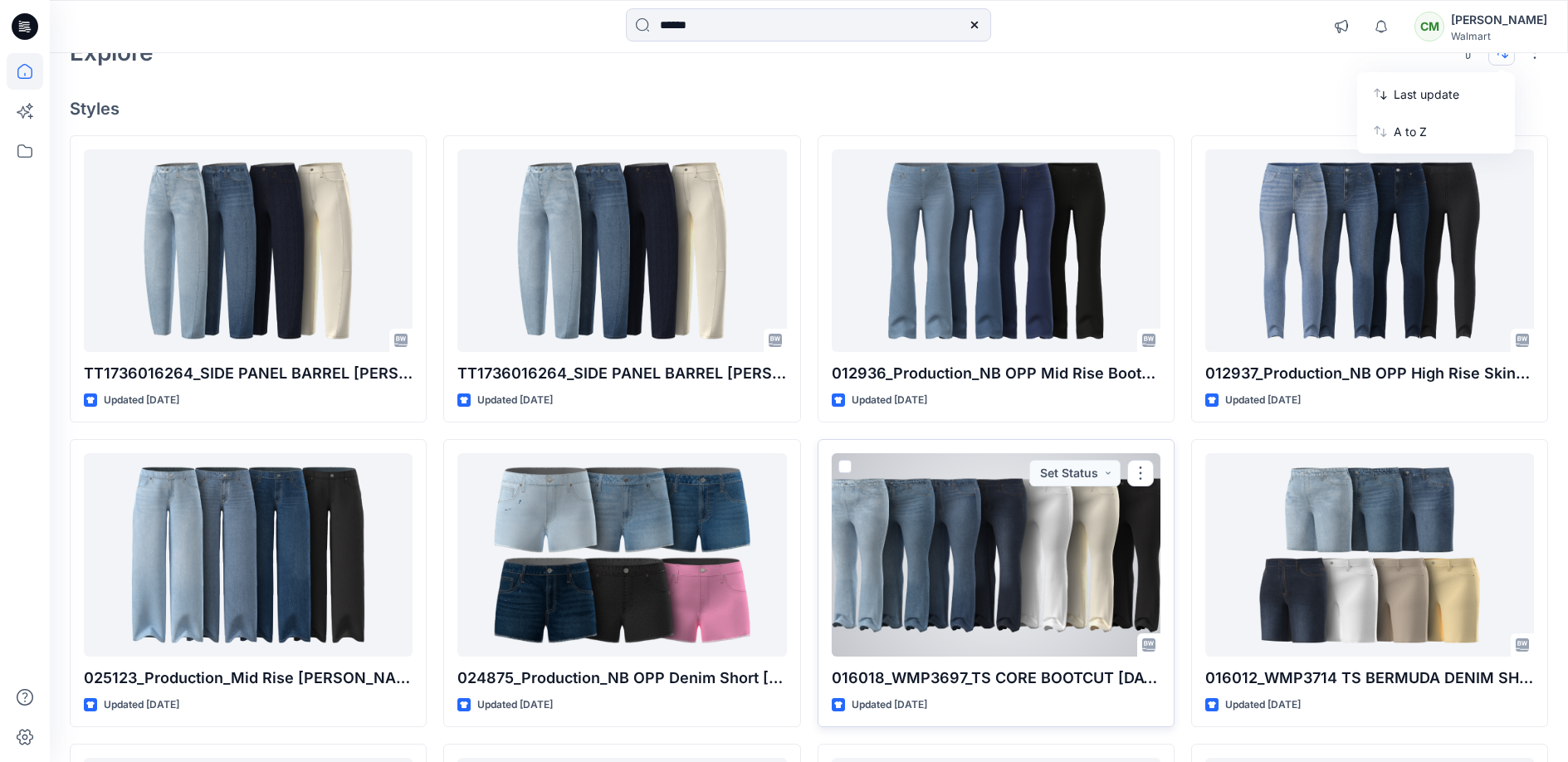
scroll to position [98, 0]
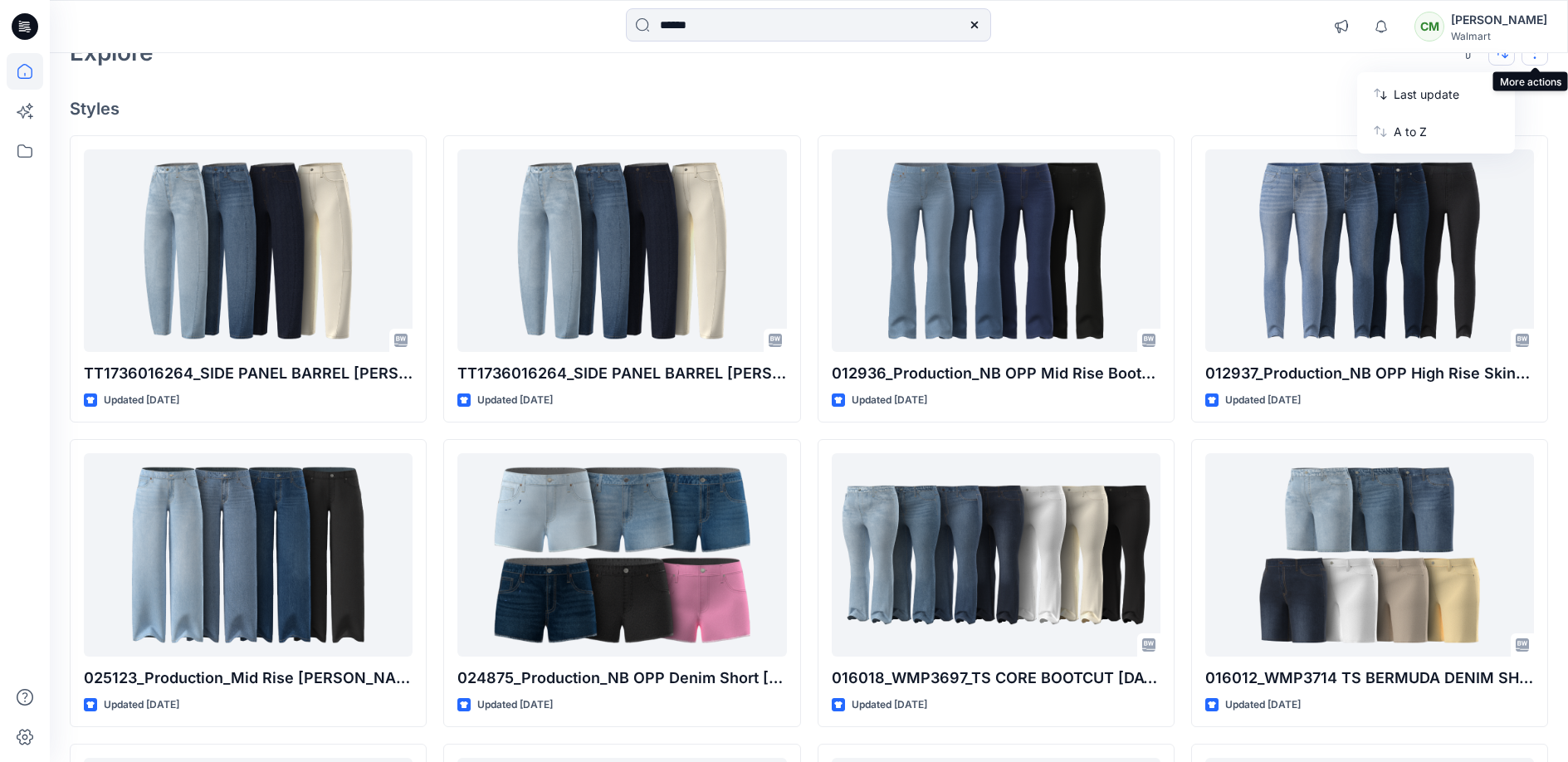
click at [1422, 59] on button "button" at bounding box center [1534, 52] width 26 height 26
click at [1297, 154] on button "Card" at bounding box center [1320, 141] width 143 height 33
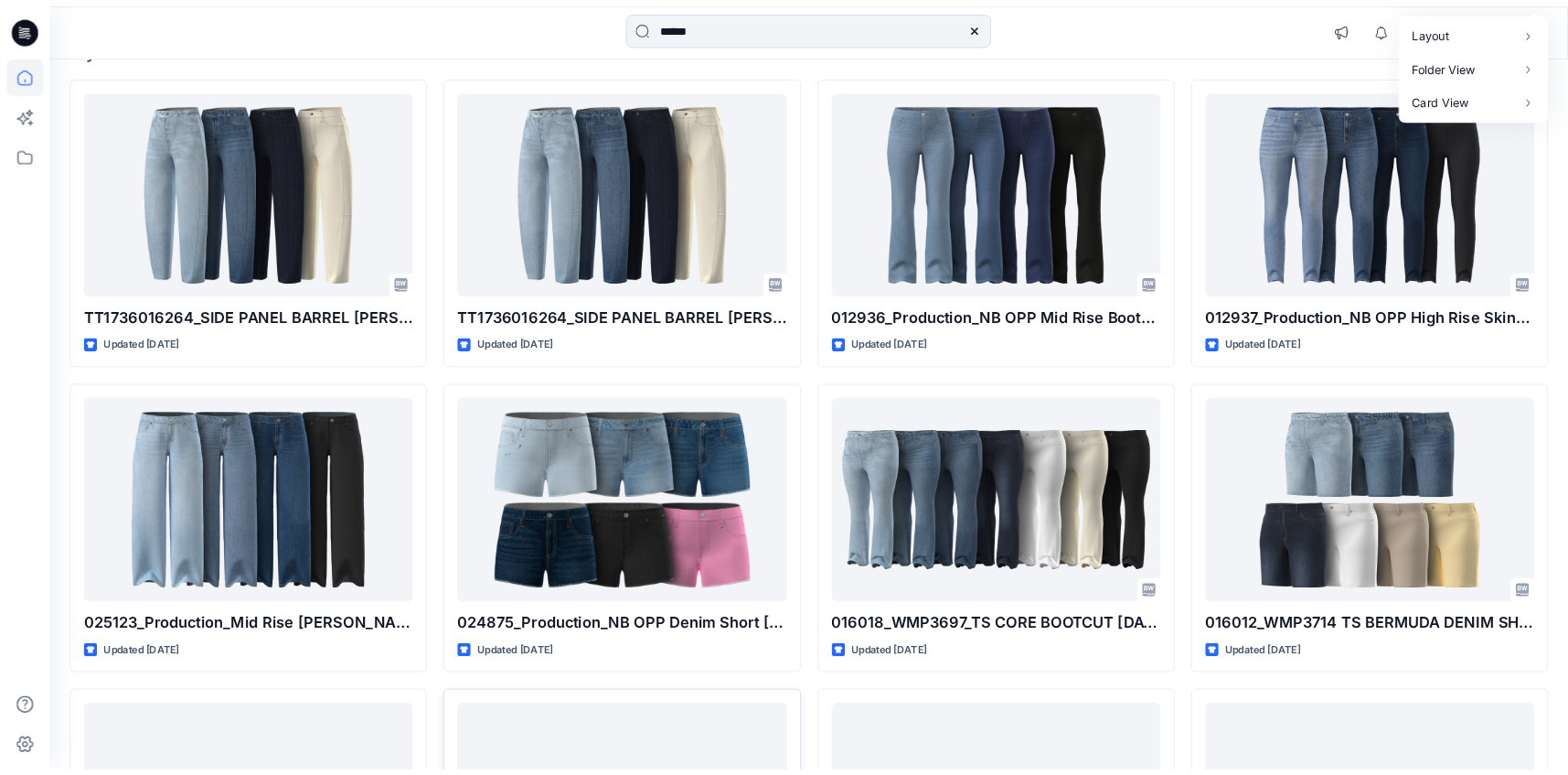
scroll to position [0, 0]
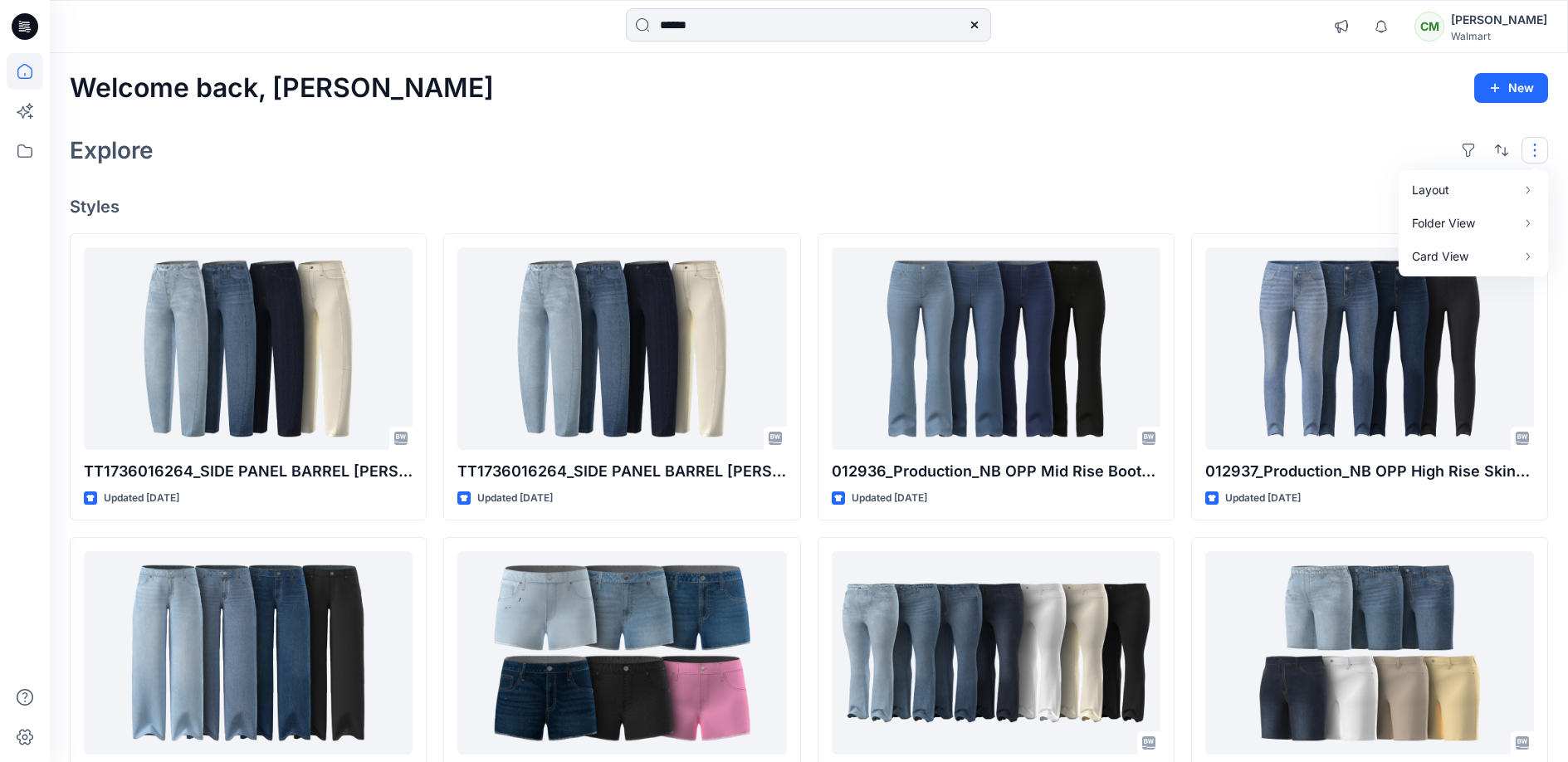
click at [1422, 14] on div "Chelsea Miles" at bounding box center [1498, 20] width 96 height 20
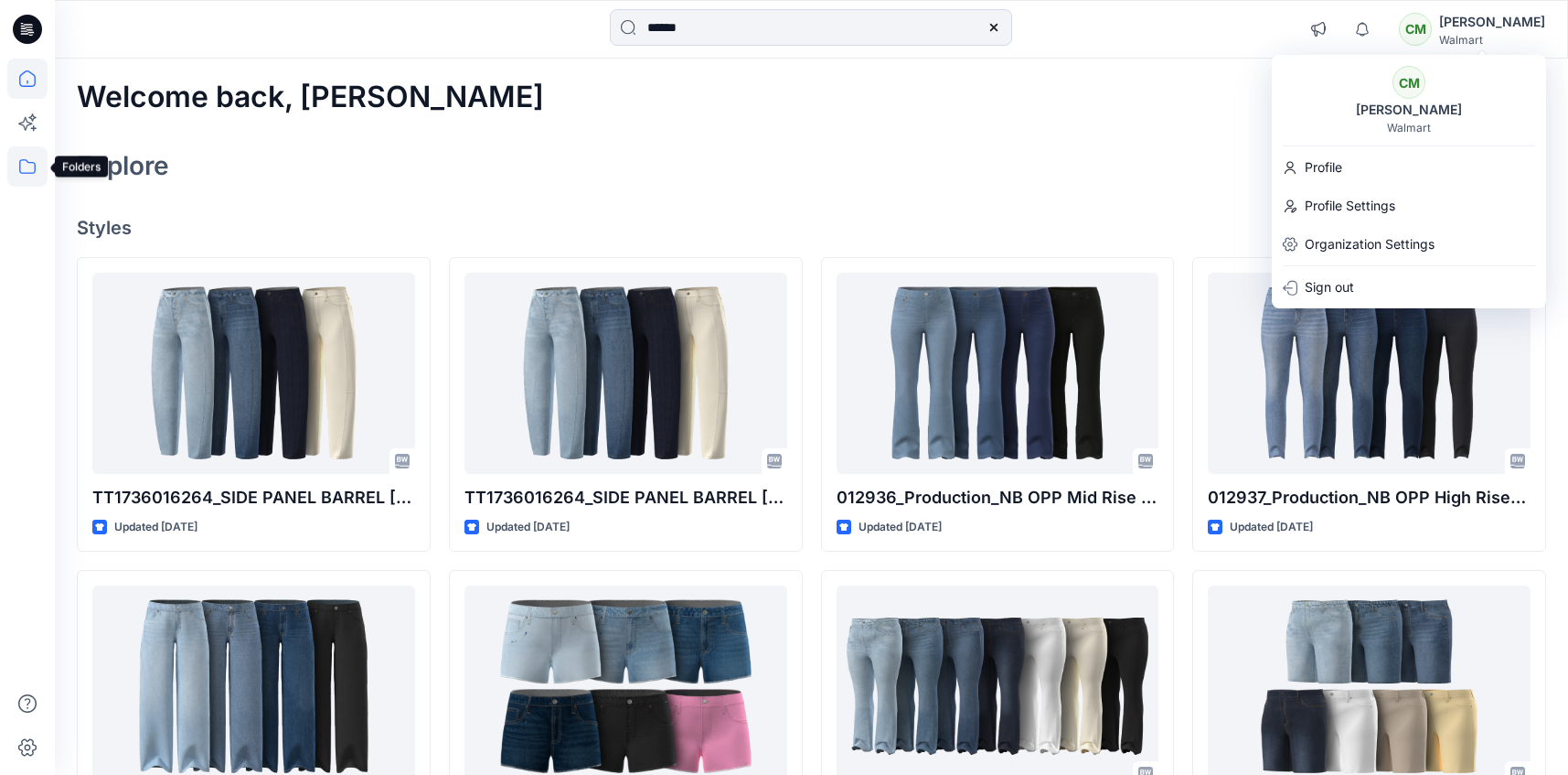
click at [18, 175] on icon at bounding box center [27, 166] width 40 height 40
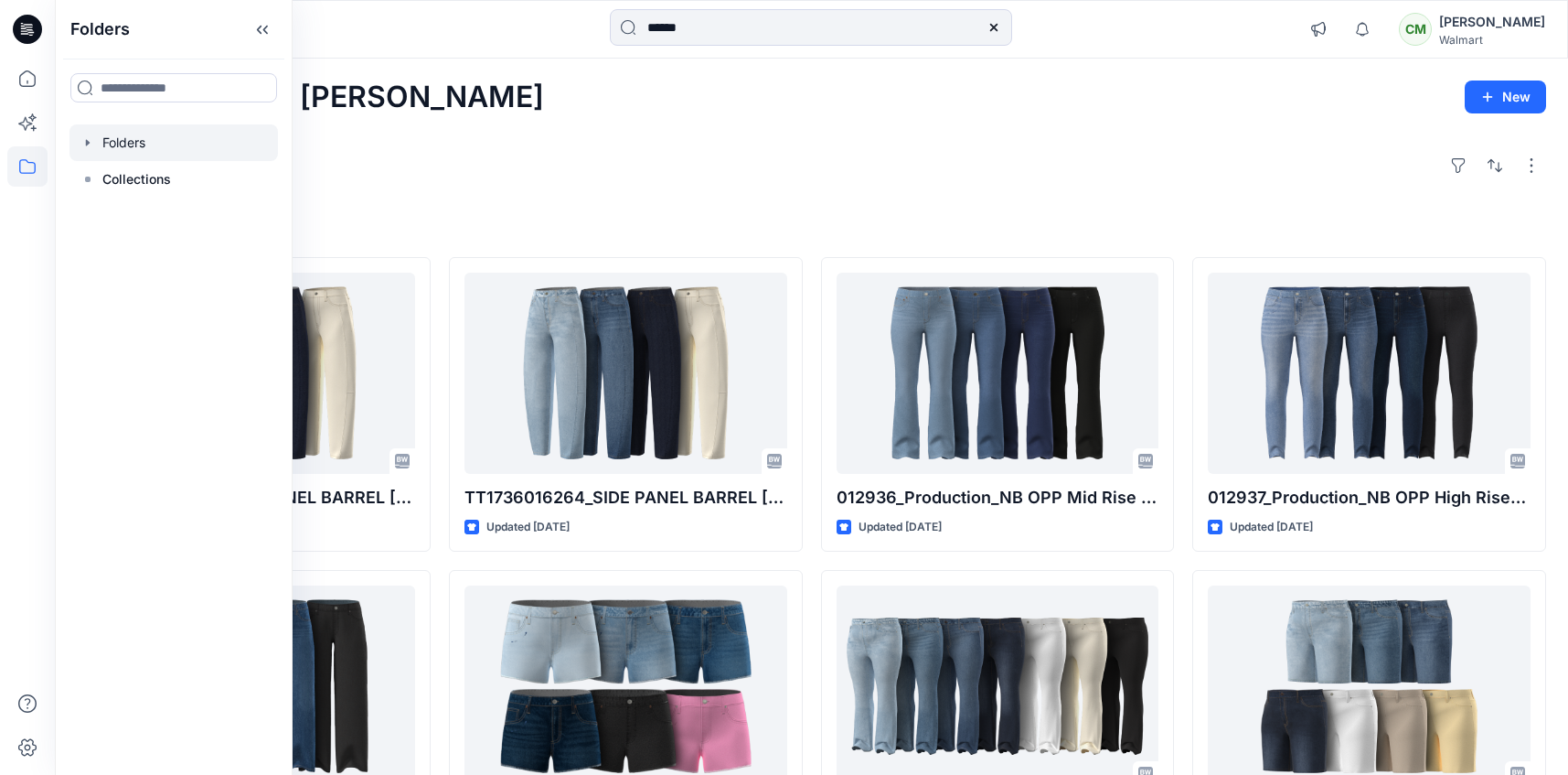
click at [186, 129] on div at bounding box center [173, 143] width 208 height 37
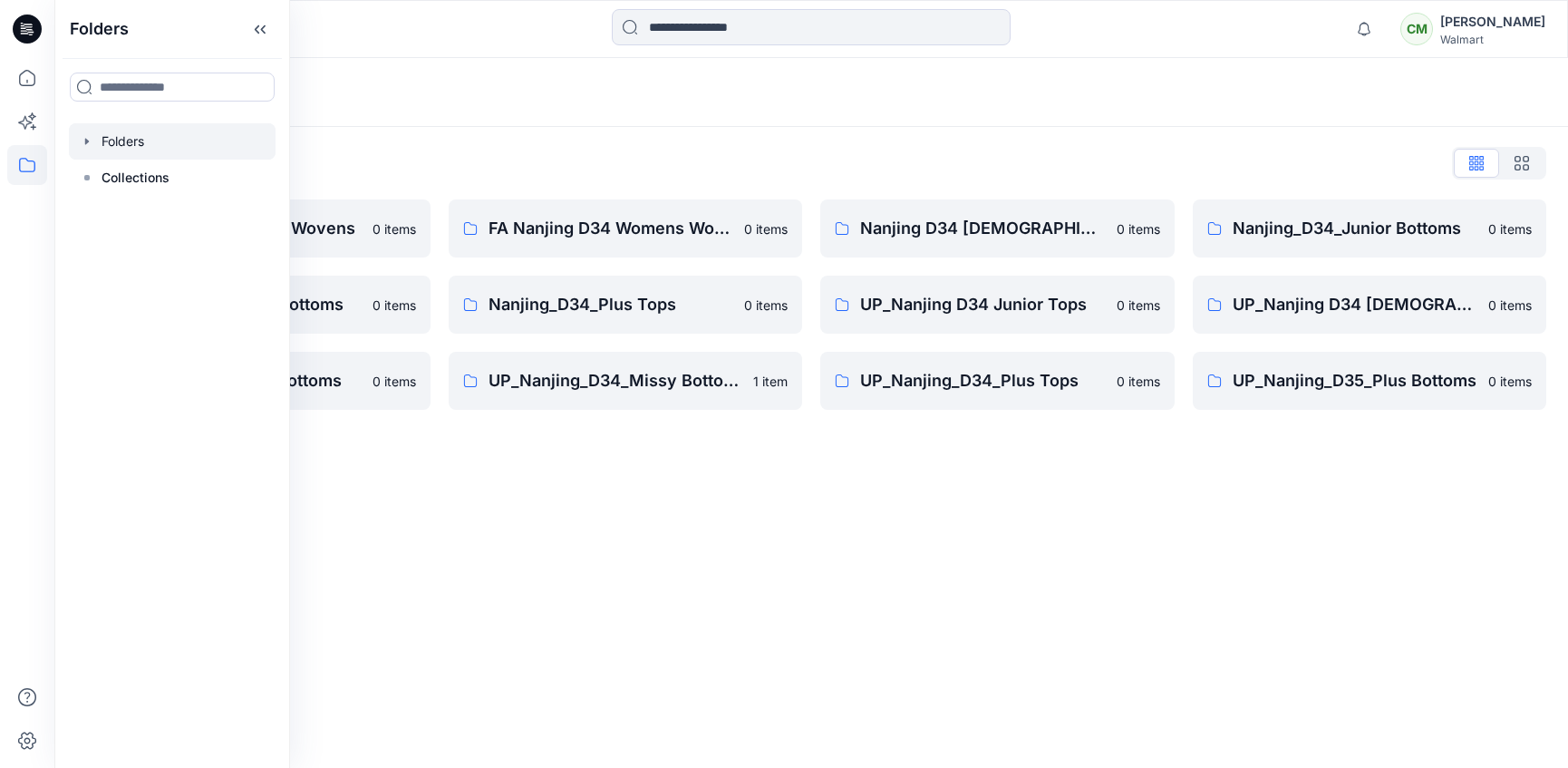
click at [503, 178] on div "Folders List FA Nanjing D23 Mens Wovens 0 items Nanjing_D34_Missy Bottoms 0 ite…" at bounding box center [810, 279] width 1513 height 305
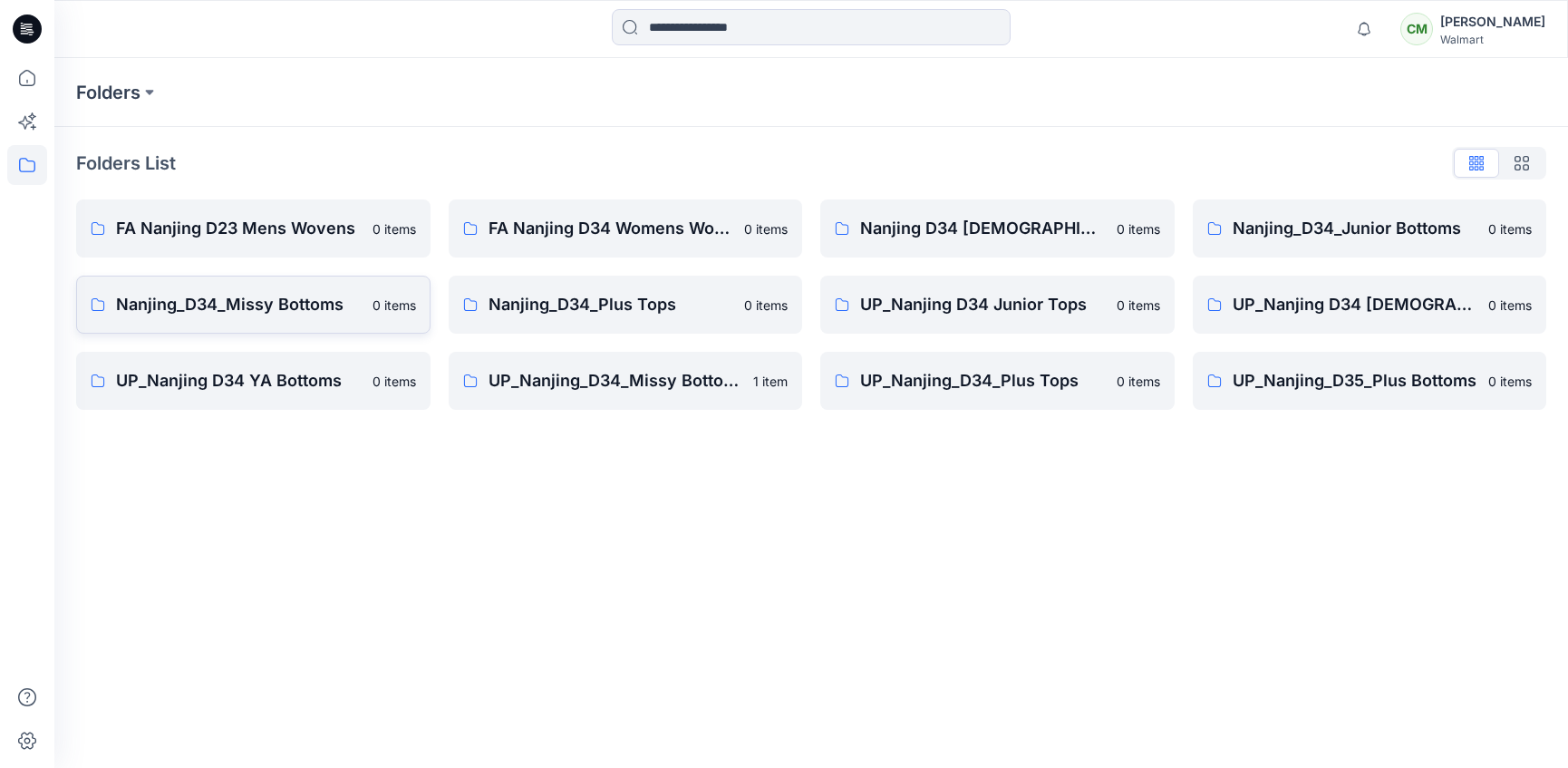
click at [272, 319] on link "Nanjing_D34_Missy Bottoms 0 items" at bounding box center [253, 304] width 354 height 58
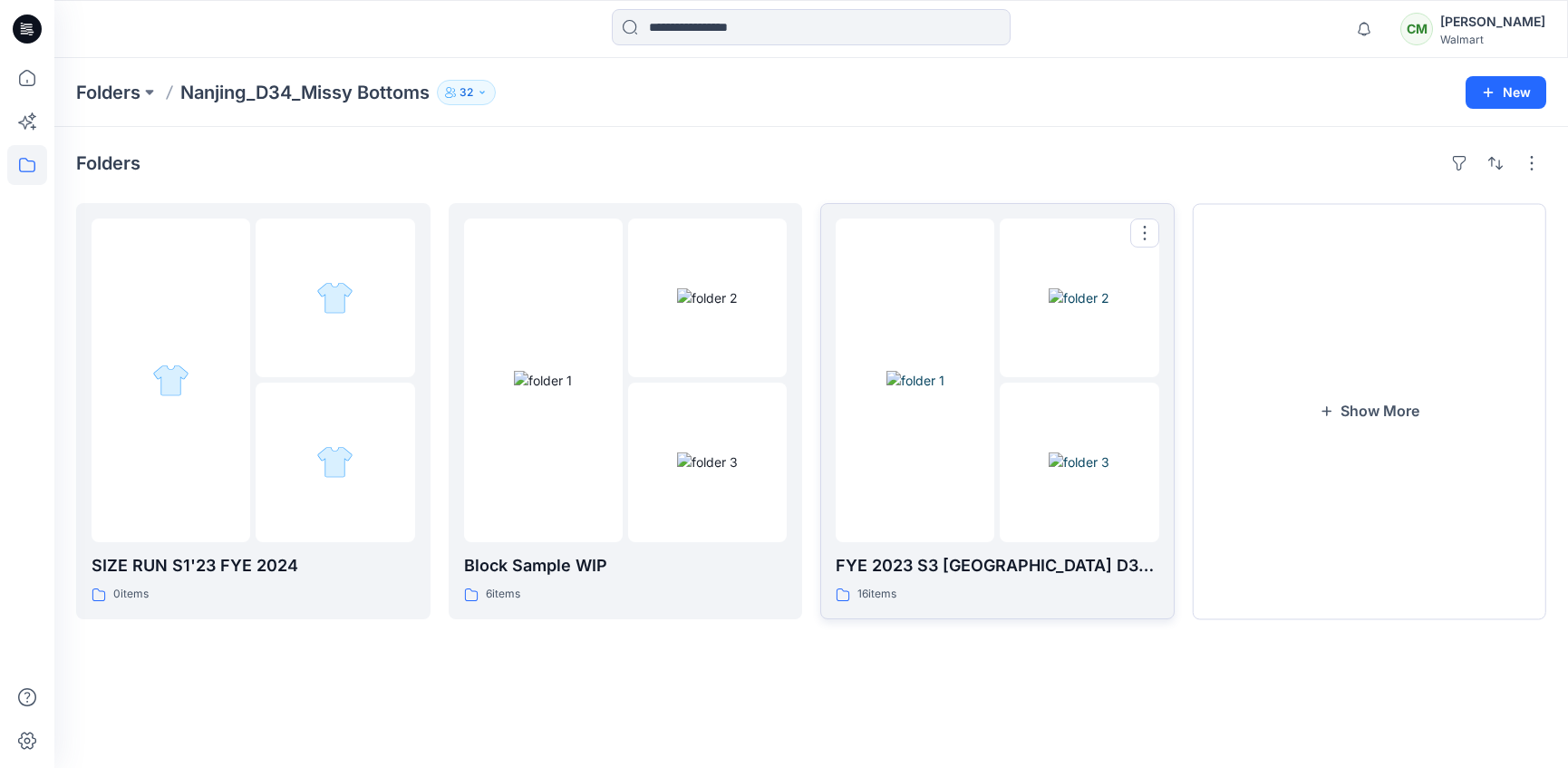
click at [997, 401] on div at bounding box center [997, 380] width 323 height 324
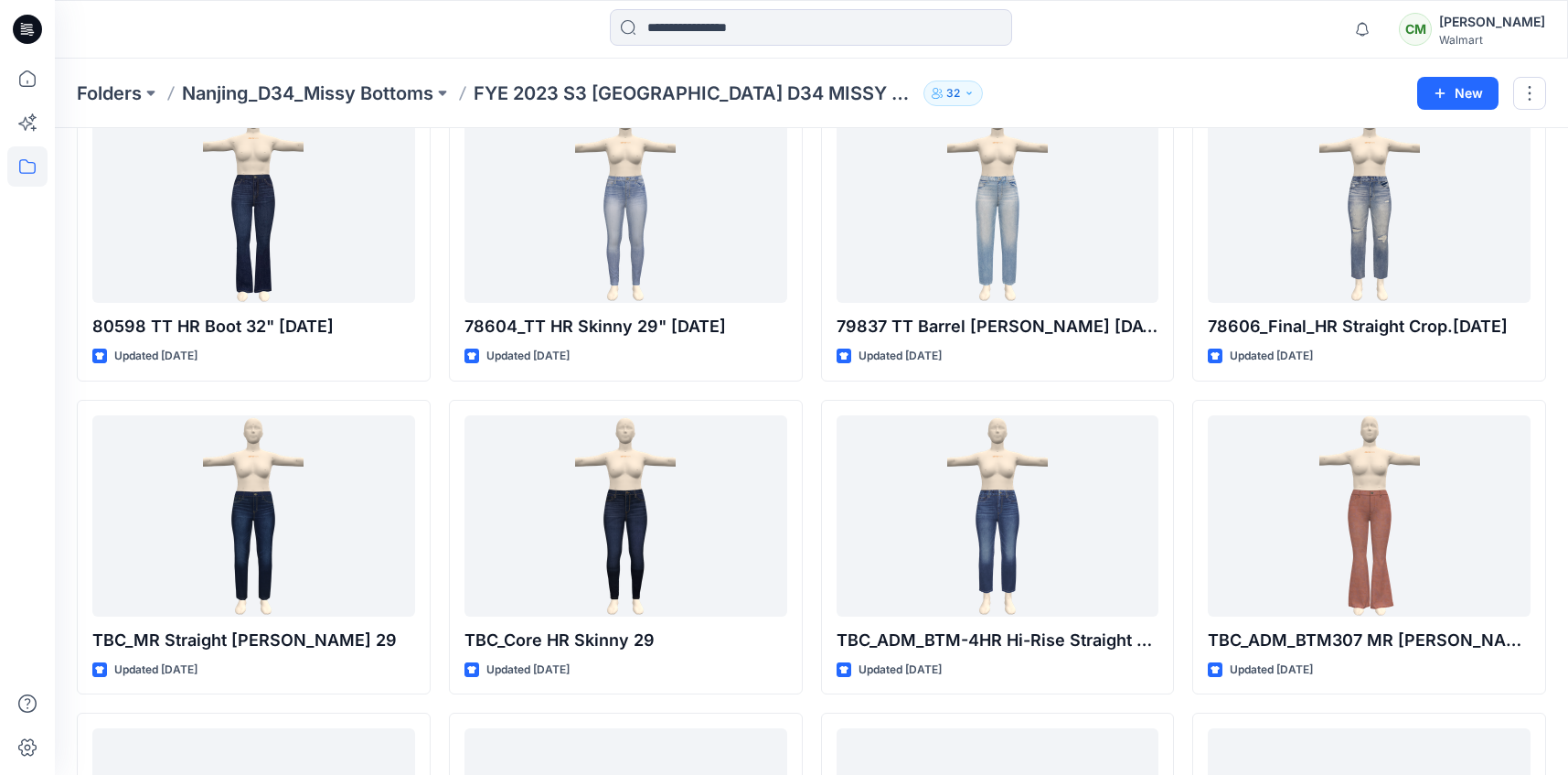
scroll to position [214, 0]
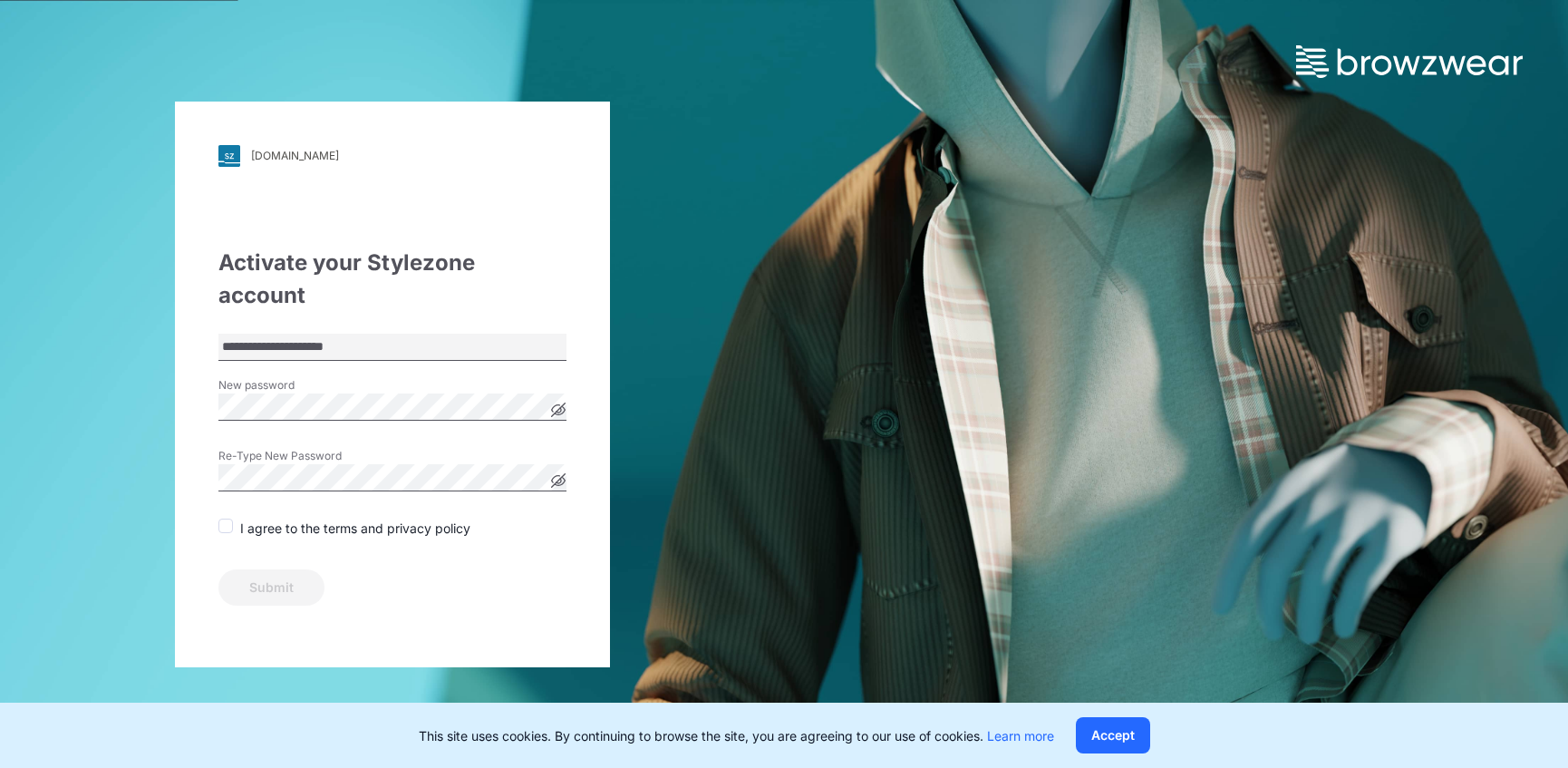
click at [230, 519] on span at bounding box center [226, 526] width 15 height 15
click at [285, 569] on button "Submit" at bounding box center [271, 587] width 106 height 36
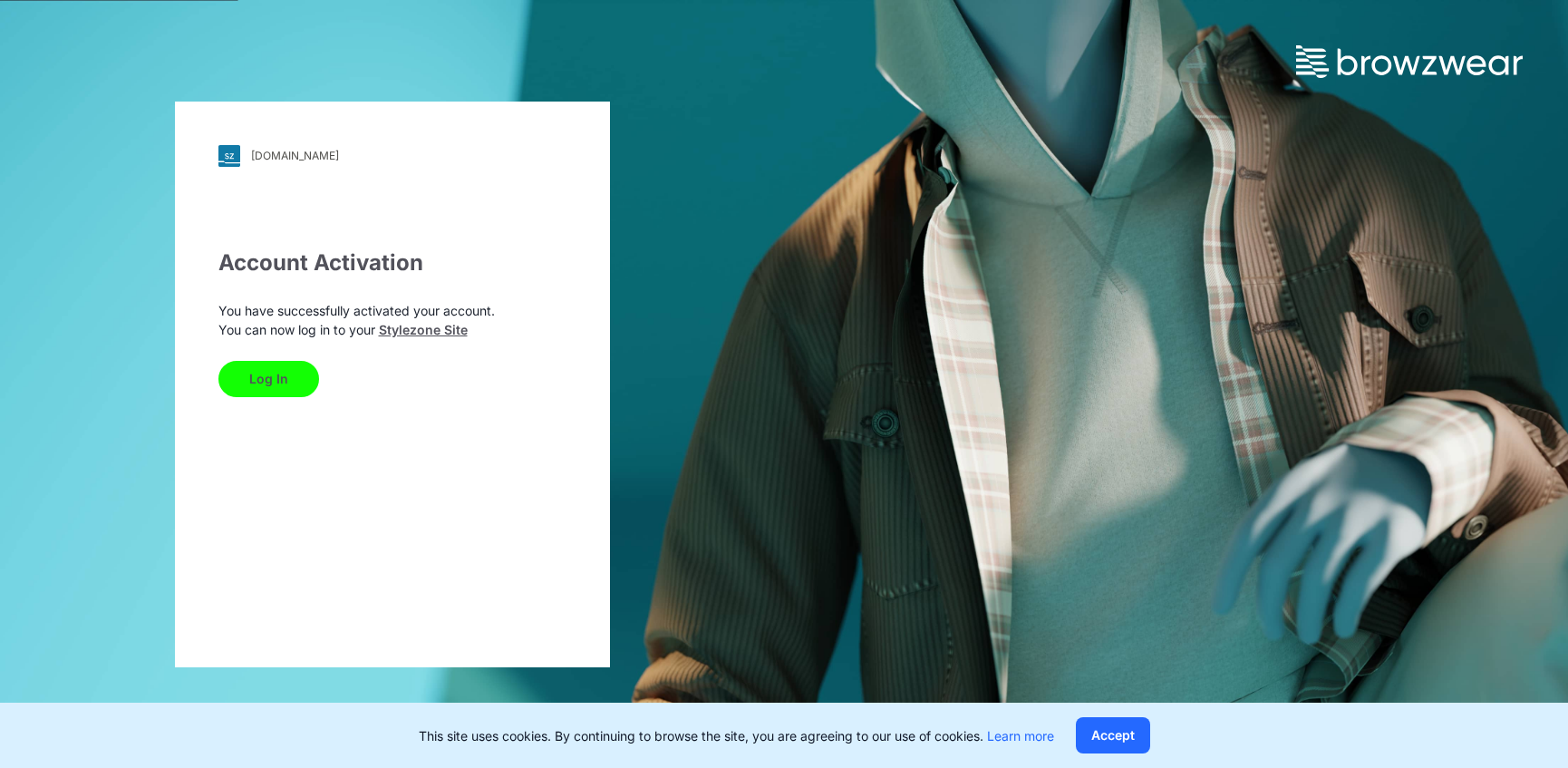
click at [259, 364] on button "Log In" at bounding box center [269, 378] width 100 height 36
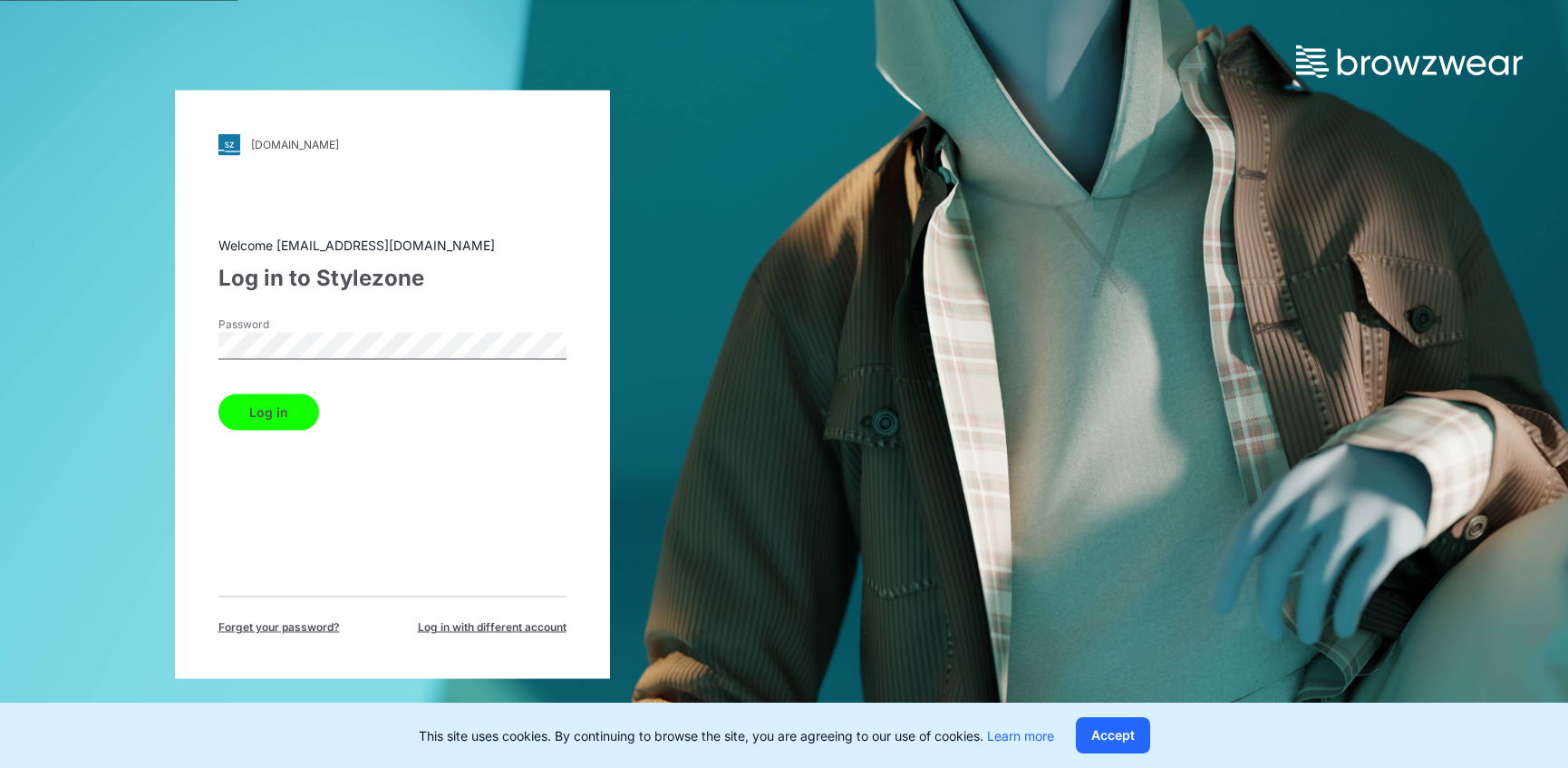
click at [250, 415] on button "Log in" at bounding box center [269, 411] width 100 height 36
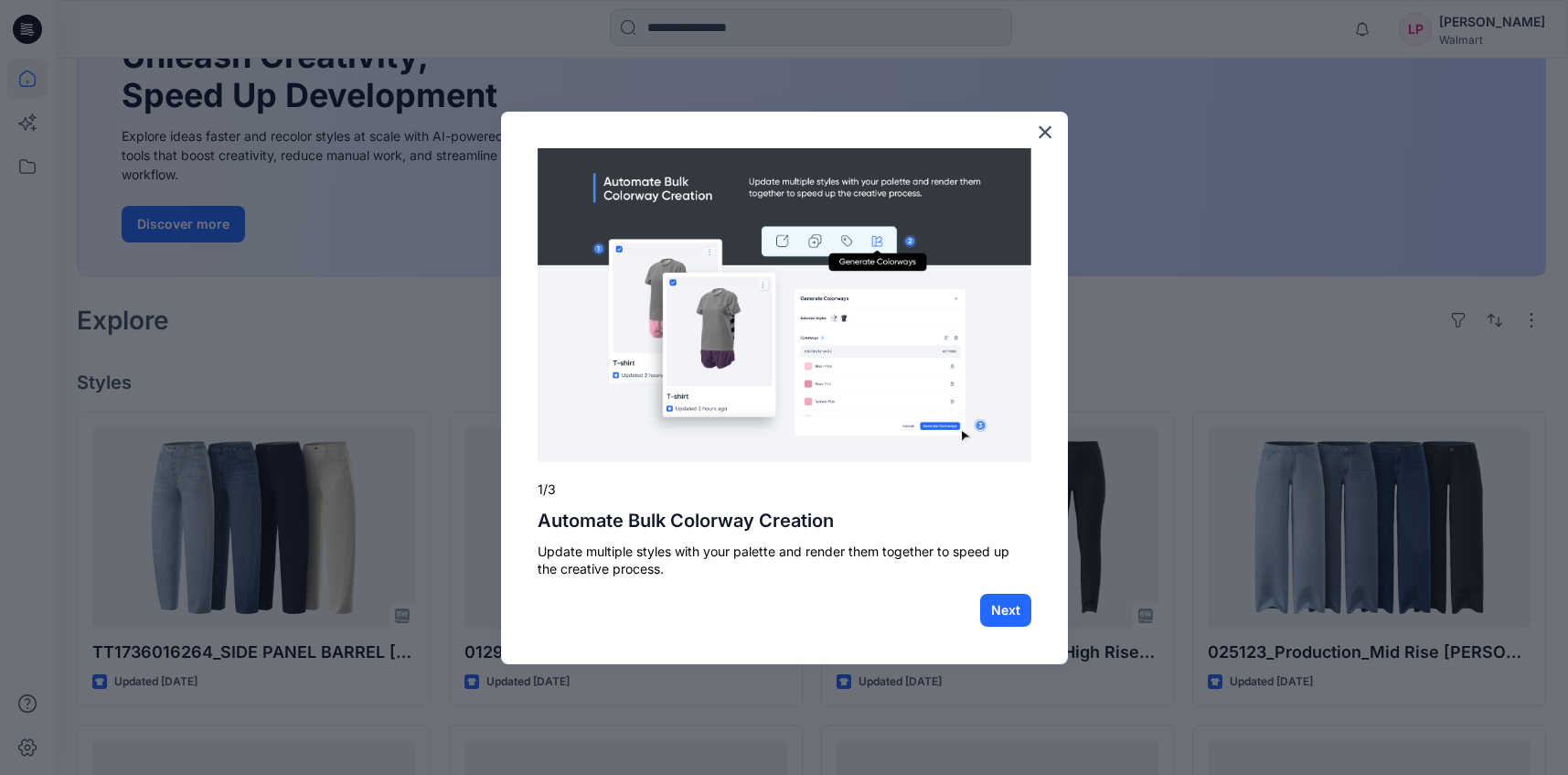
scroll to position [228, 0]
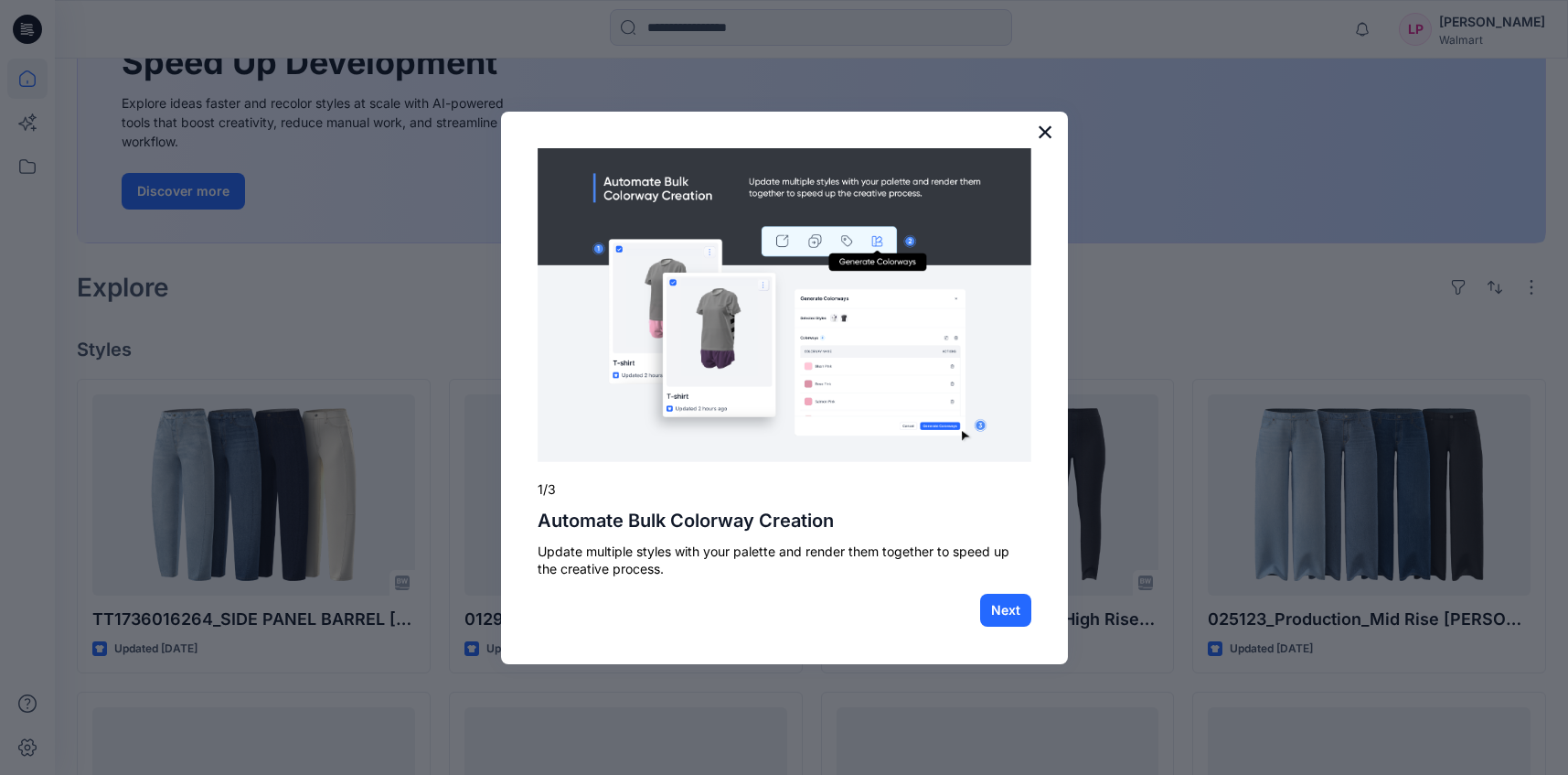
click at [1045, 132] on button "×" at bounding box center [1046, 131] width 18 height 29
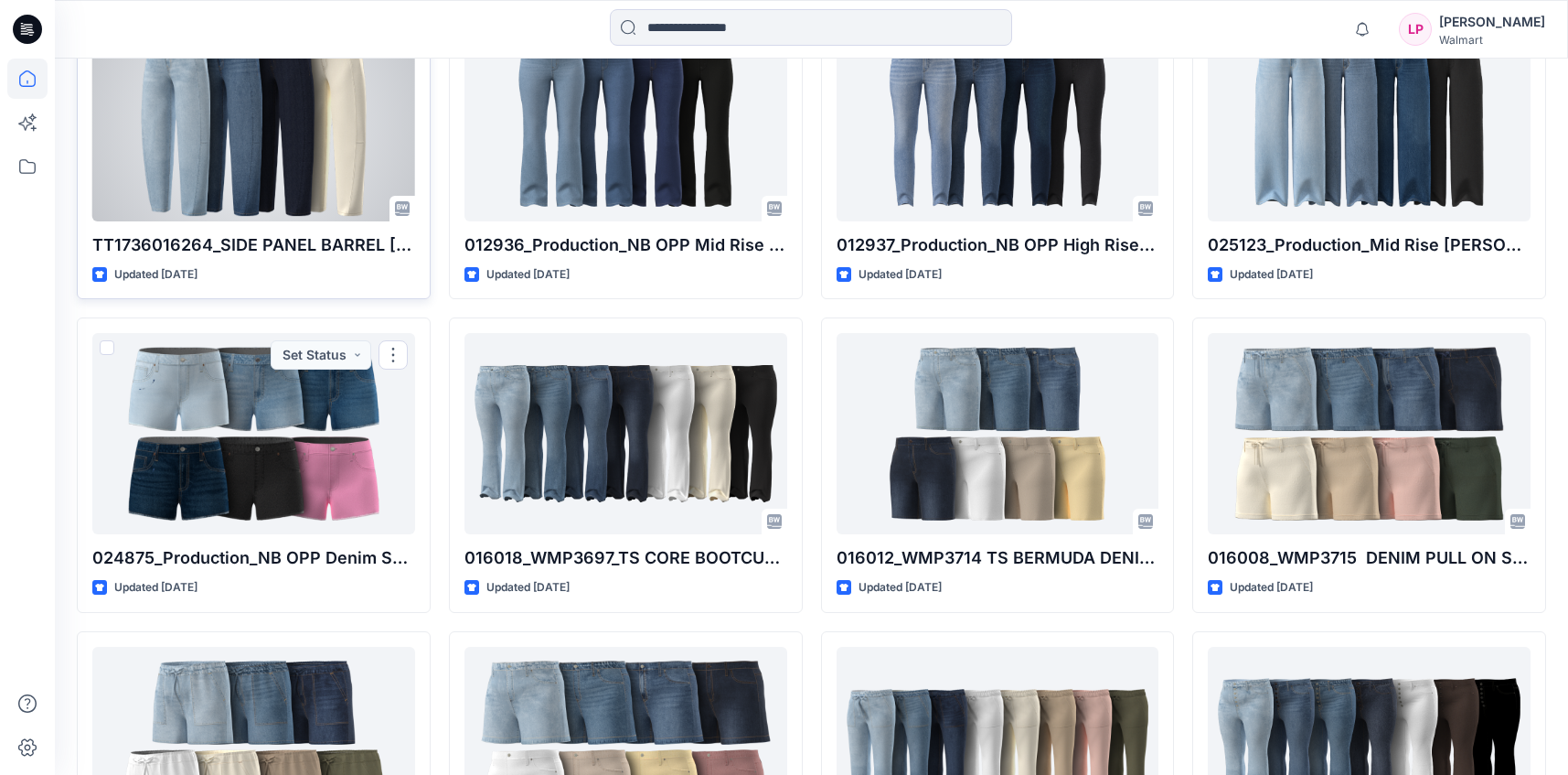
scroll to position [222, 0]
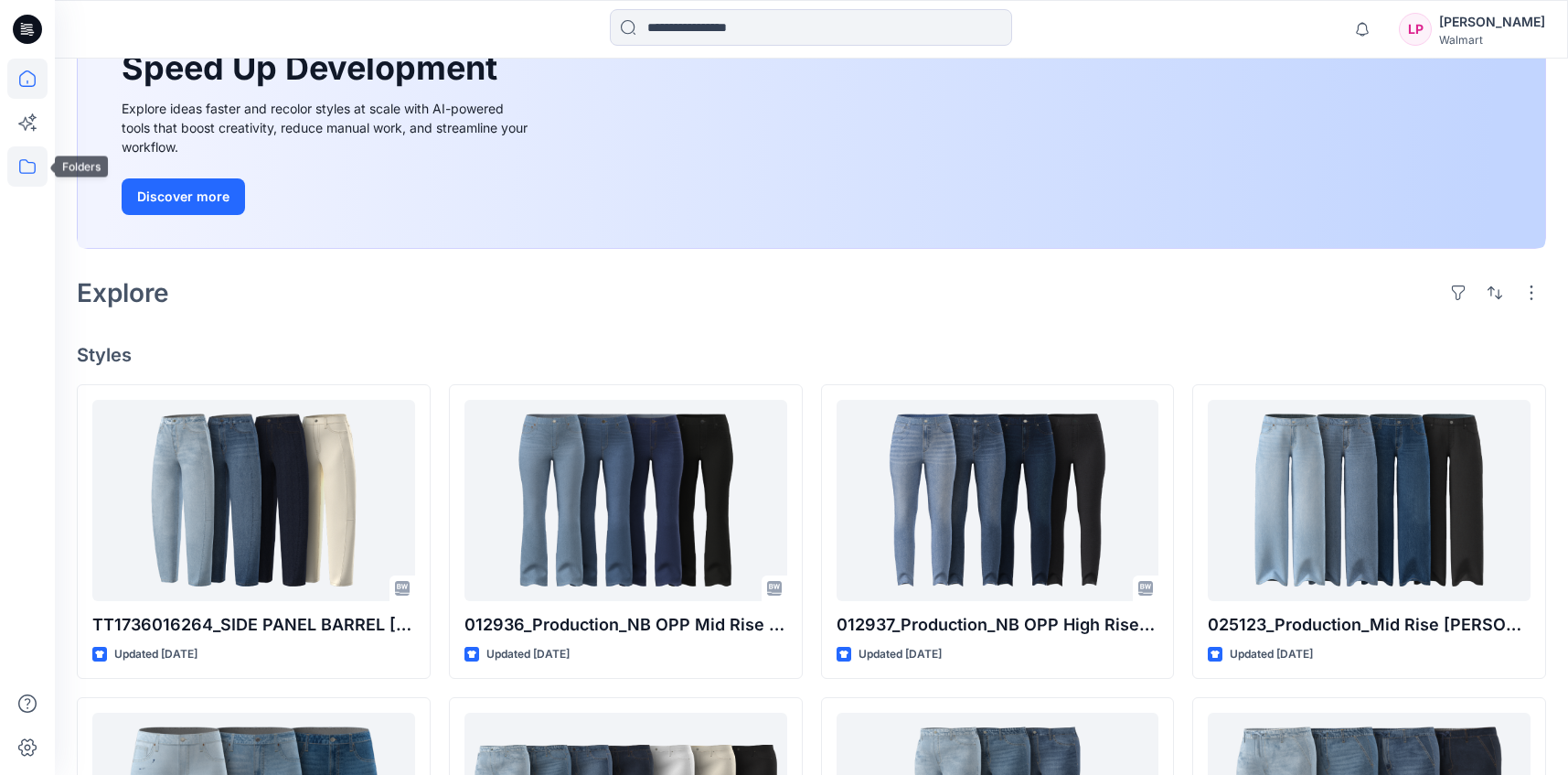
click at [13, 165] on icon at bounding box center [27, 166] width 40 height 40
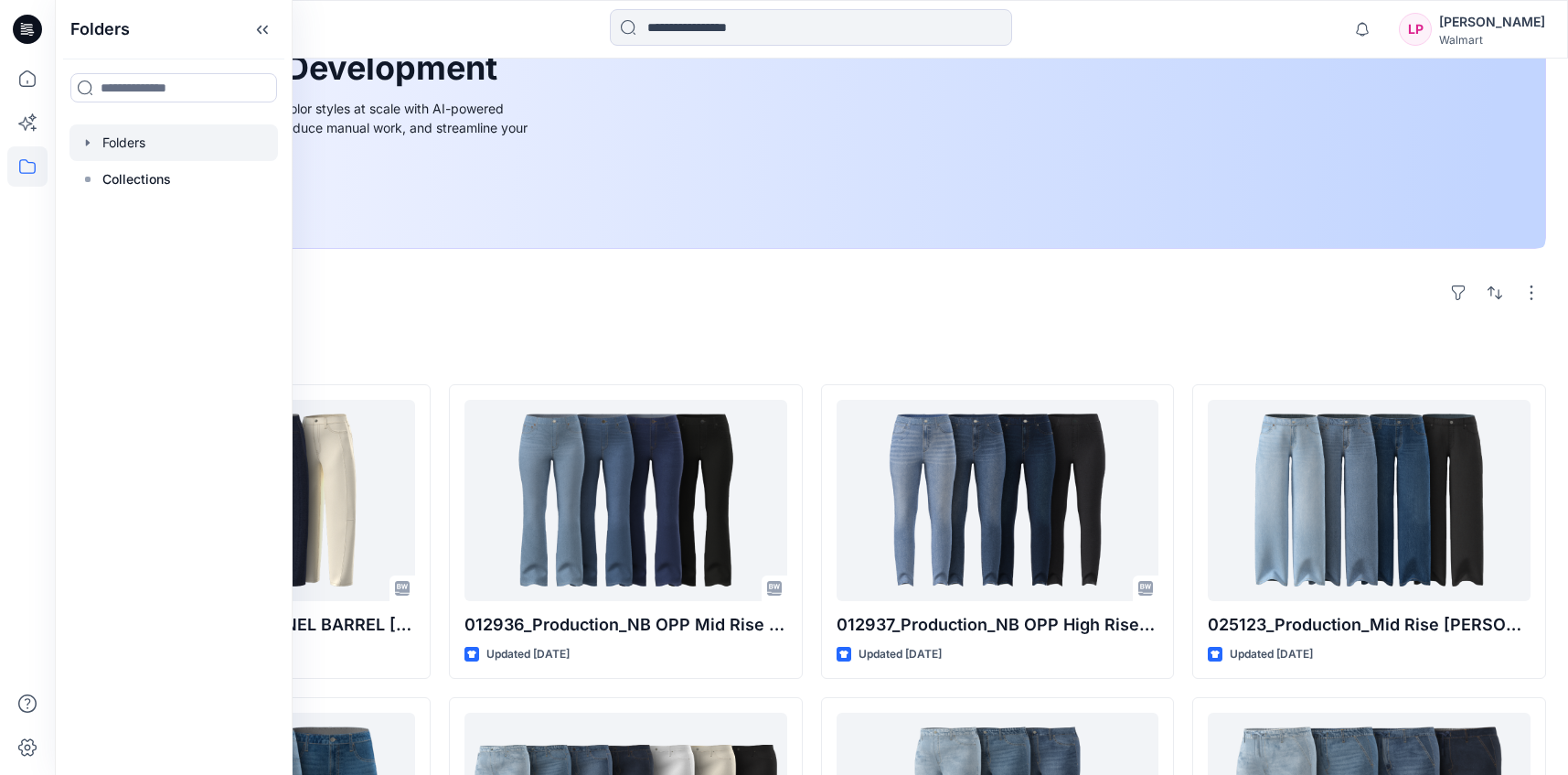
click at [116, 130] on div at bounding box center [173, 143] width 208 height 37
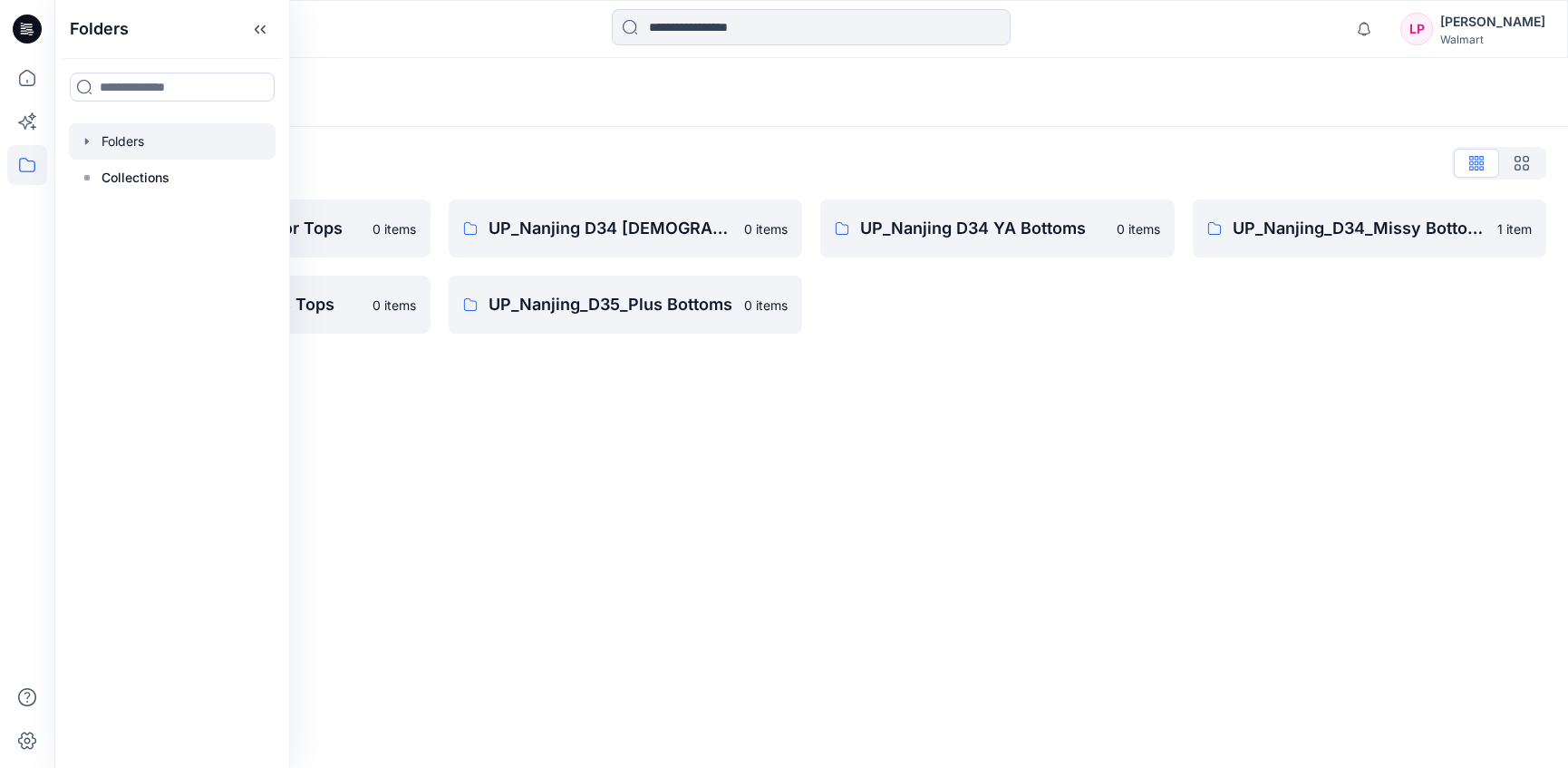
click at [359, 417] on div "Folders Folders List UP_Nanjing D34 Junior Tops 0 items UP_Nanjing_D34_Plus Top…" at bounding box center [810, 412] width 1513 height 709
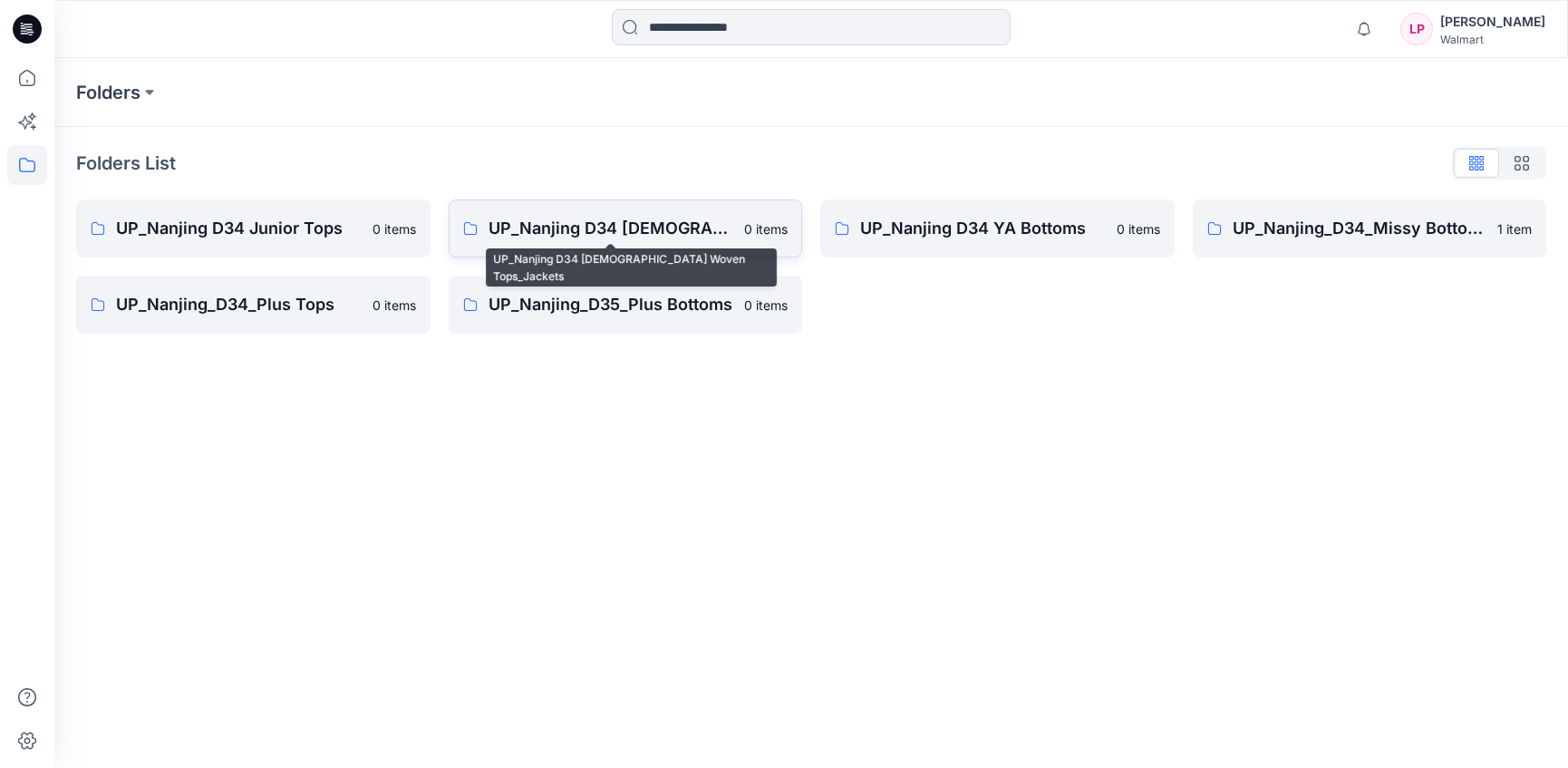
click at [623, 226] on p "UP_Nanjing D34 Ladies Woven Tops_Jackets" at bounding box center [611, 228] width 245 height 25
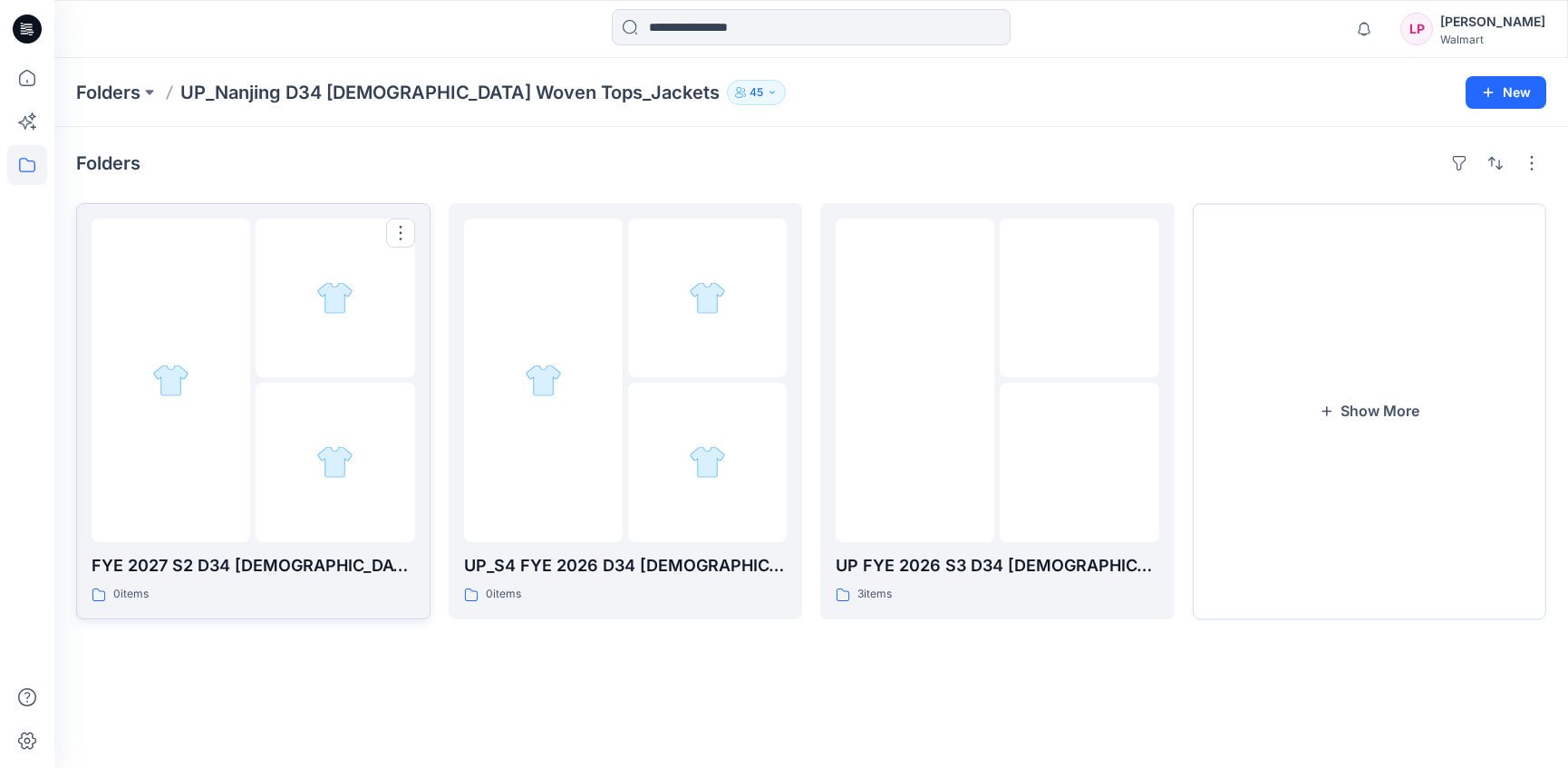
click at [193, 450] on div at bounding box center [170, 380] width 159 height 324
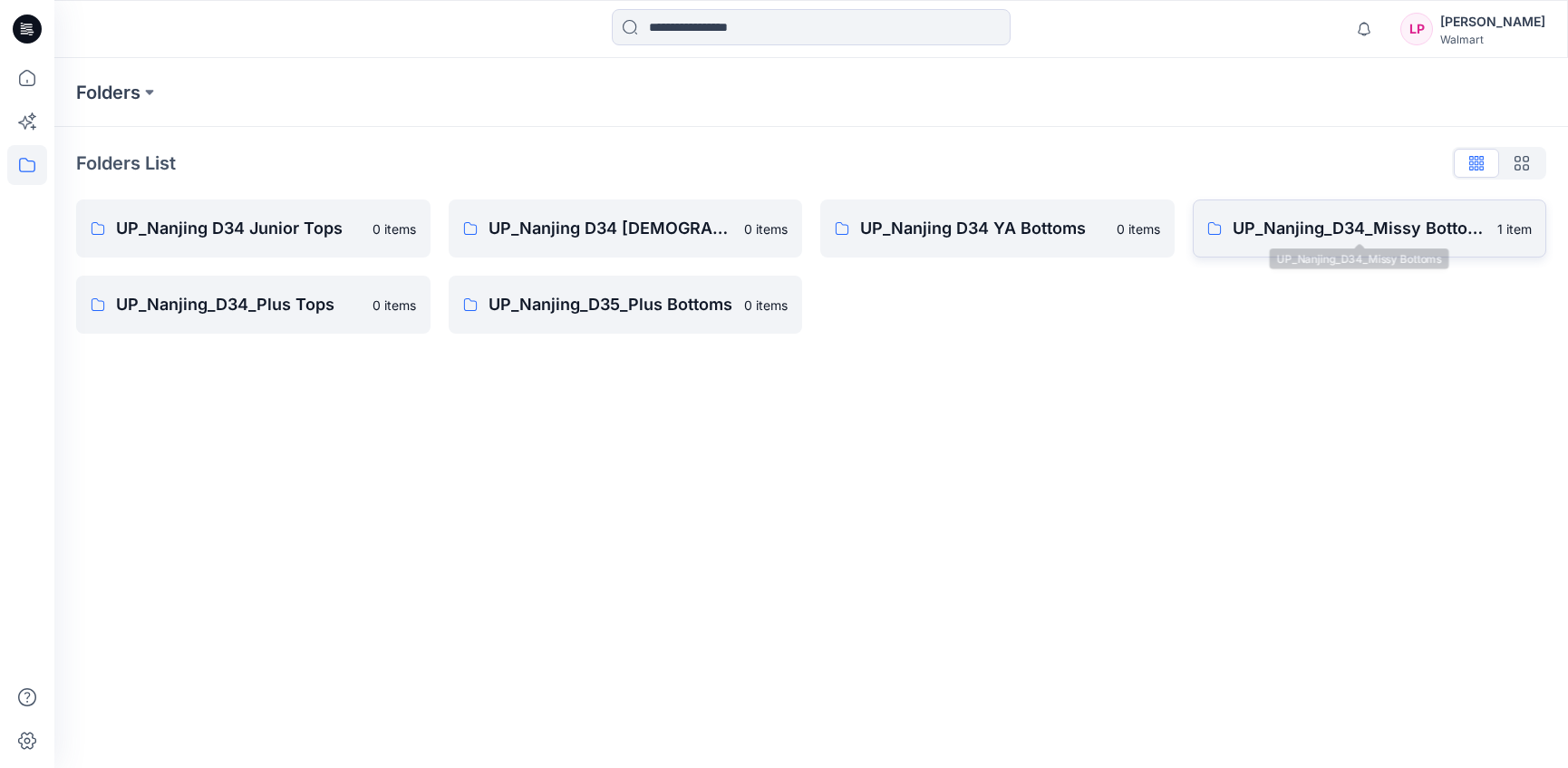
click at [1326, 224] on p "UP_Nanjing_D34_Missy Bottoms" at bounding box center [1360, 228] width 255 height 25
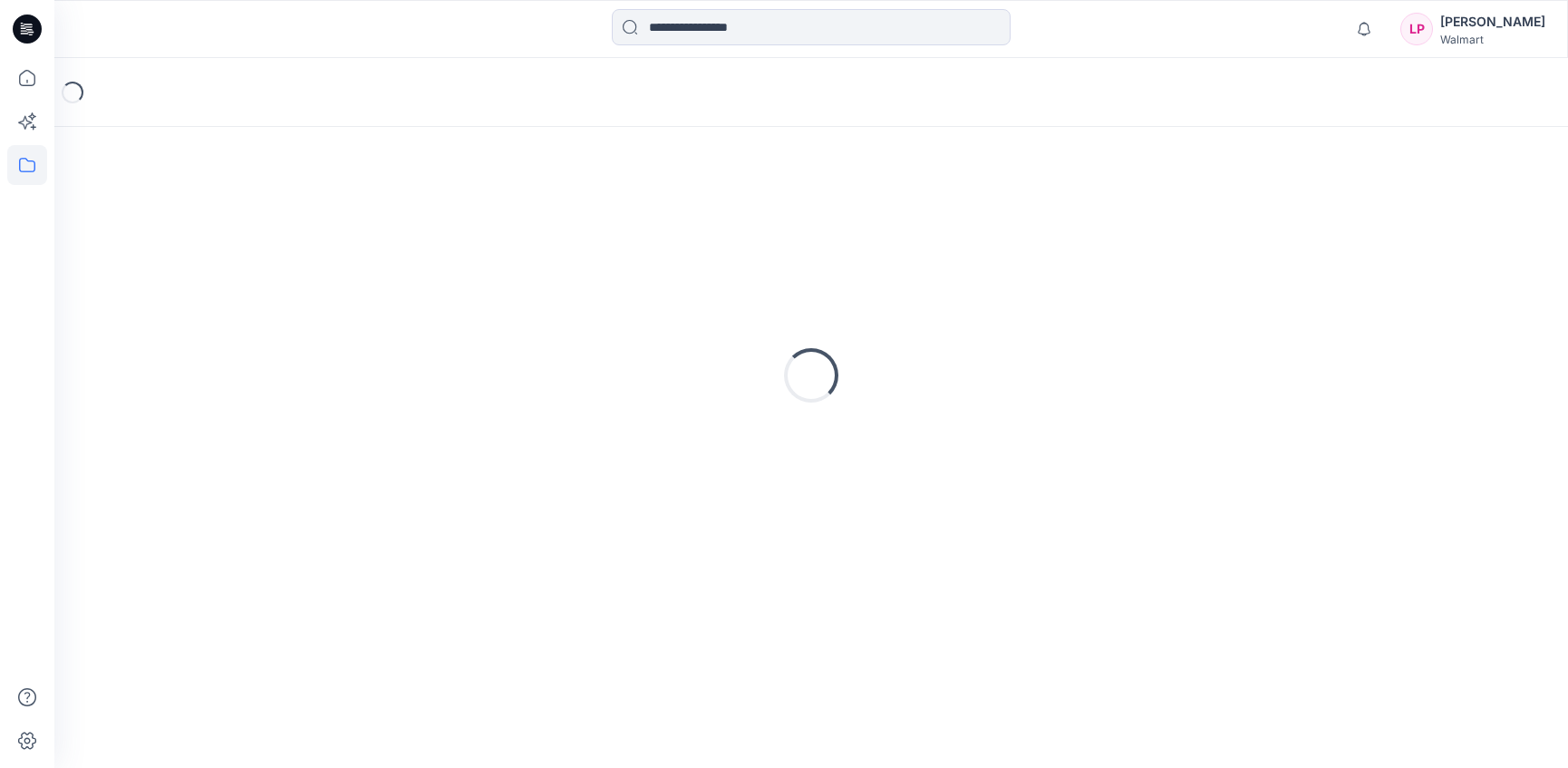
click at [1326, 224] on div "Loading..." at bounding box center [810, 375] width 1469 height 453
